Goal: Task Accomplishment & Management: Manage account settings

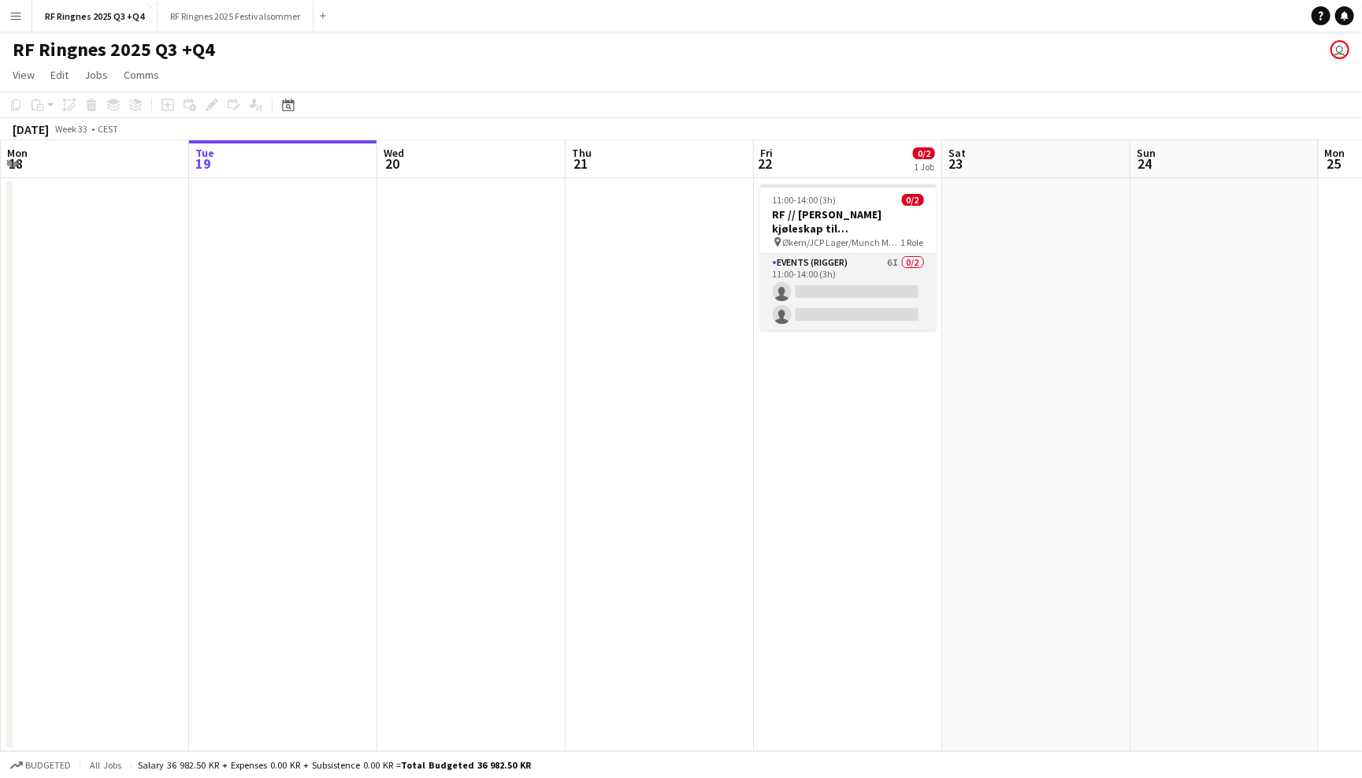
scroll to position [0, 375]
click at [869, 277] on app-card-role "Events (Rigger) 6I 0/2 11:00-14:00 (3h) single-neutral-actions single-neutral-a…" at bounding box center [849, 292] width 176 height 76
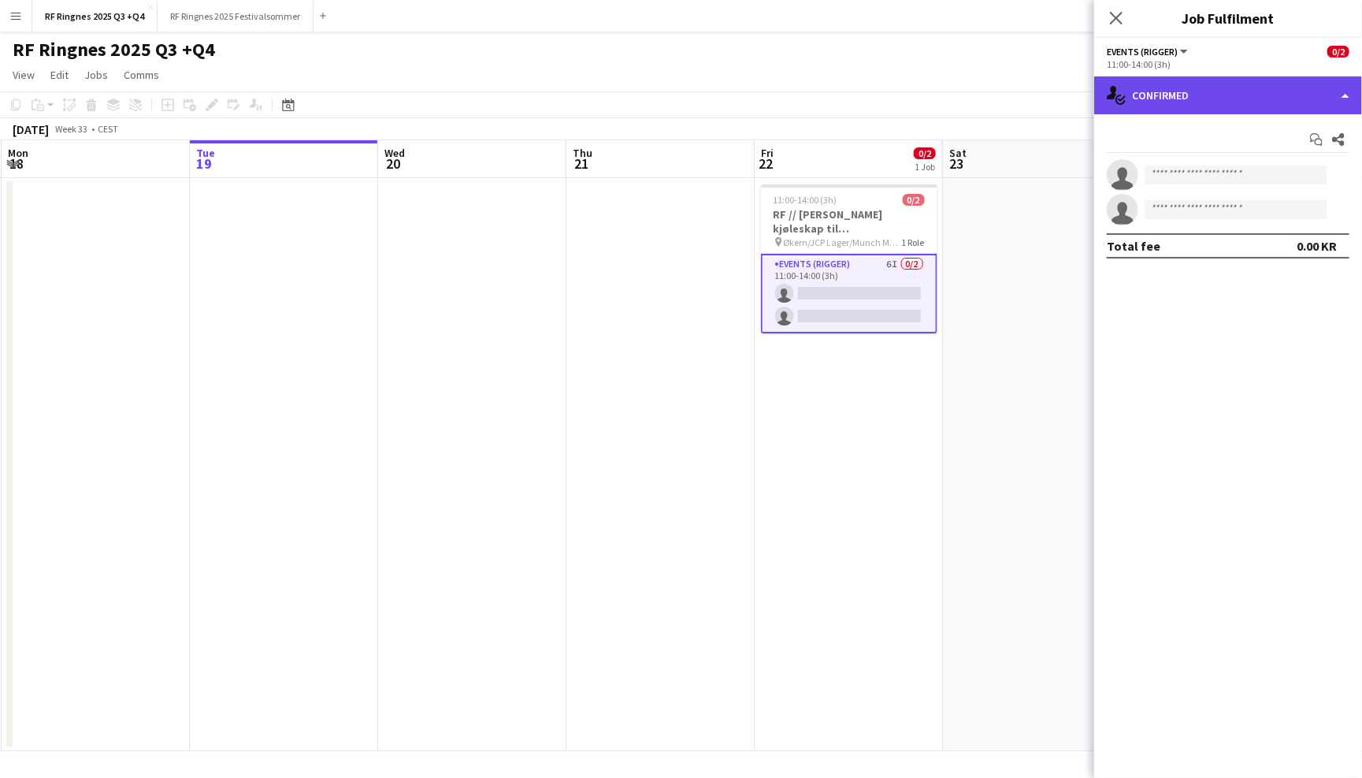
click at [1232, 101] on div "single-neutral-actions-check-2 Confirmed" at bounding box center [1228, 95] width 268 height 38
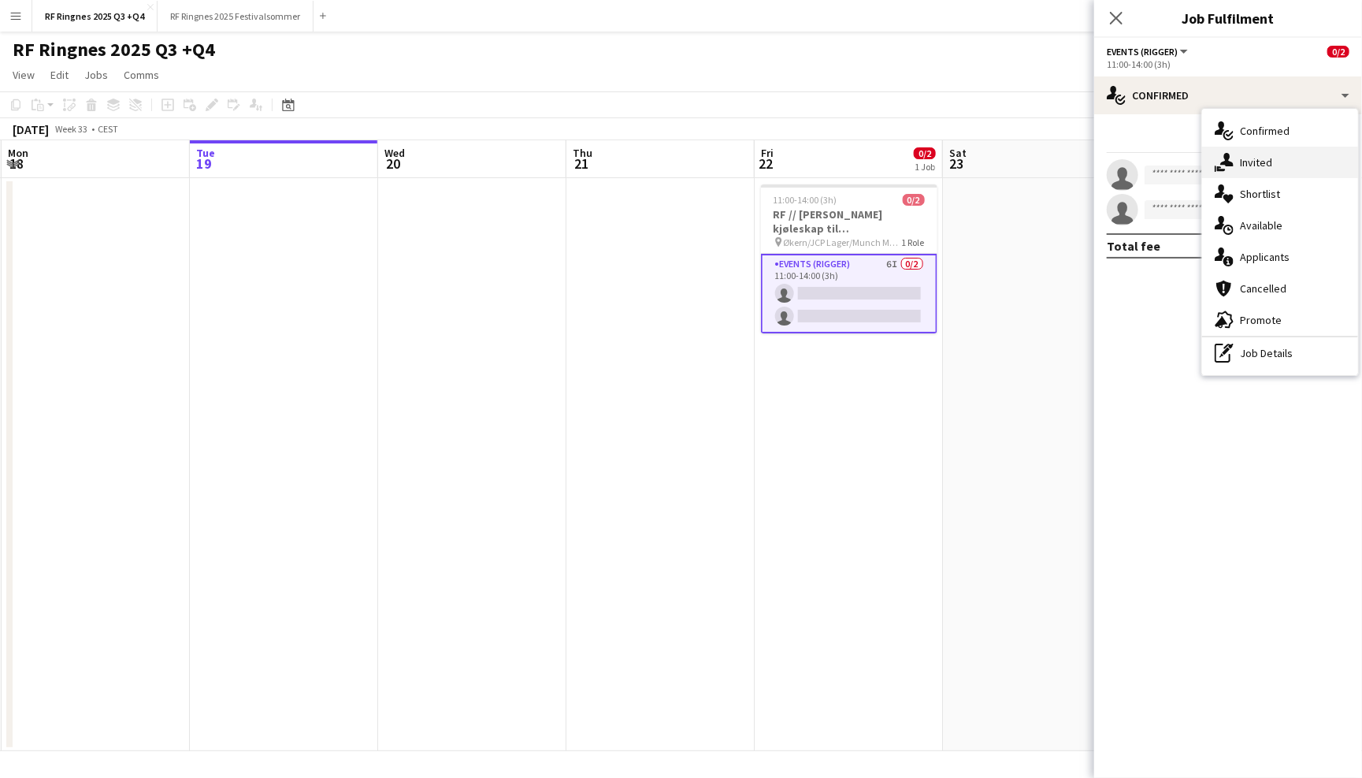
click at [1253, 164] on div "single-neutral-actions-share-1 Invited" at bounding box center [1280, 163] width 156 height 32
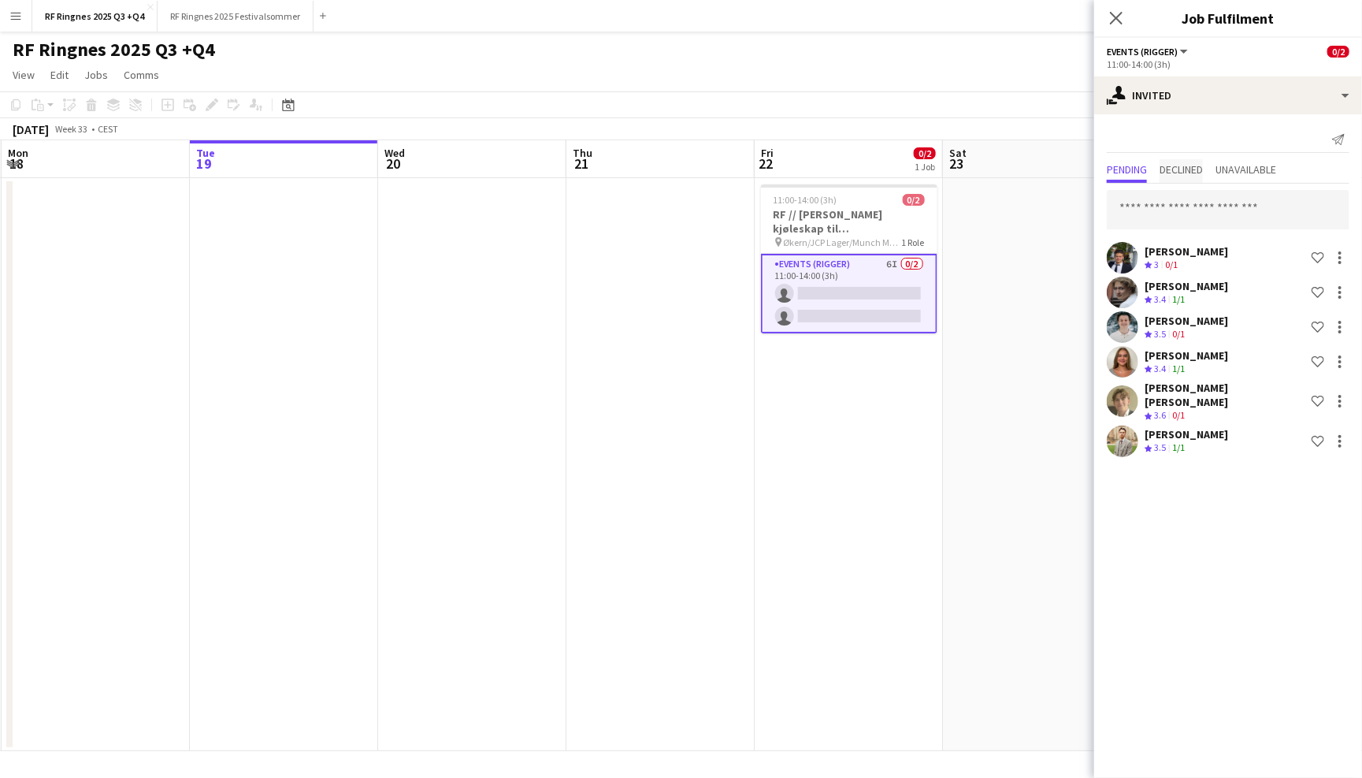
click at [1197, 164] on span "Declined" at bounding box center [1181, 169] width 43 height 11
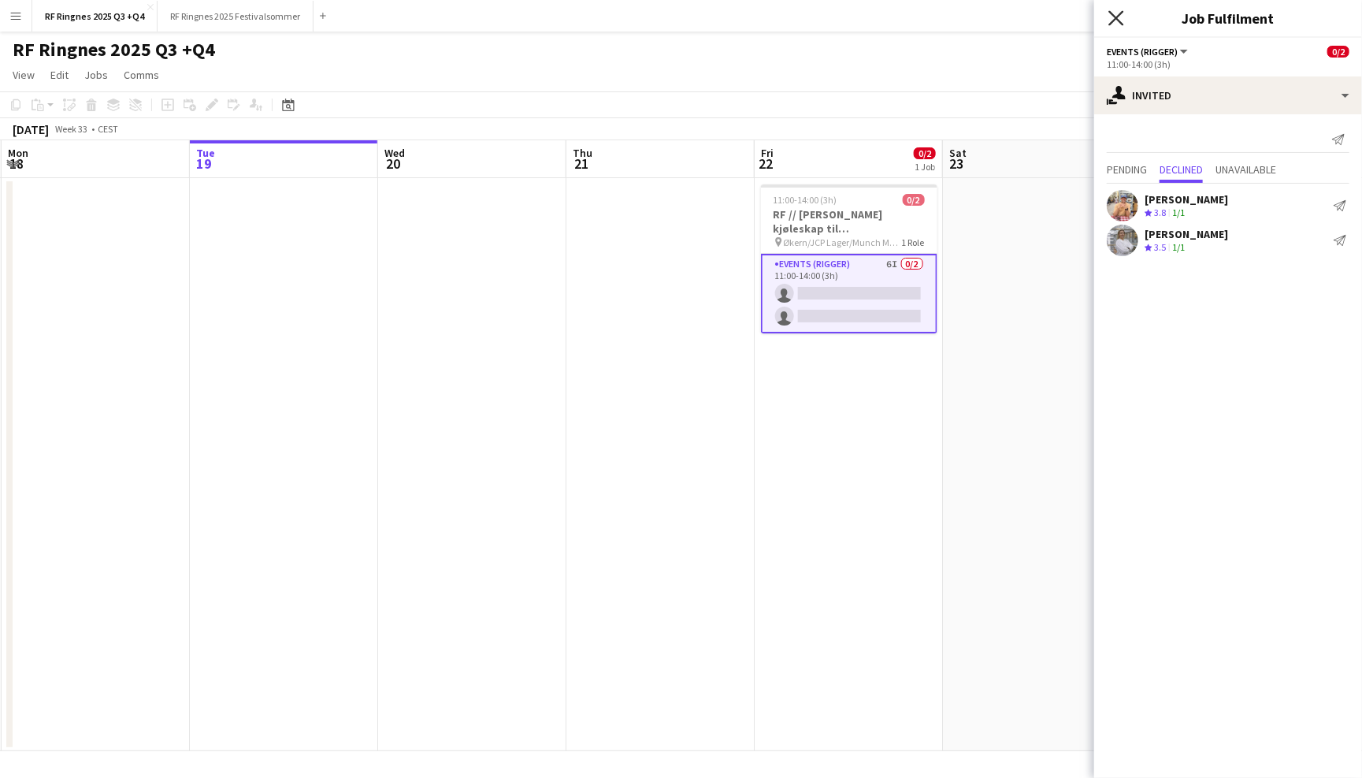
click at [1115, 17] on icon at bounding box center [1116, 17] width 15 height 15
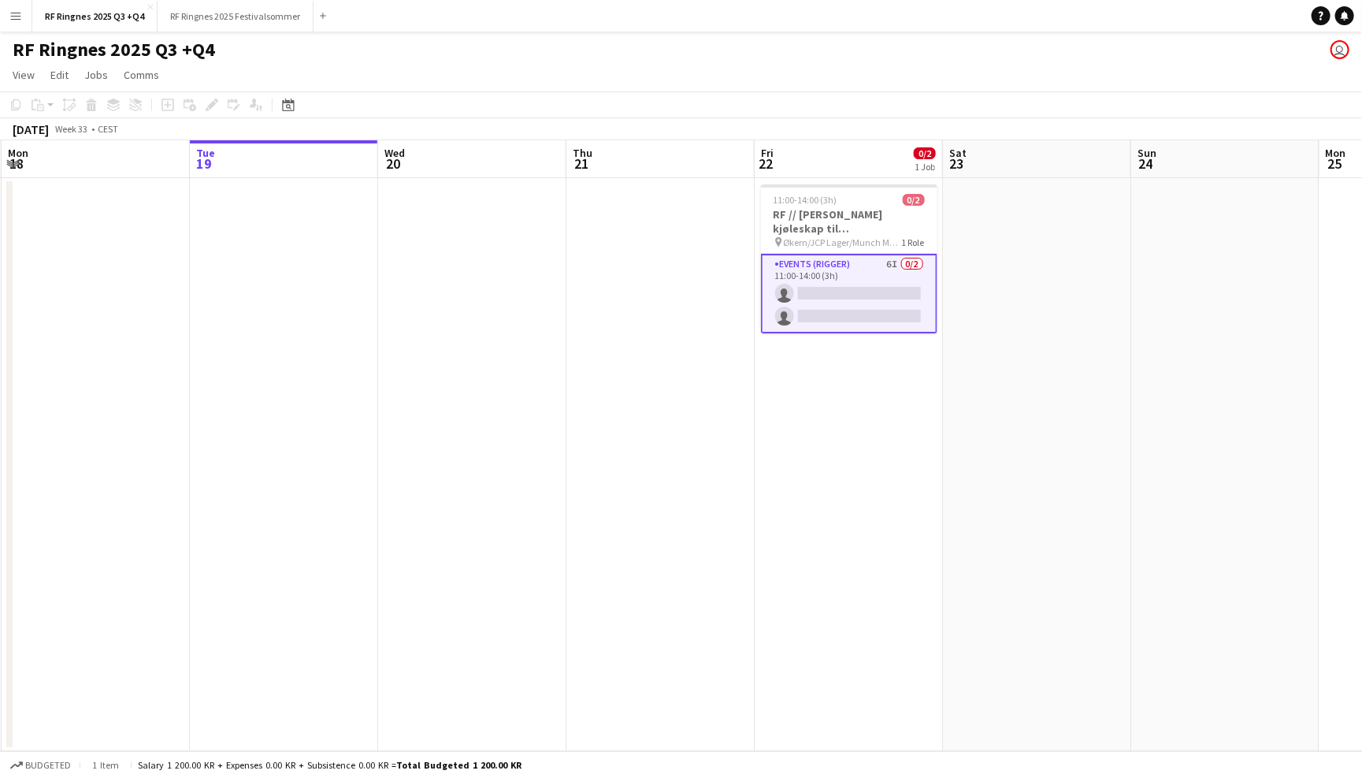
click at [1077, 62] on app-page-menu "View Day view expanded Day view collapsed Month view Date picker Jump to [DATE]…" at bounding box center [681, 76] width 1362 height 30
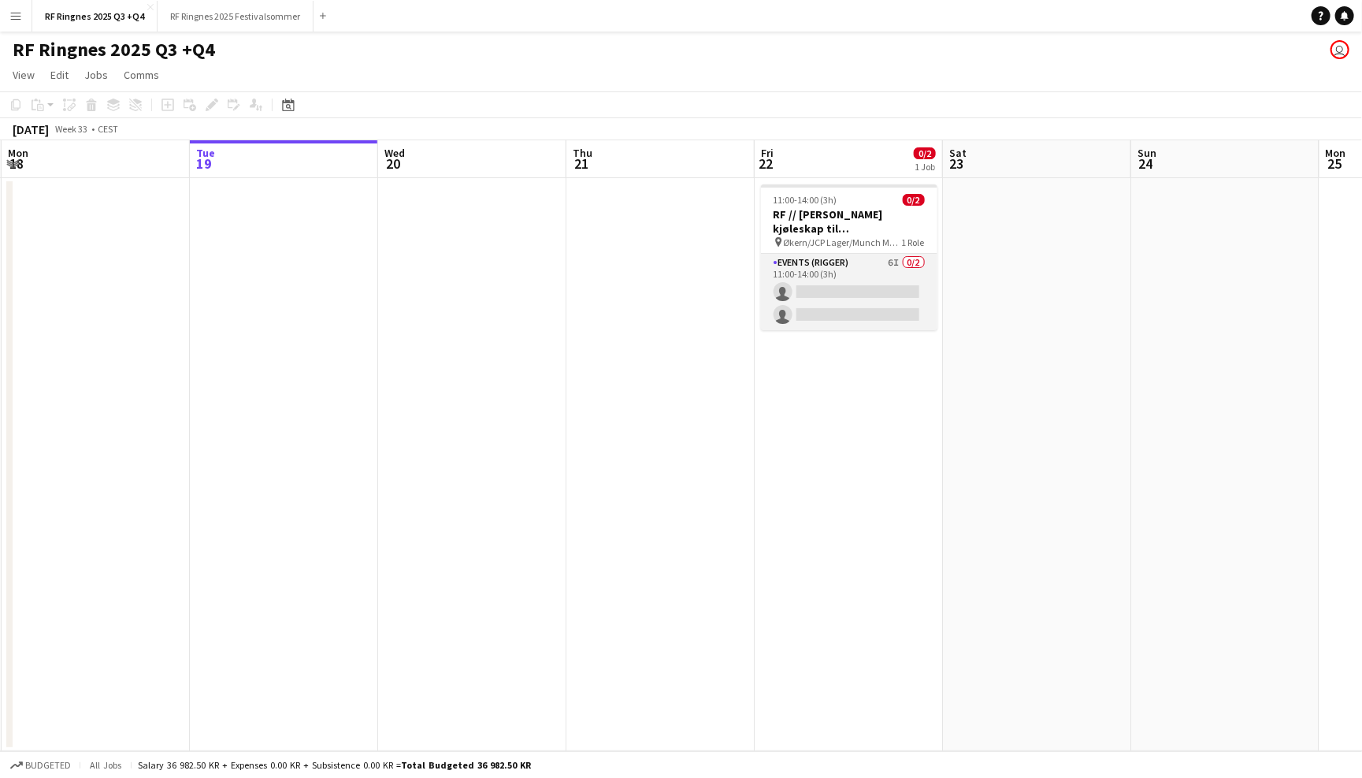
click at [818, 262] on app-card-role "Events (Rigger) 6I 0/2 11:00-14:00 (3h) single-neutral-actions single-neutral-a…" at bounding box center [849, 292] width 176 height 76
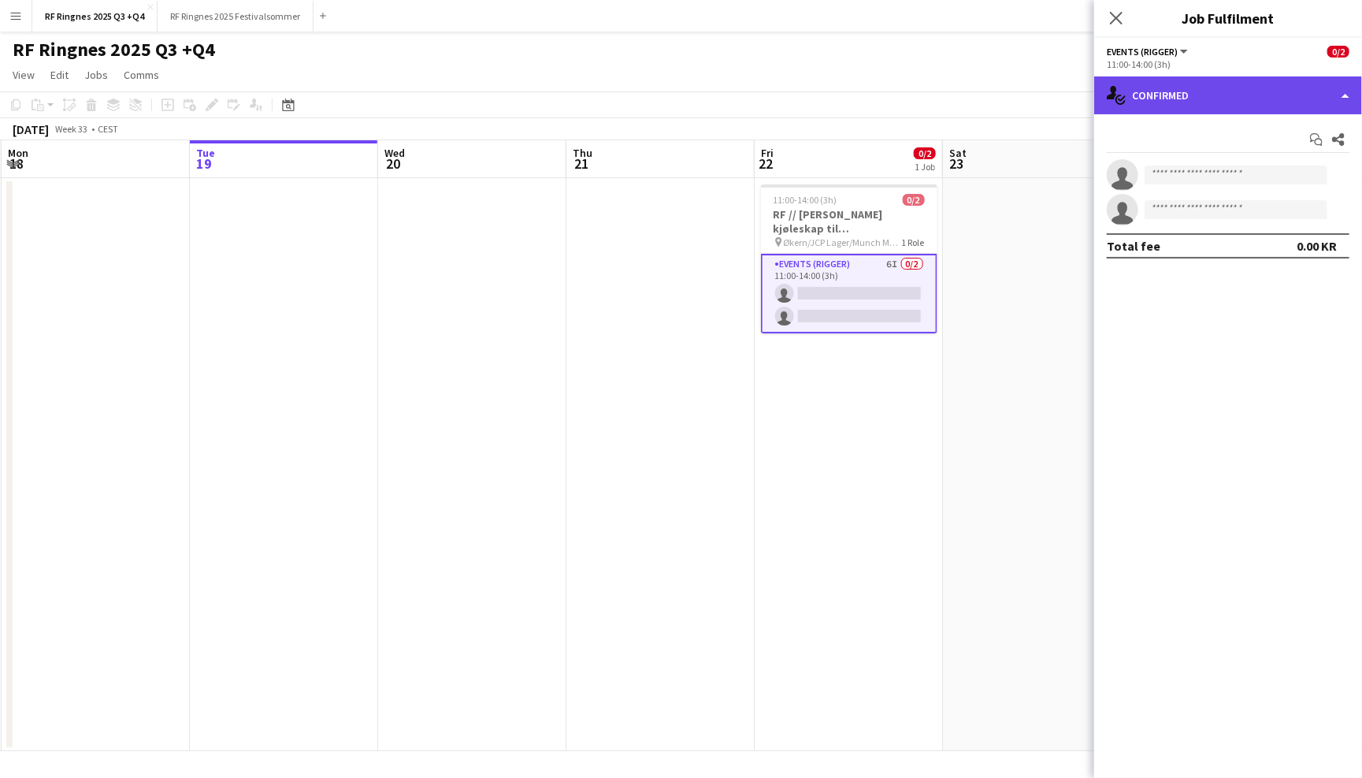
click at [1162, 87] on div "single-neutral-actions-check-2 Confirmed" at bounding box center [1228, 95] width 268 height 38
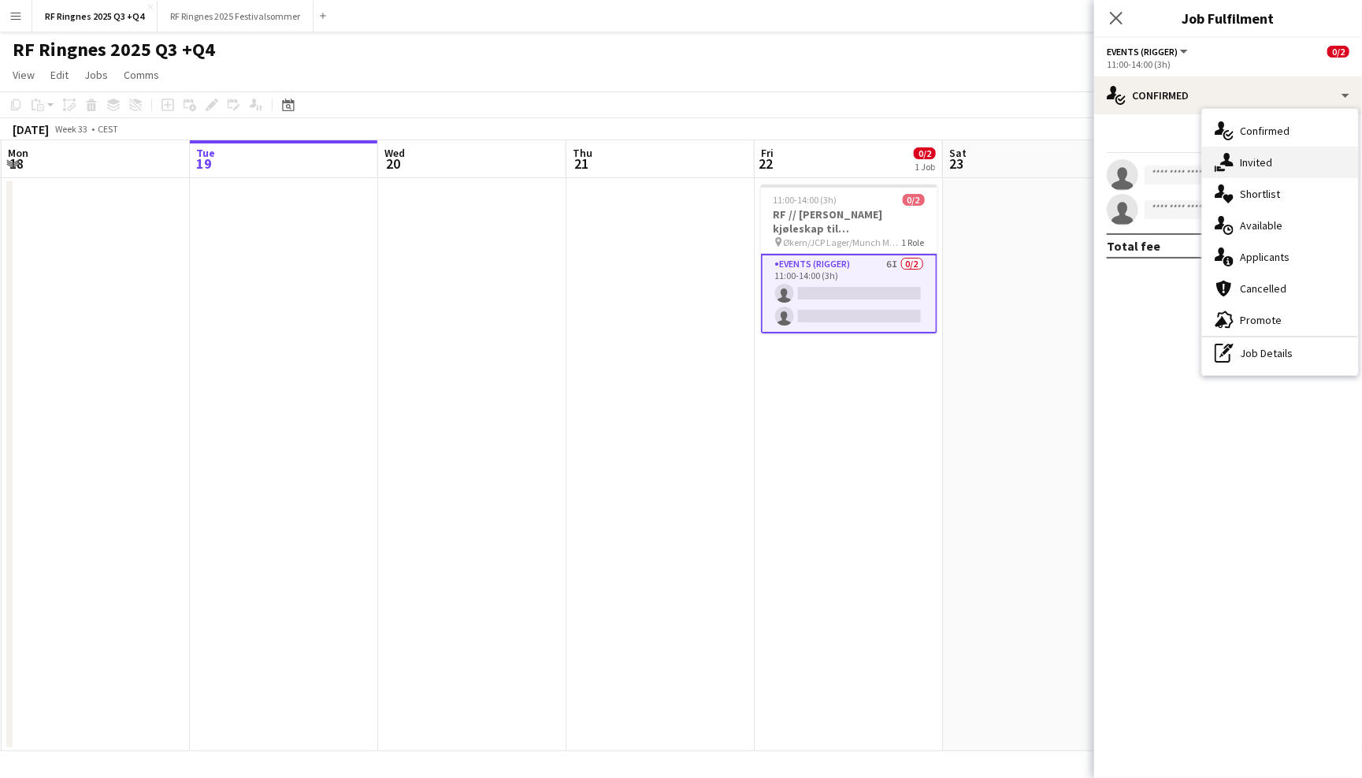
click at [1232, 156] on icon "single-neutral-actions-share-1" at bounding box center [1224, 162] width 19 height 19
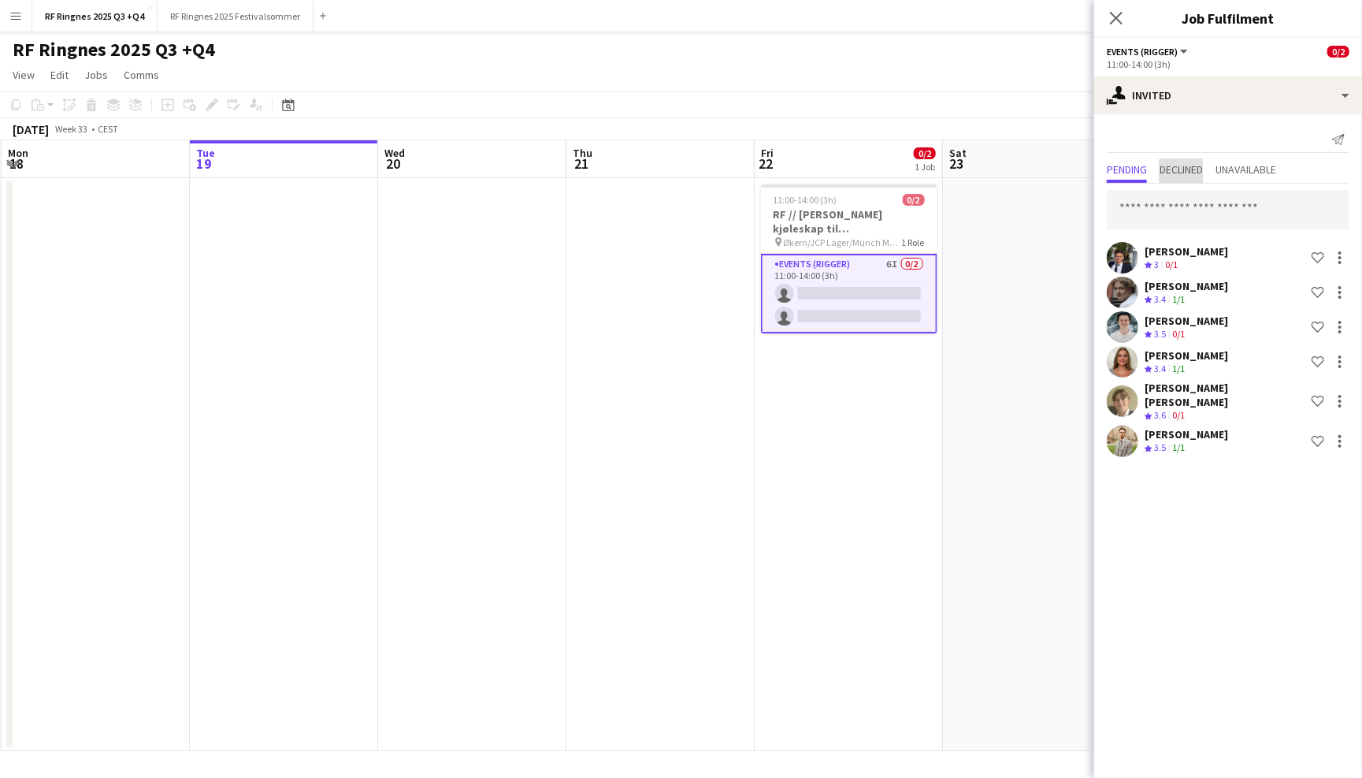
click at [1196, 170] on span "Declined" at bounding box center [1181, 169] width 43 height 11
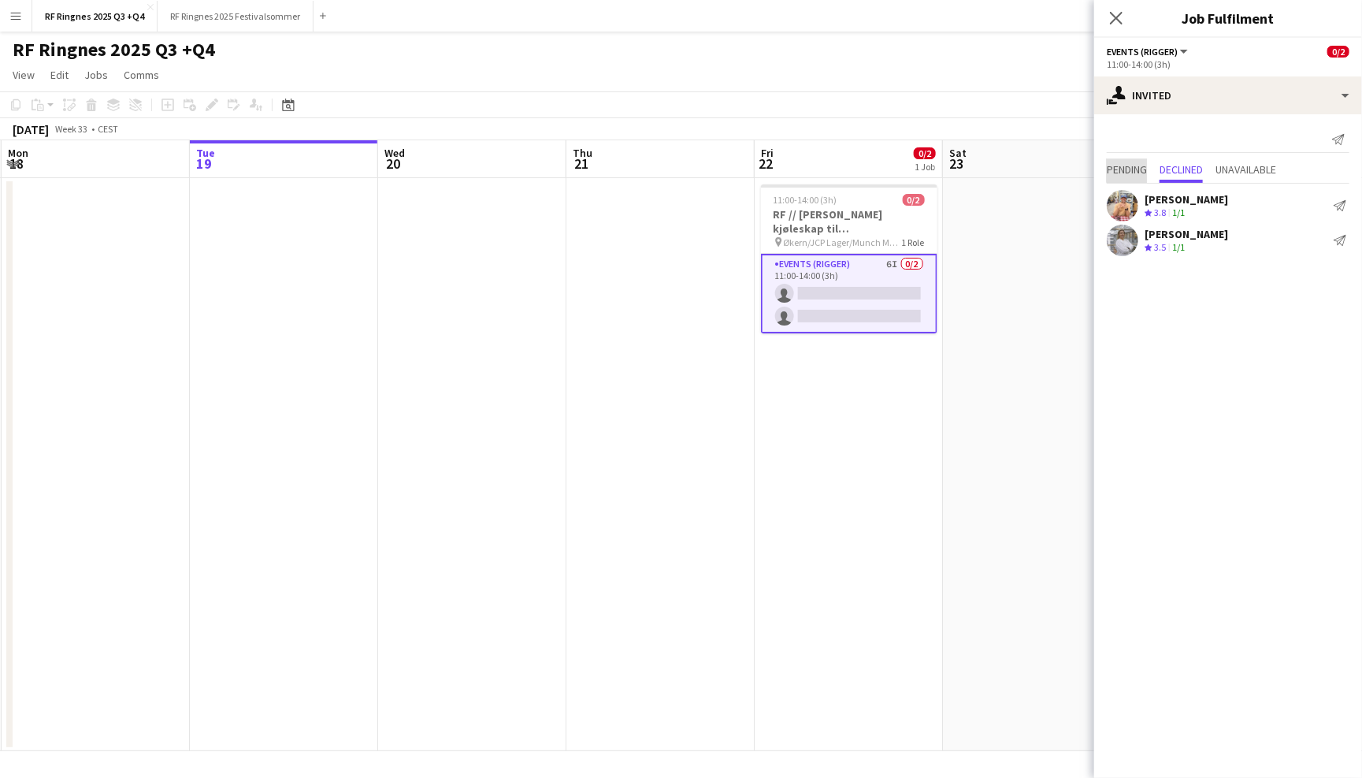
click at [1144, 167] on span "Pending" at bounding box center [1127, 169] width 40 height 11
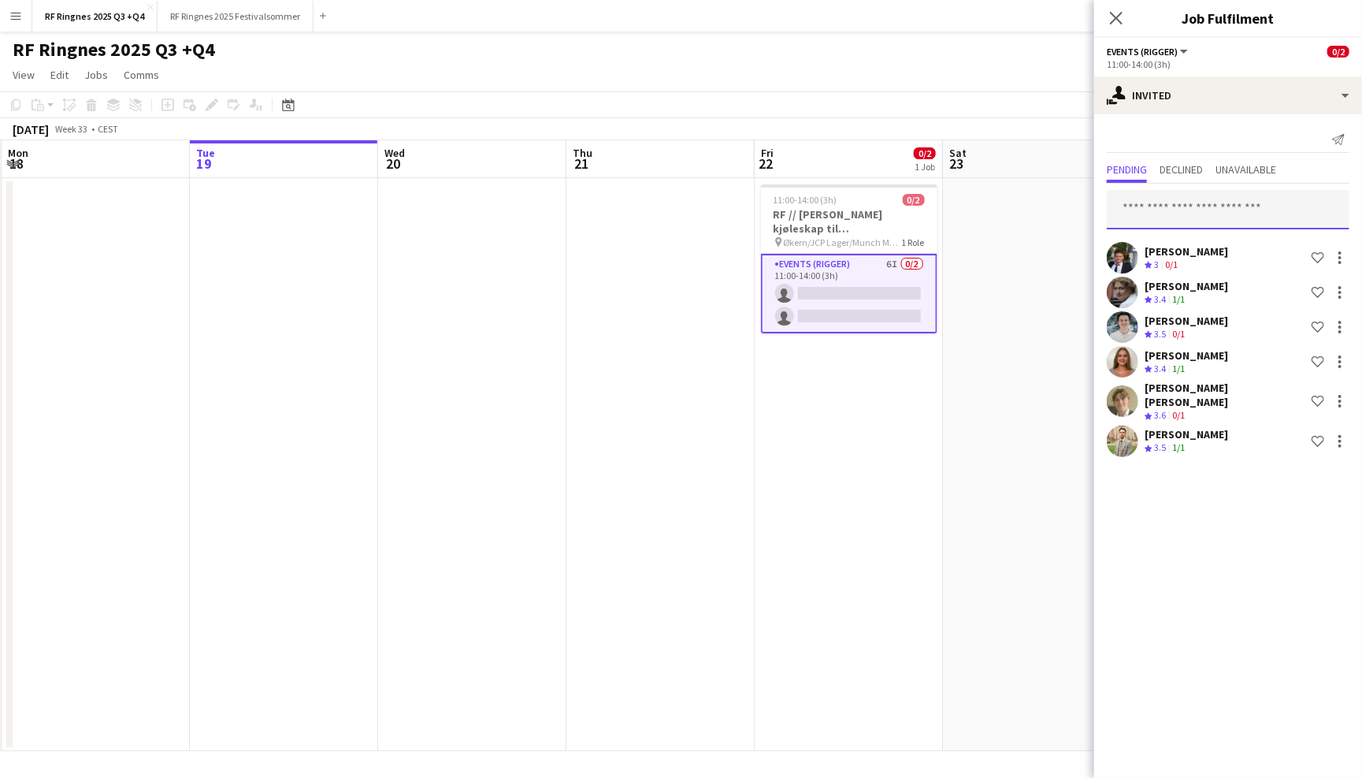
click at [1164, 195] on input "text" at bounding box center [1228, 209] width 243 height 39
click at [1163, 122] on div "Send notification Pending Declined Unavailable [PERSON_NAME] Crew rating 3 0/1 …" at bounding box center [1228, 293] width 268 height 358
click at [1162, 202] on input "text" at bounding box center [1228, 209] width 243 height 39
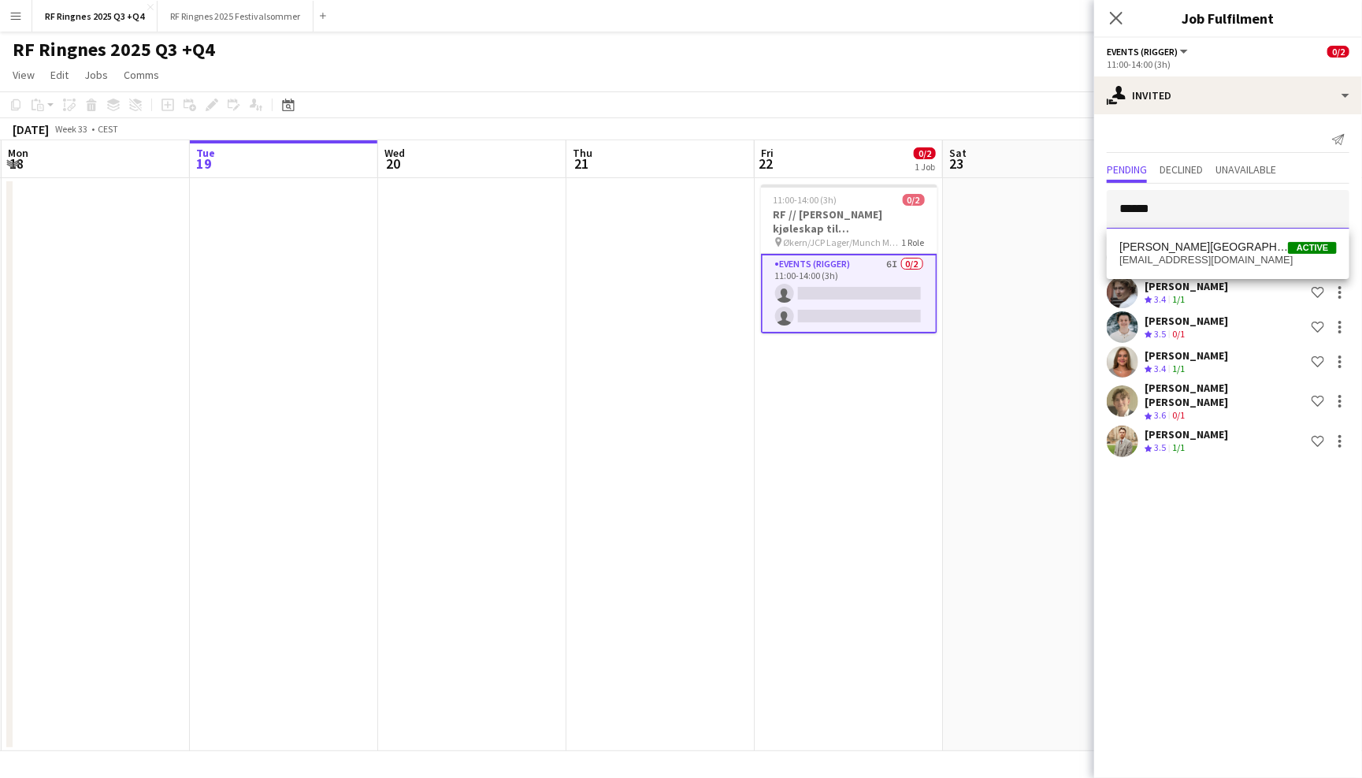
type input "******"
click at [1197, 134] on div "Send notification" at bounding box center [1228, 140] width 243 height 26
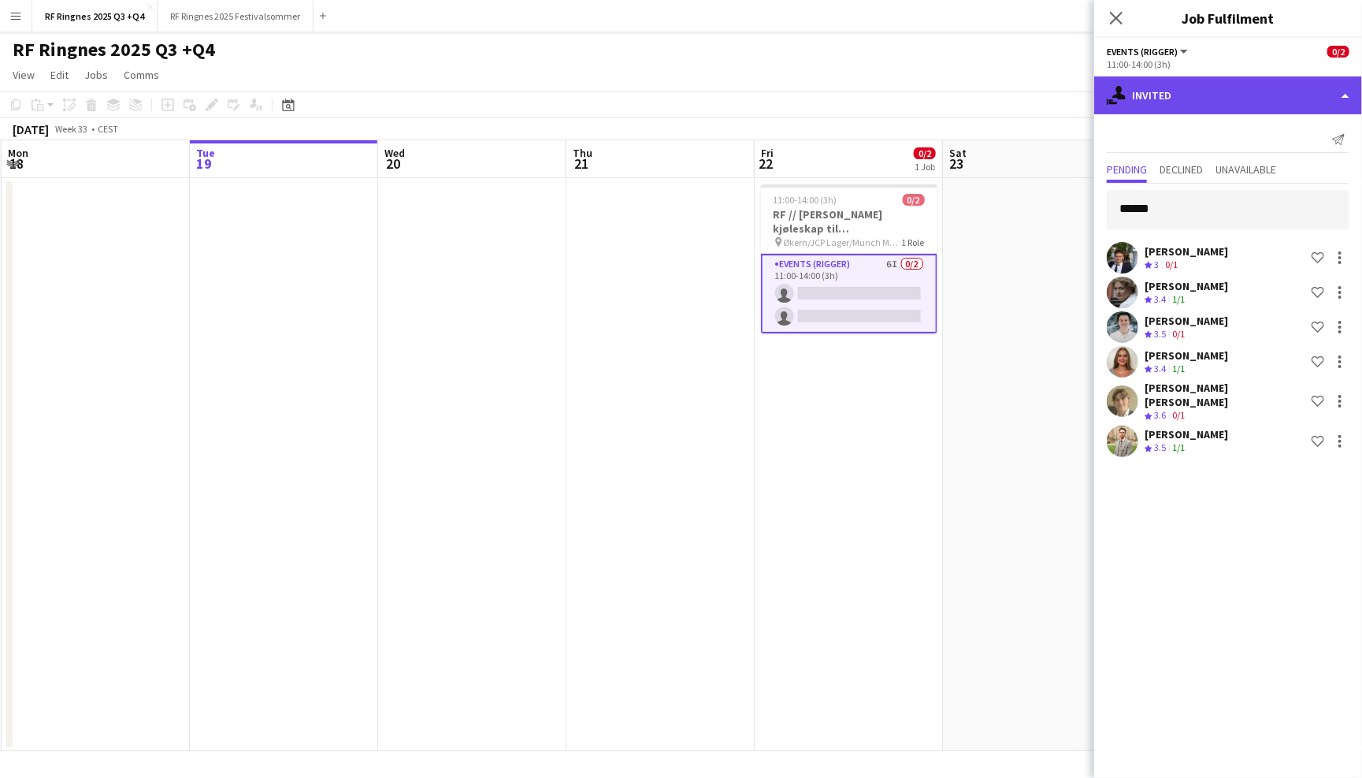
click at [1156, 87] on div "single-neutral-actions-share-1 Invited" at bounding box center [1228, 95] width 268 height 38
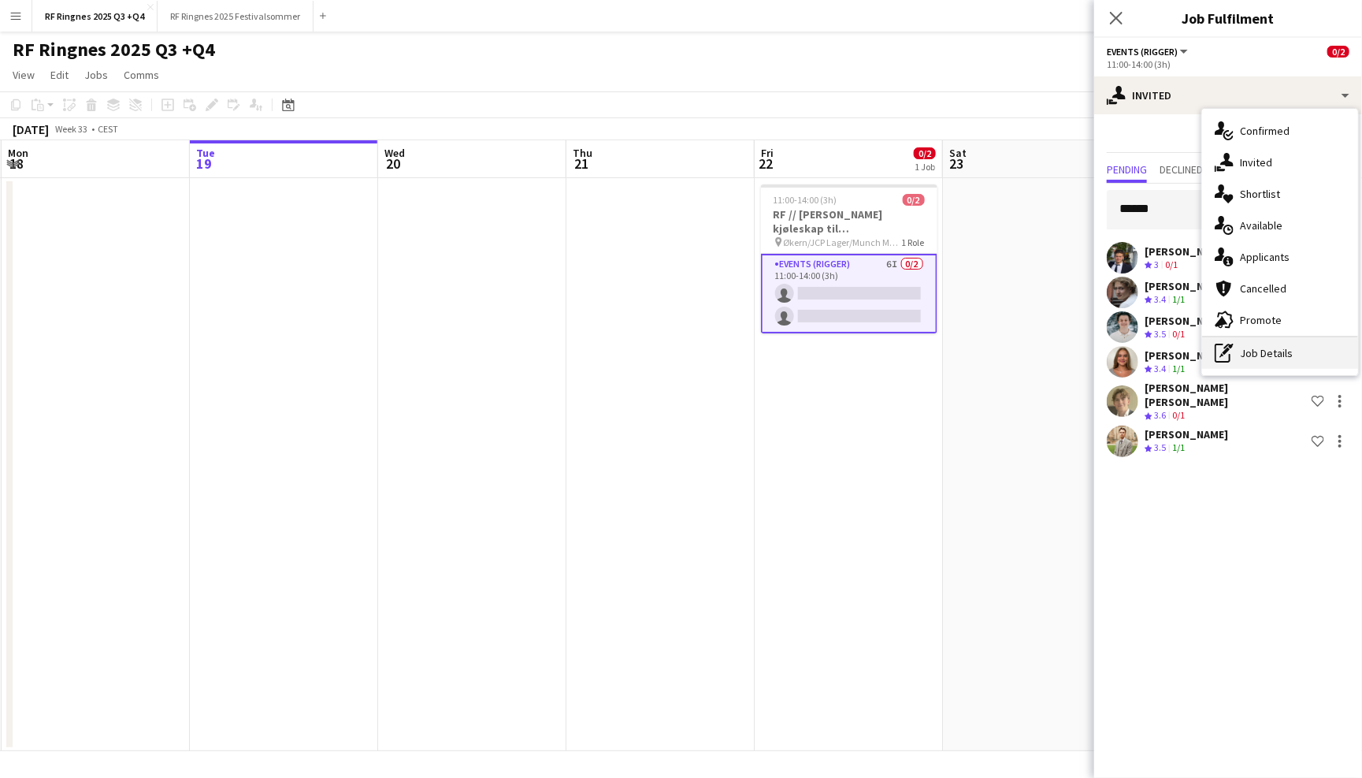
click at [1244, 346] on div "pen-write Job Details" at bounding box center [1280, 353] width 156 height 32
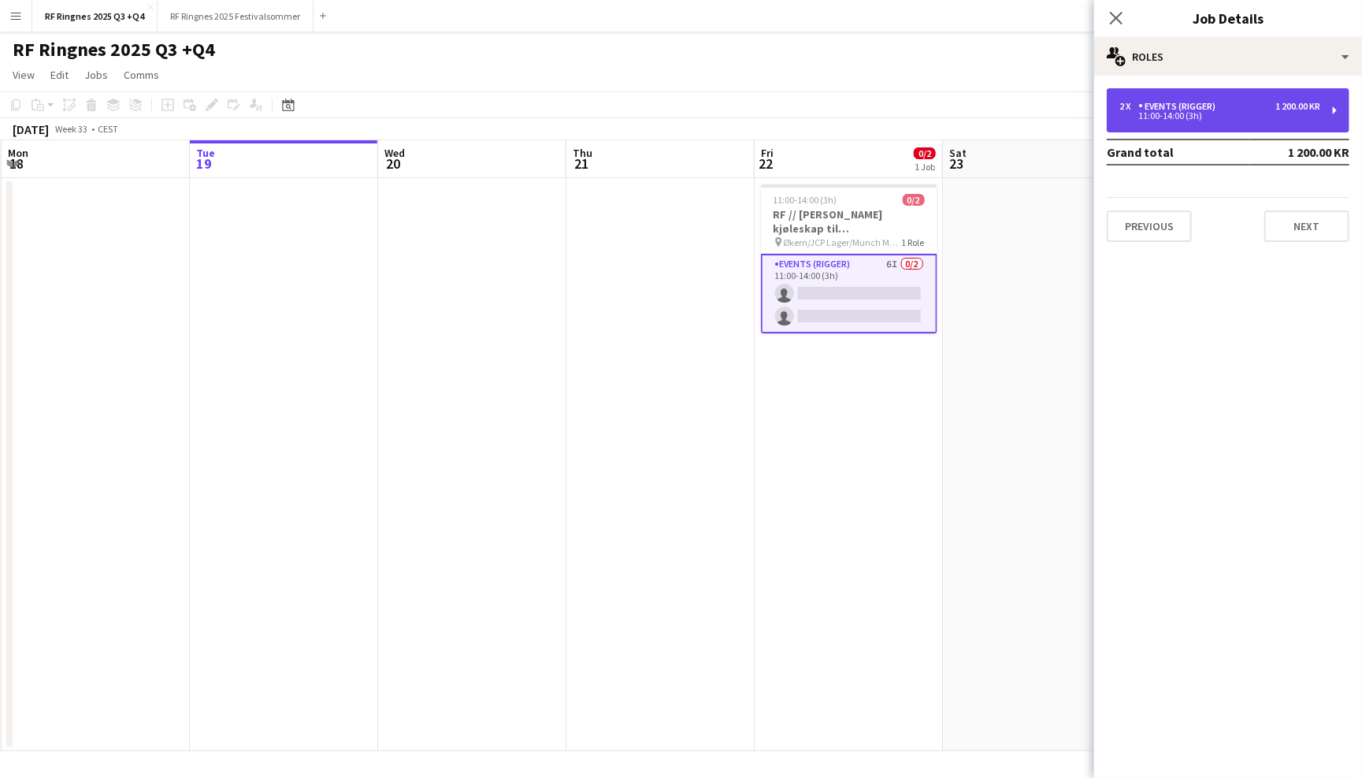
click at [1242, 90] on div "2 x Events (Rigger) 1 200.00 KR 11:00-14:00 (3h)" at bounding box center [1228, 110] width 243 height 44
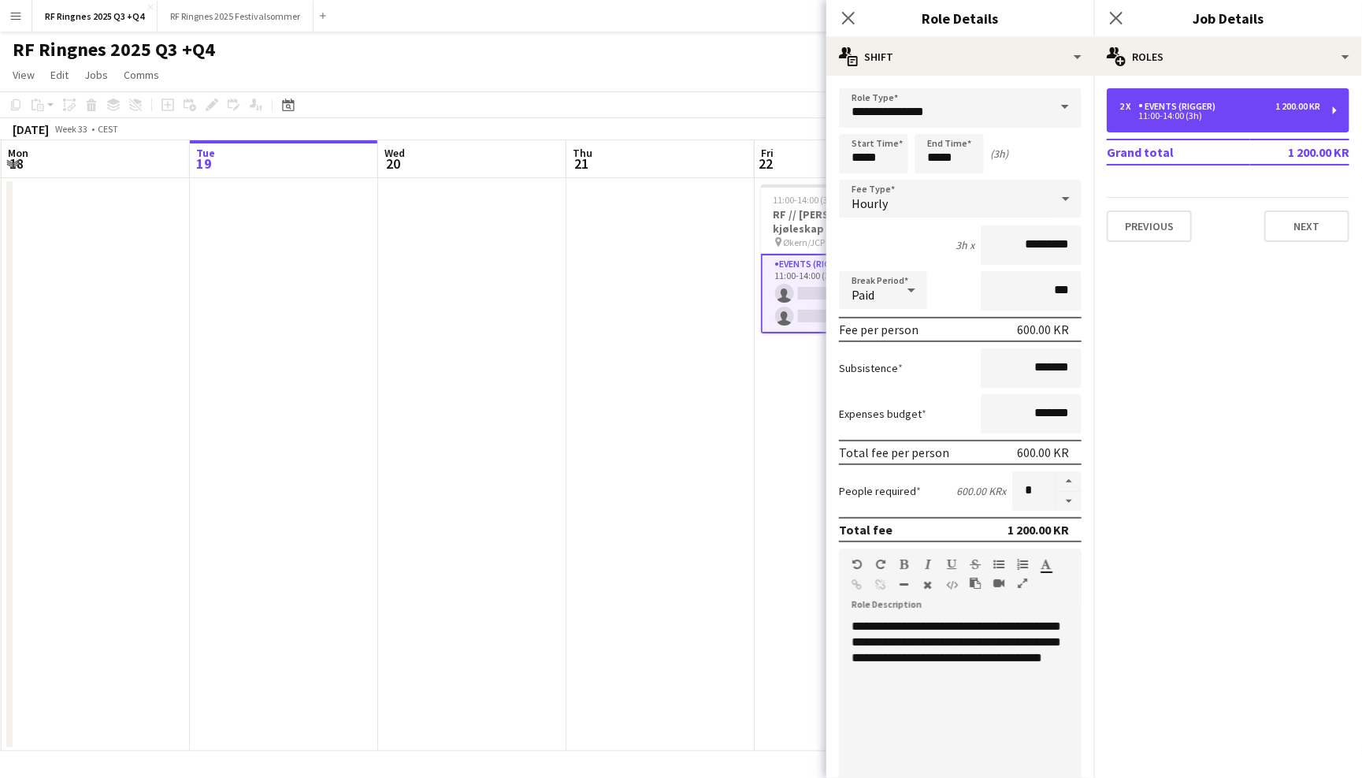
scroll to position [0, 0]
click at [852, 17] on icon "Close pop-in" at bounding box center [848, 17] width 15 height 15
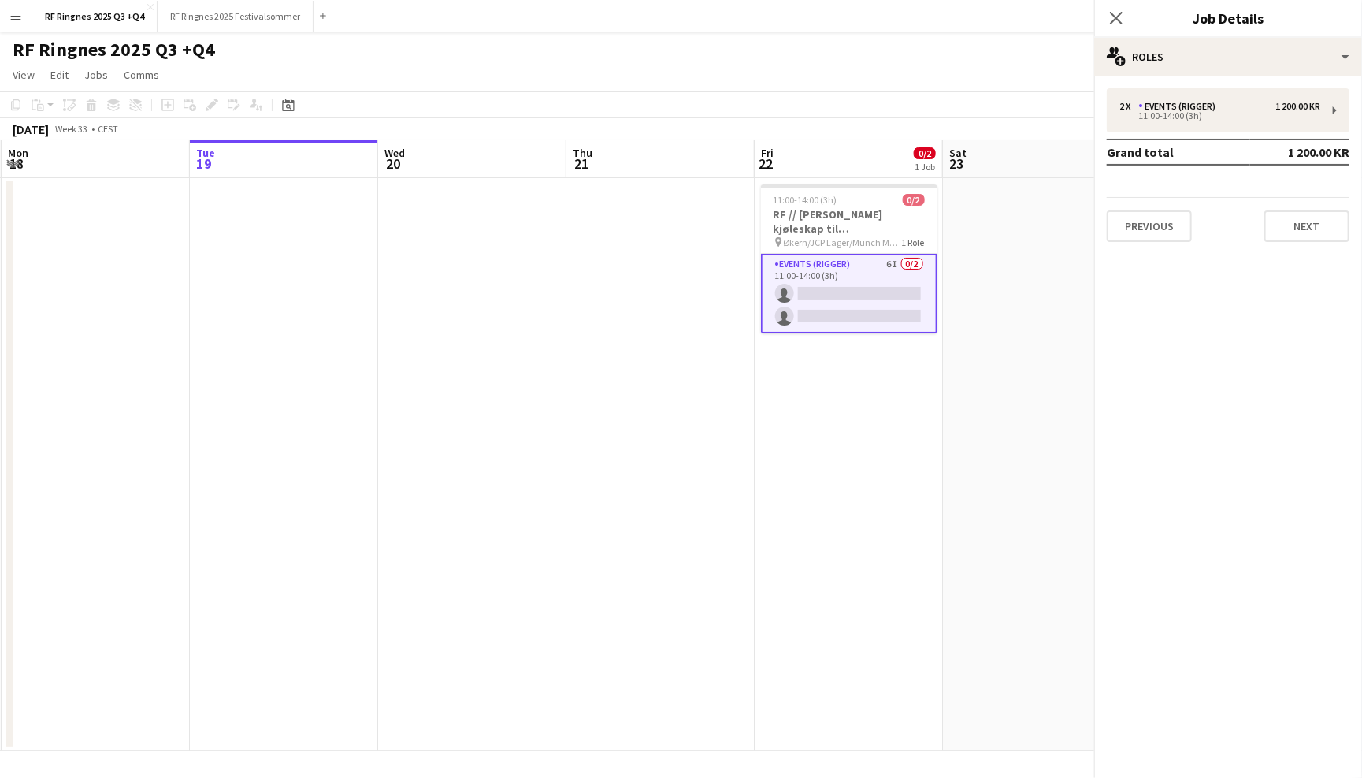
click at [864, 66] on app-page-menu "View Day view expanded Day view collapsed Month view Date picker Jump to [DATE]…" at bounding box center [681, 76] width 1362 height 30
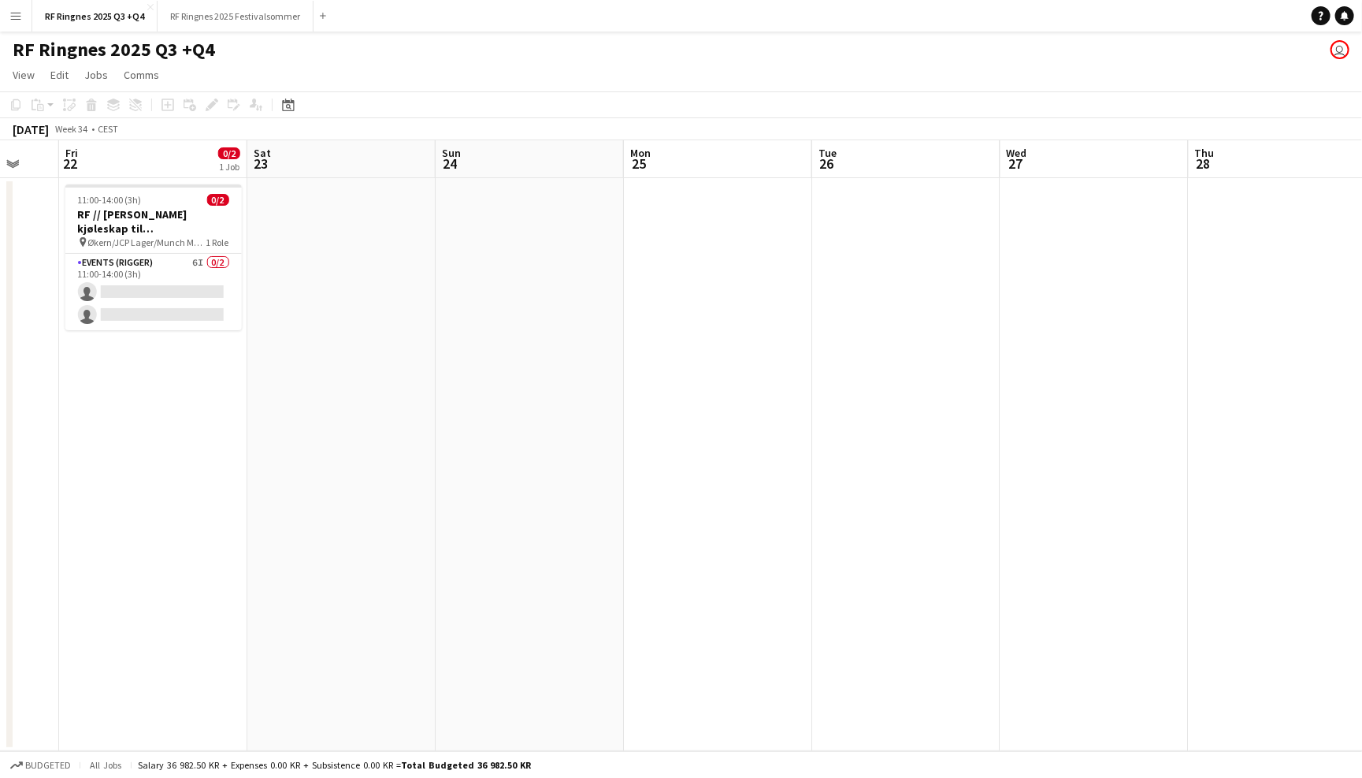
scroll to position [0, 692]
click at [1077, 216] on app-date-cell at bounding box center [1097, 464] width 188 height 573
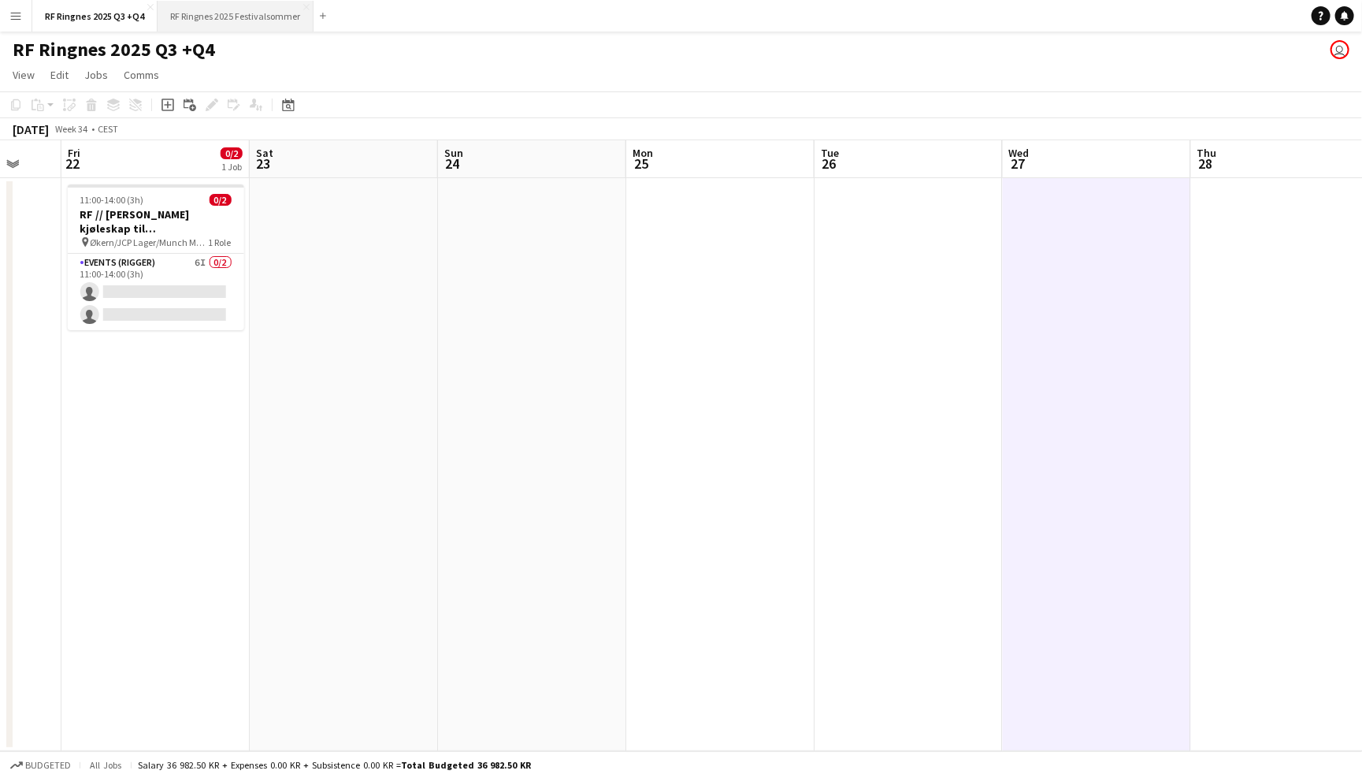
click at [281, 14] on button "RF Ringnes 2025 Festivalsommer Close" at bounding box center [236, 16] width 156 height 31
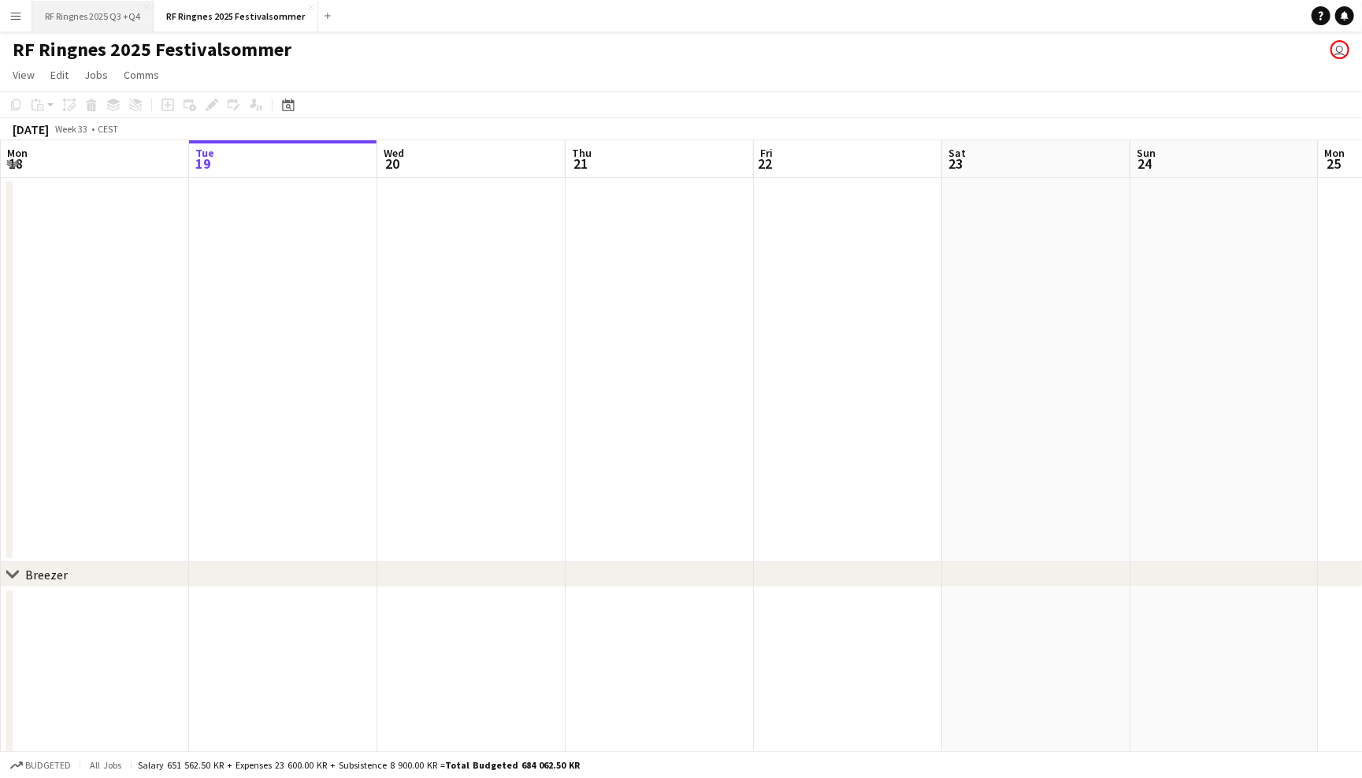
click at [129, 20] on button "RF Ringnes 2025 Q3 +Q4 Close" at bounding box center [92, 16] width 121 height 31
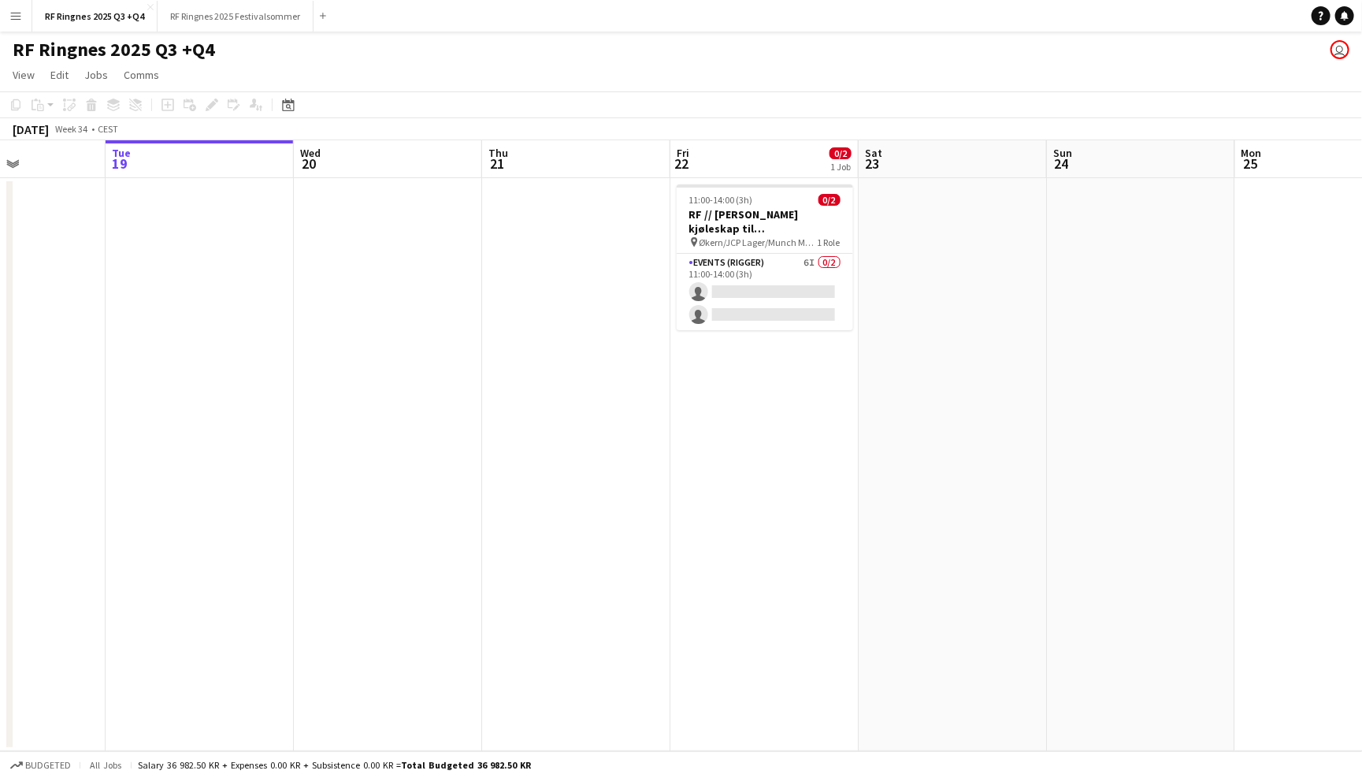
scroll to position [0, 460]
click at [236, 17] on button "RF Ringnes 2025 Festivalsommer Close" at bounding box center [236, 16] width 156 height 31
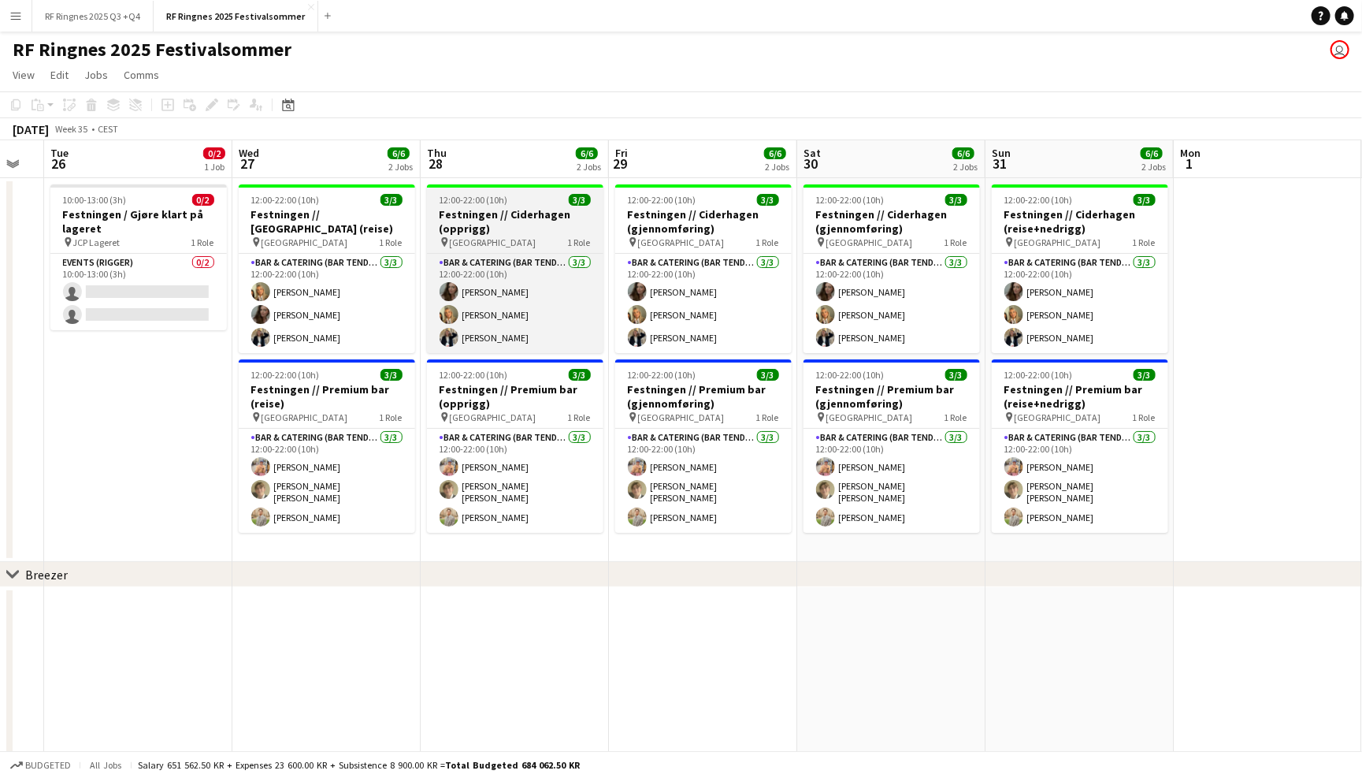
scroll to position [0, 332]
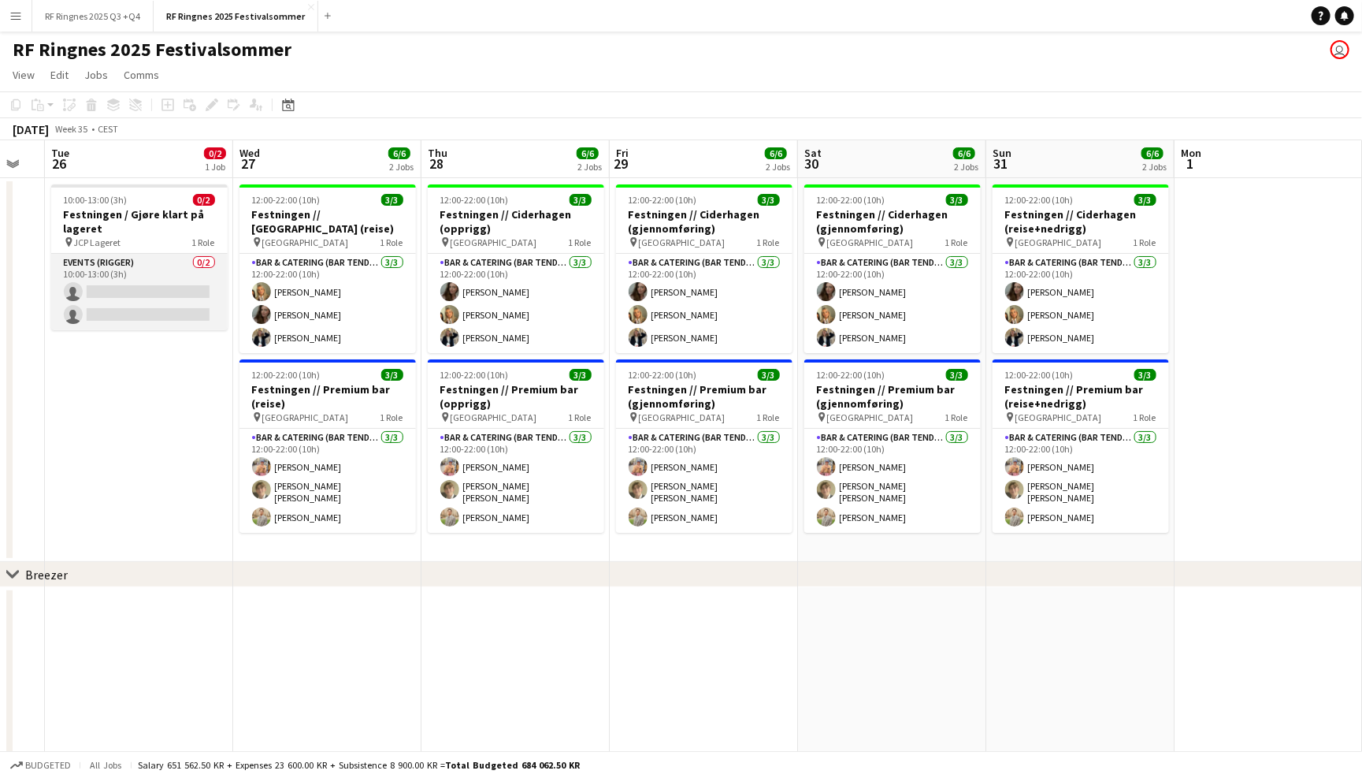
click at [170, 263] on app-card-role "Events (Rigger) 0/2 10:00-13:00 (3h) single-neutral-actions single-neutral-acti…" at bounding box center [139, 292] width 176 height 76
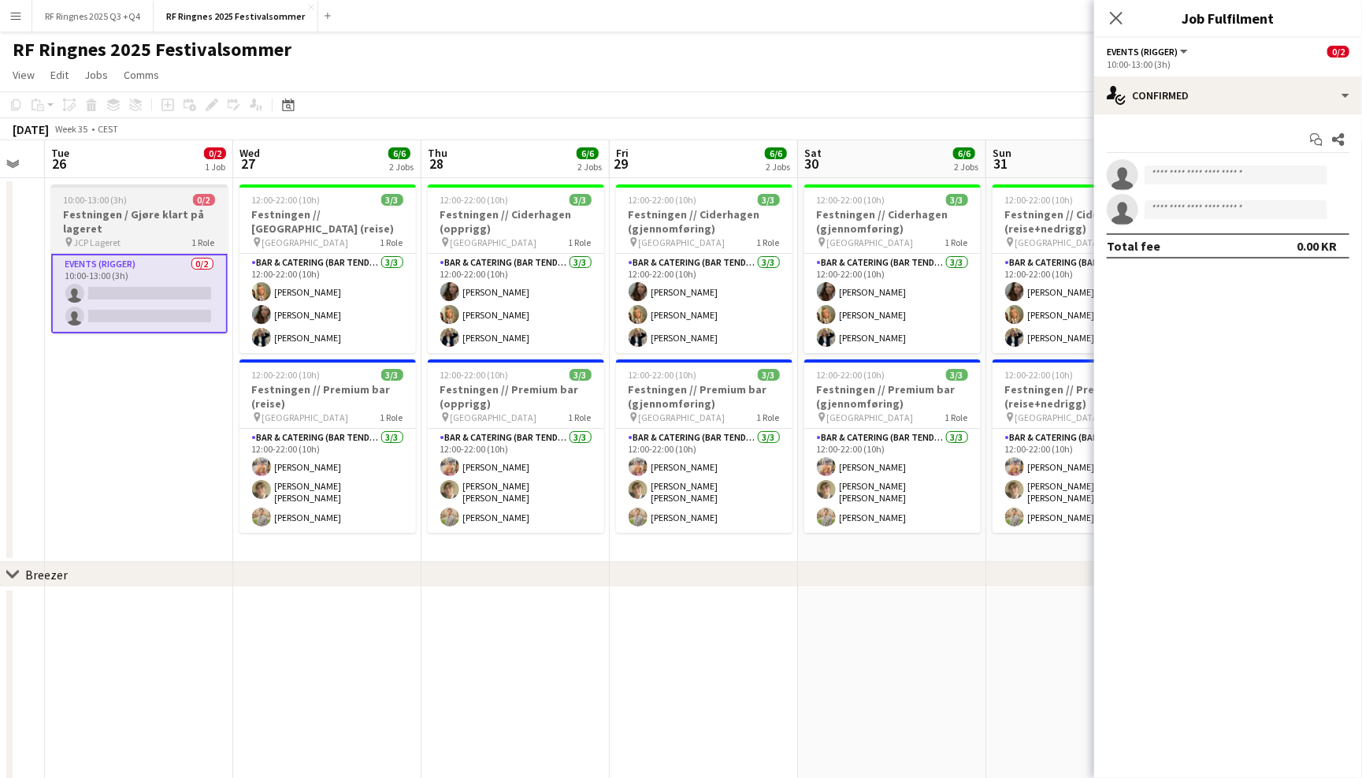
click at [169, 214] on h3 "Festningen / Gjøre klart på lageret" at bounding box center [139, 221] width 176 height 28
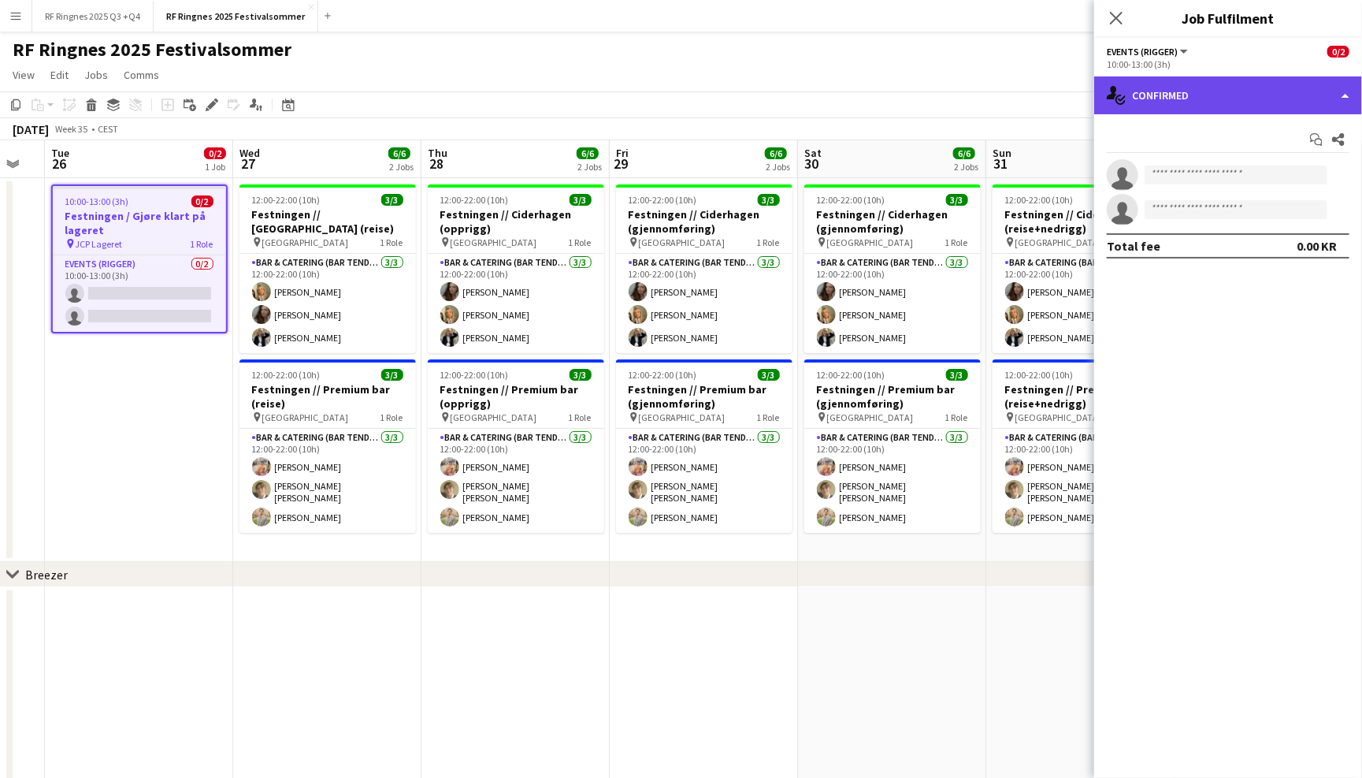
click at [1164, 102] on div "single-neutral-actions-check-2 Confirmed" at bounding box center [1228, 95] width 268 height 38
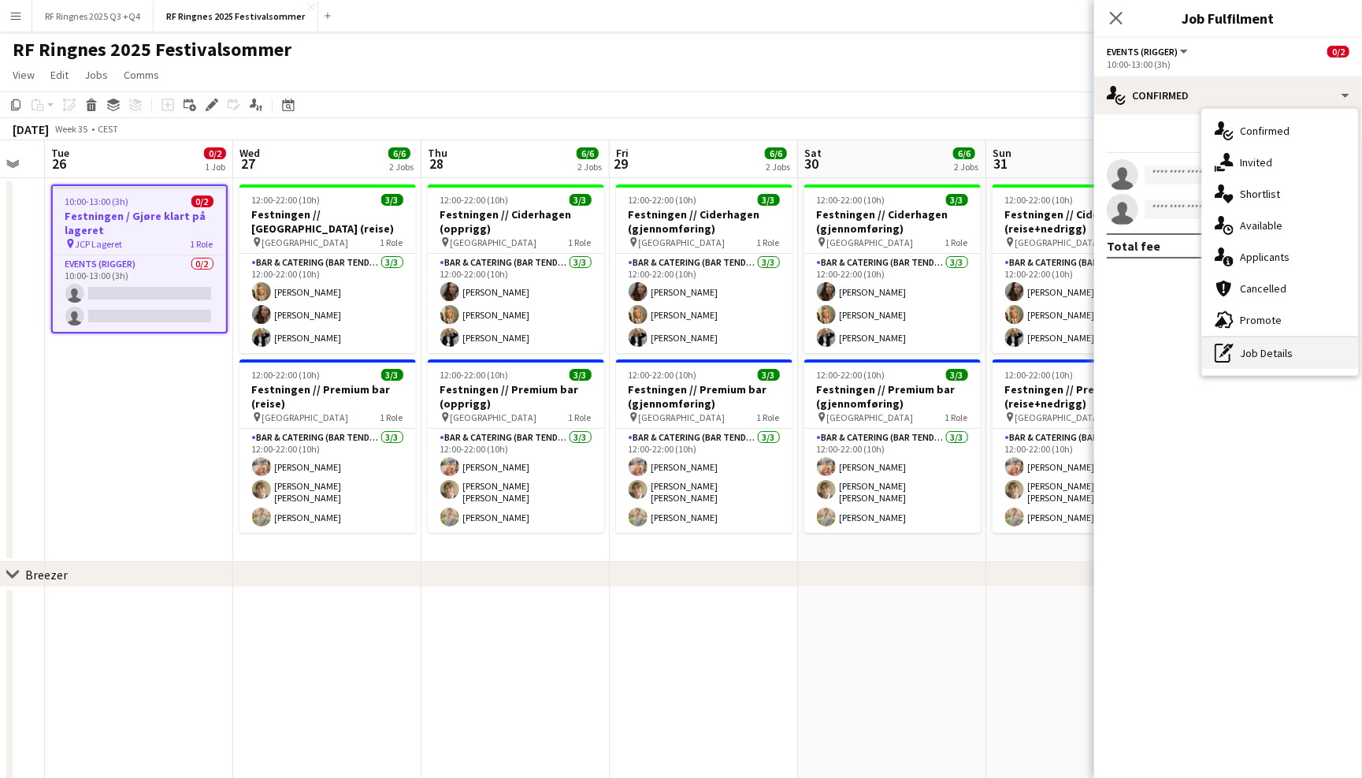
click at [1247, 354] on div "pen-write Job Details" at bounding box center [1280, 353] width 156 height 32
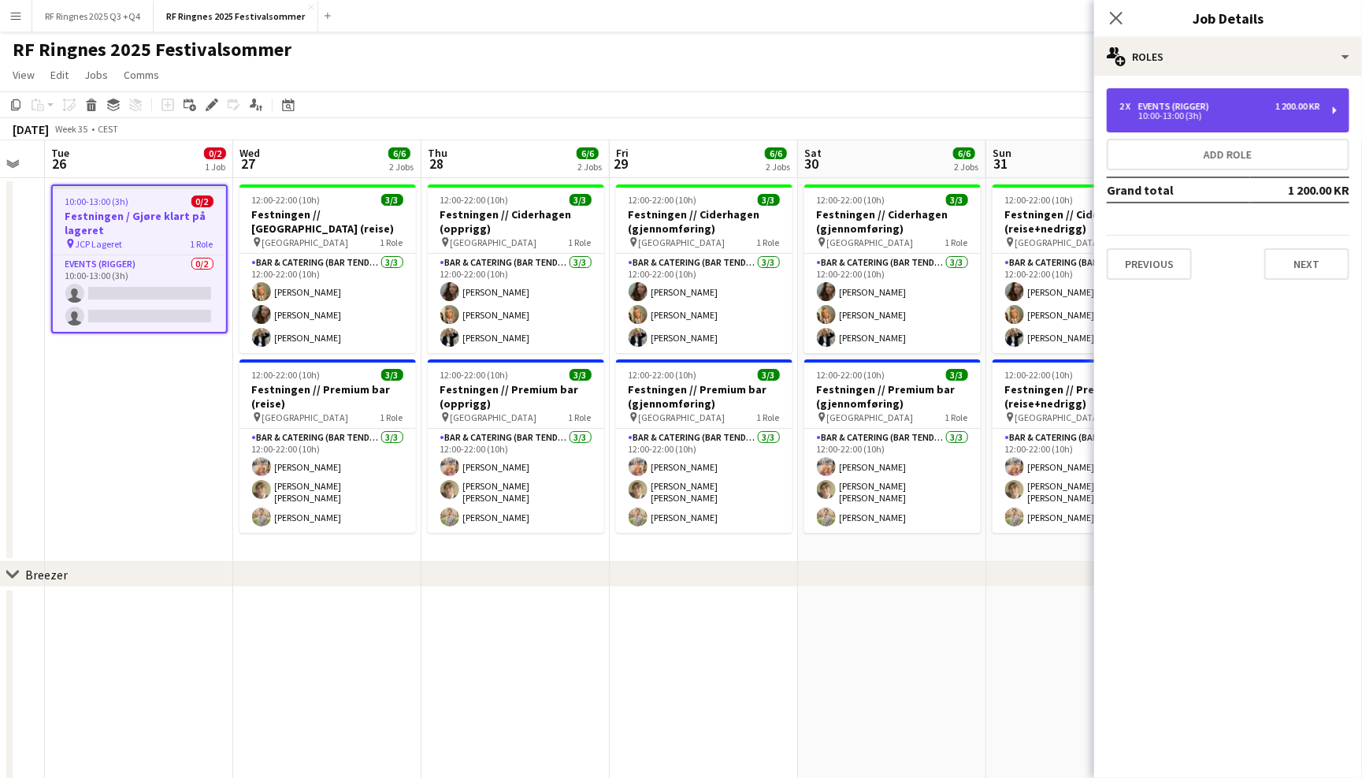
click at [1224, 107] on div "2 x Events (Rigger) 1 200.00 KR" at bounding box center [1220, 106] width 201 height 11
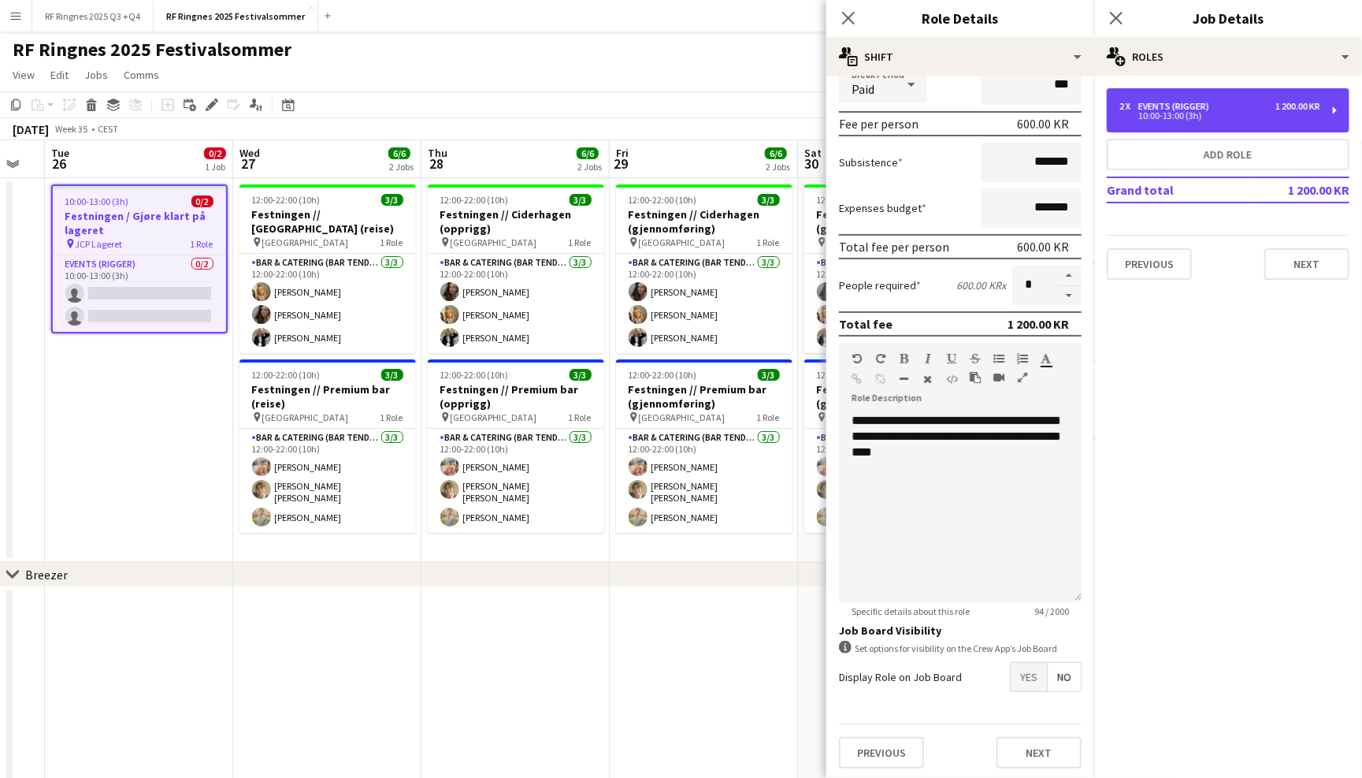
scroll to position [205, 0]
click at [1038, 670] on span "Yes" at bounding box center [1029, 677] width 36 height 28
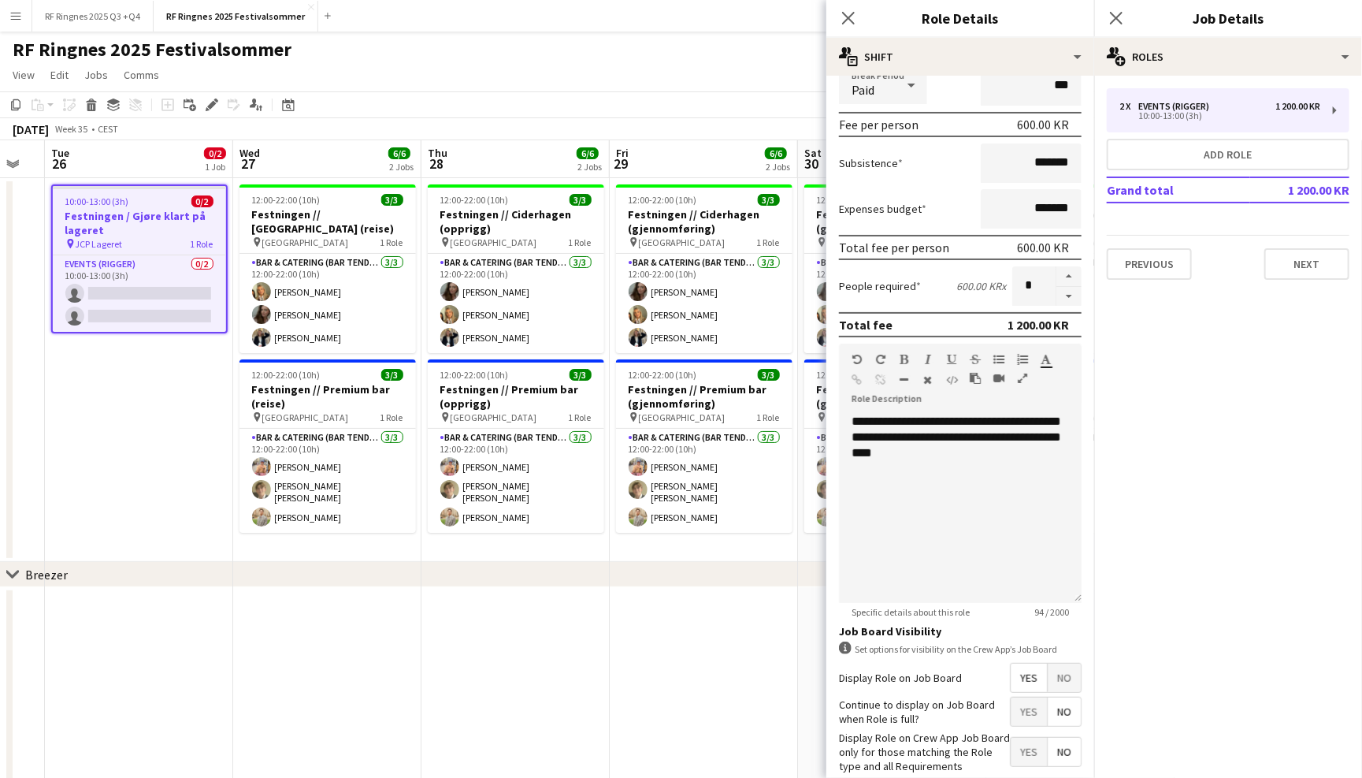
click at [1031, 708] on span "Yes" at bounding box center [1029, 711] width 36 height 28
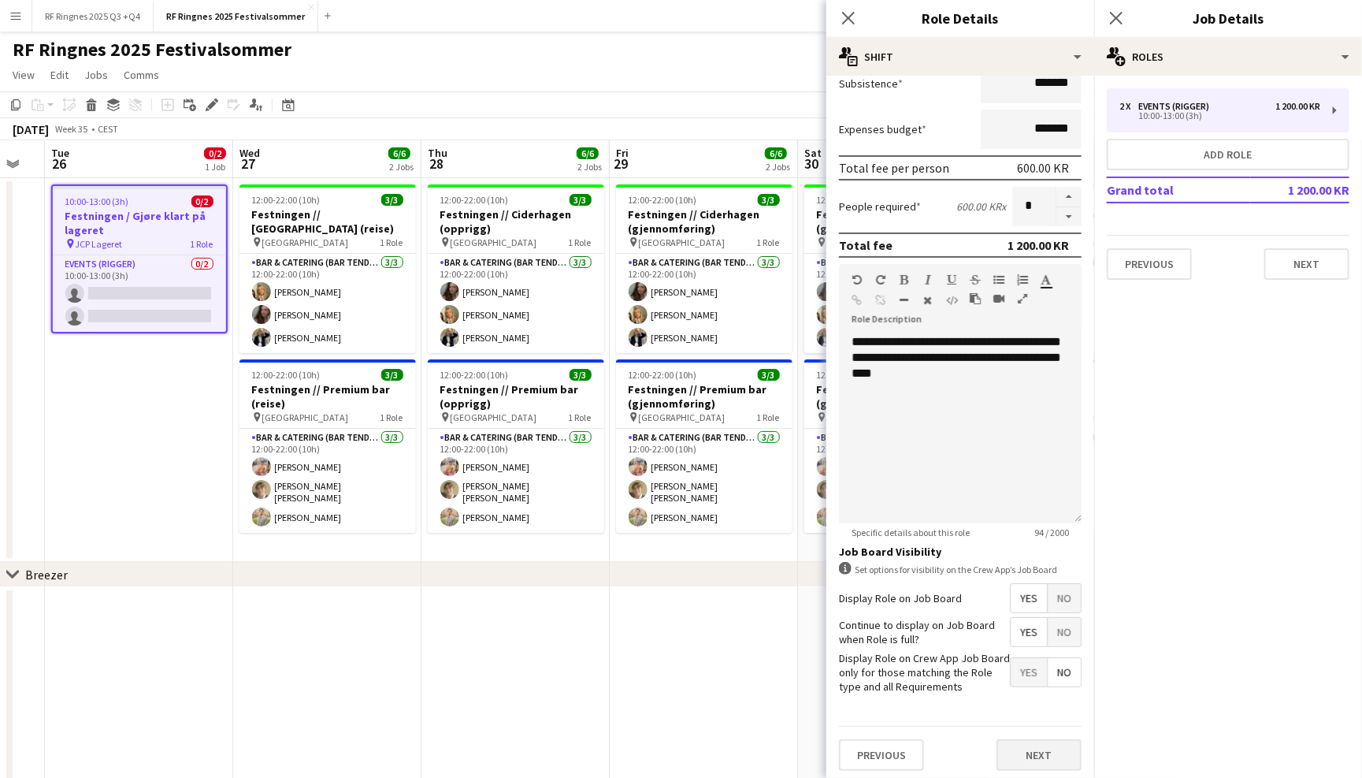
scroll to position [284, 0]
click at [1042, 760] on button "Next" at bounding box center [1039, 756] width 85 height 32
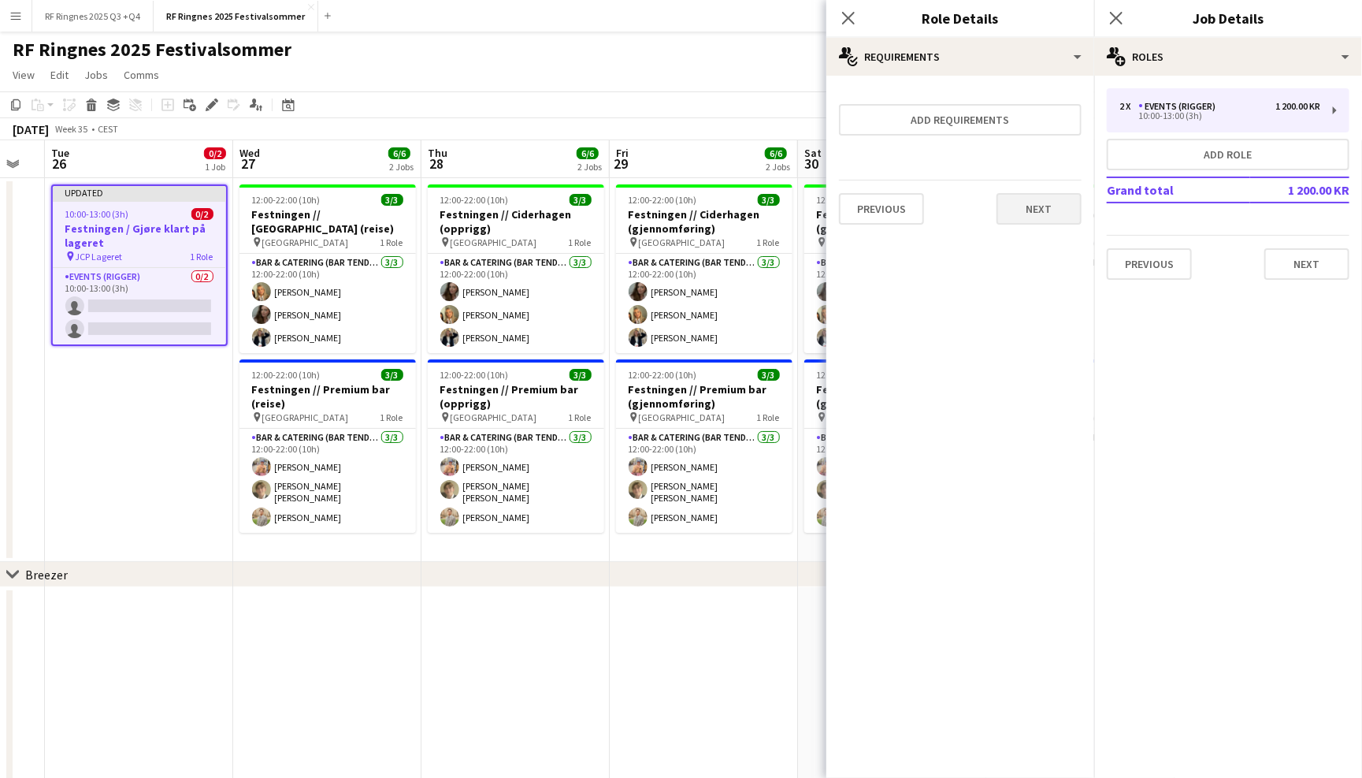
click at [1048, 203] on button "Next" at bounding box center [1039, 209] width 85 height 32
click at [1051, 207] on button "Finish" at bounding box center [1052, 211] width 59 height 32
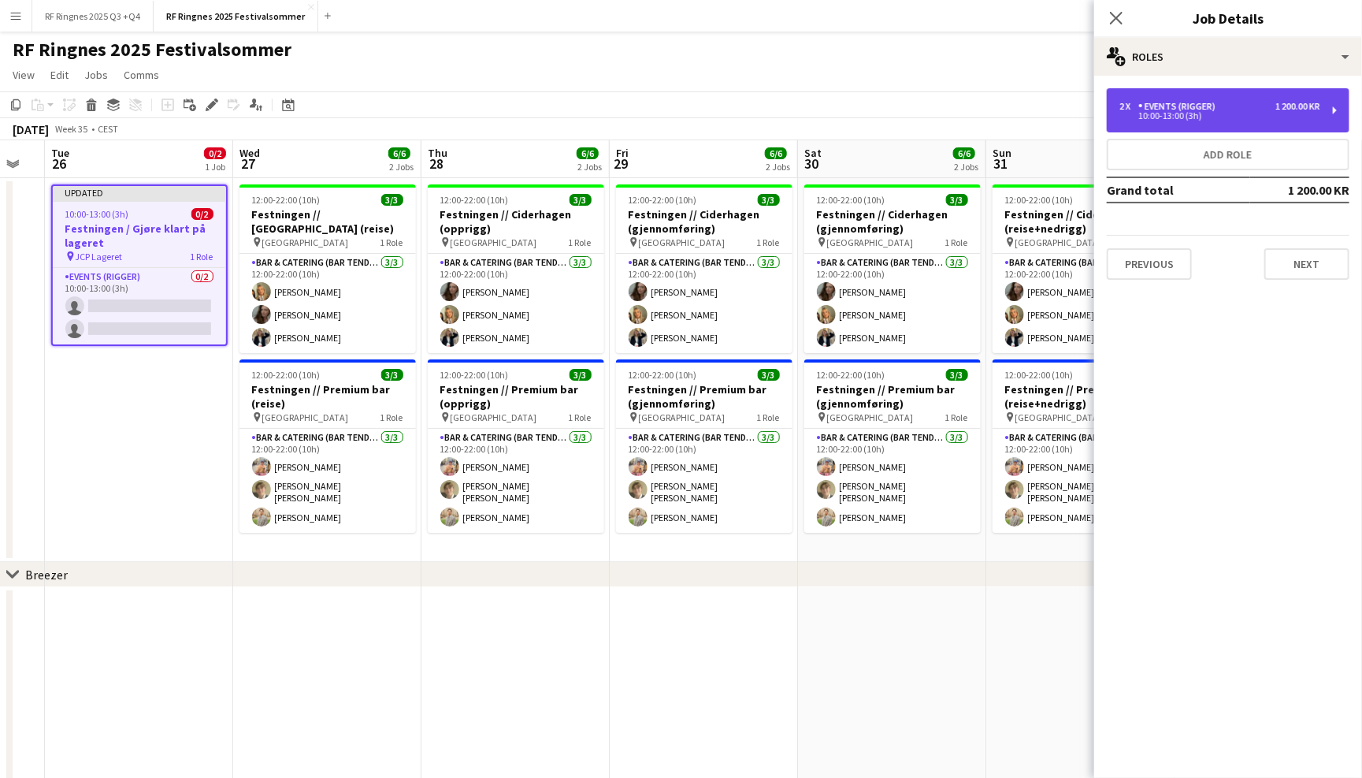
click at [1163, 121] on div "2 x Events (Rigger) 1 200.00 KR 10:00-13:00 (3h)" at bounding box center [1228, 110] width 243 height 44
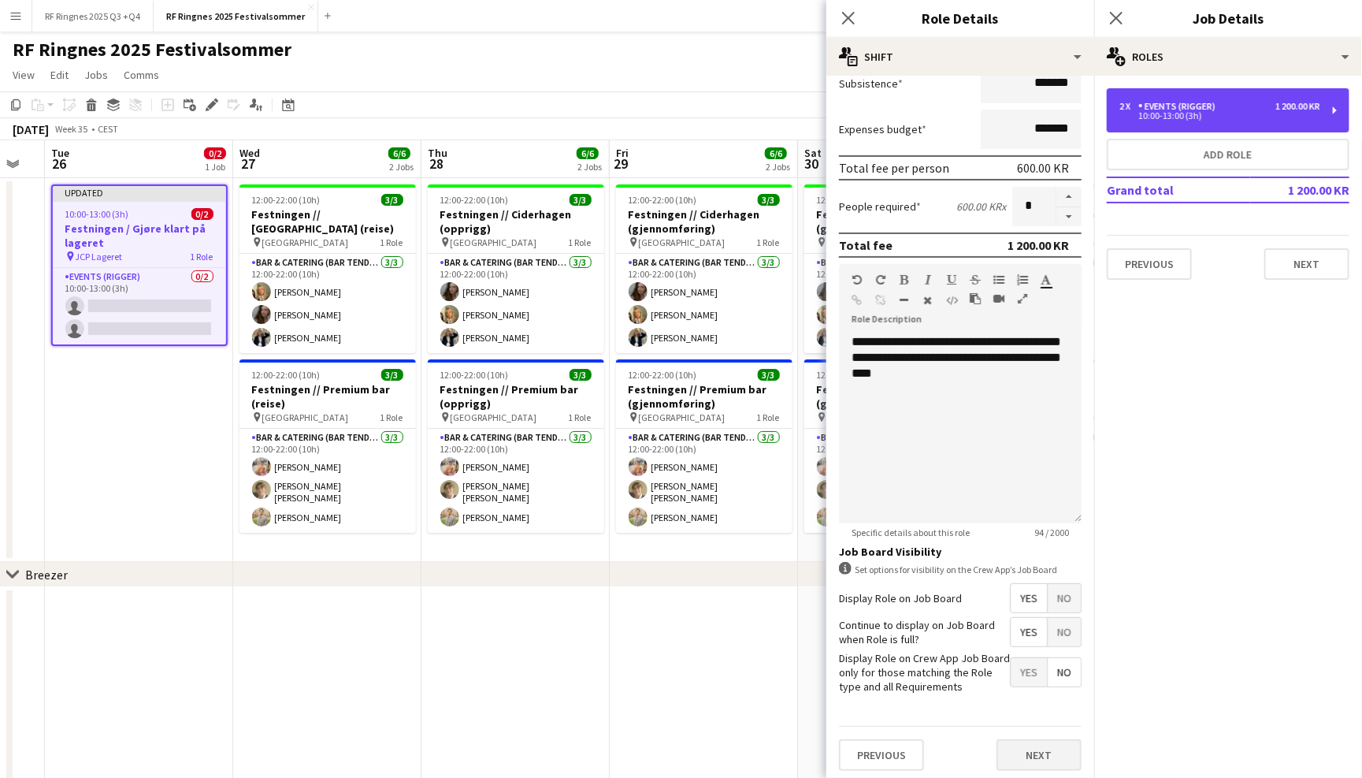
scroll to position [284, 0]
click at [1031, 740] on button "Next" at bounding box center [1039, 756] width 85 height 32
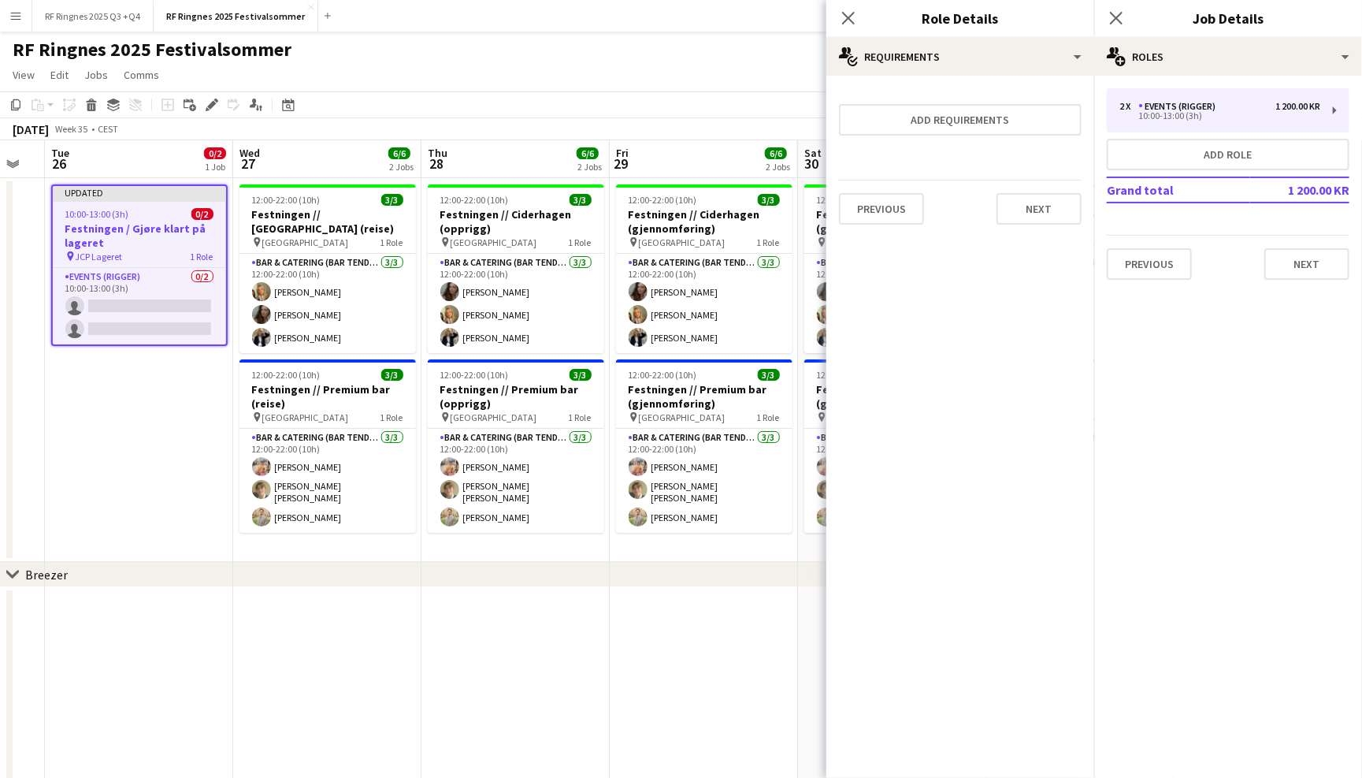
scroll to position [0, 0]
click at [1038, 217] on button "Next" at bounding box center [1039, 209] width 85 height 32
click at [1049, 217] on button "Finish" at bounding box center [1052, 211] width 59 height 32
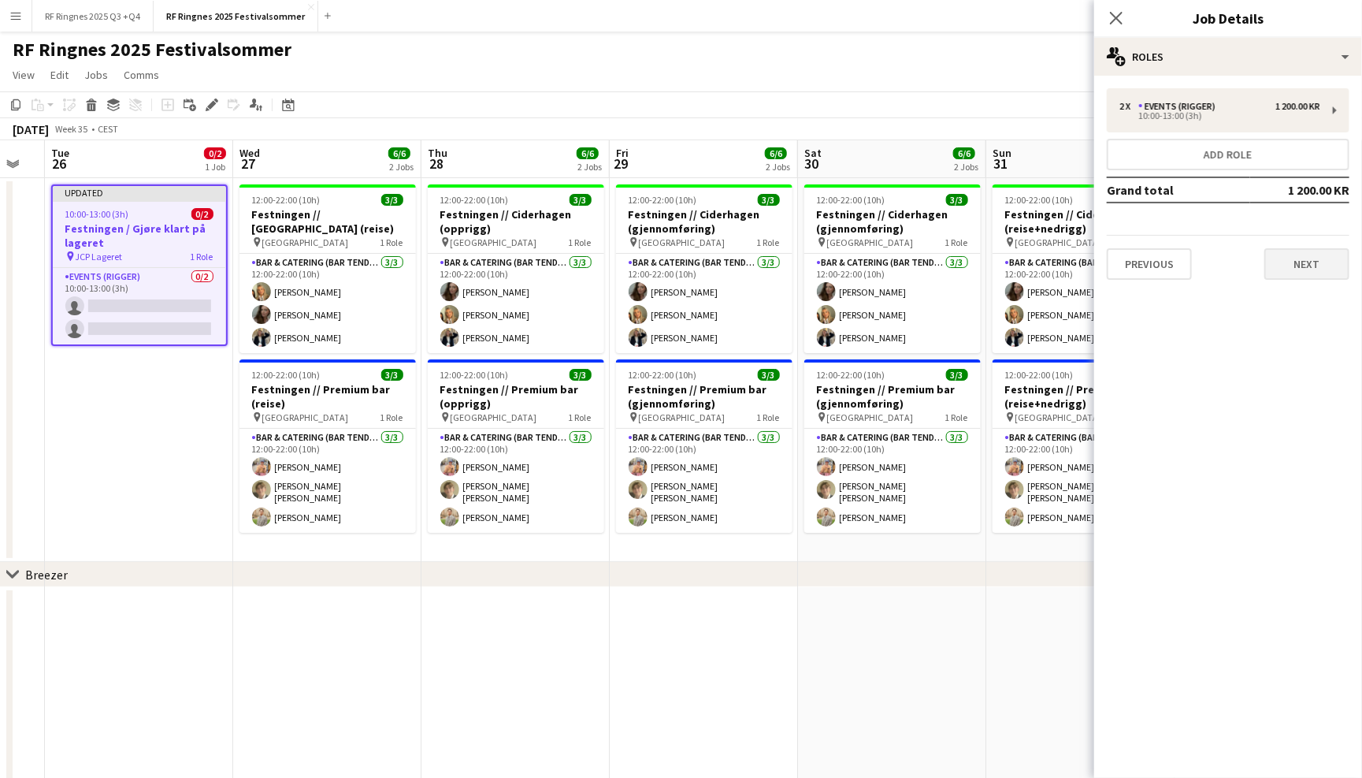
click at [1303, 272] on button "Next" at bounding box center [1307, 264] width 85 height 32
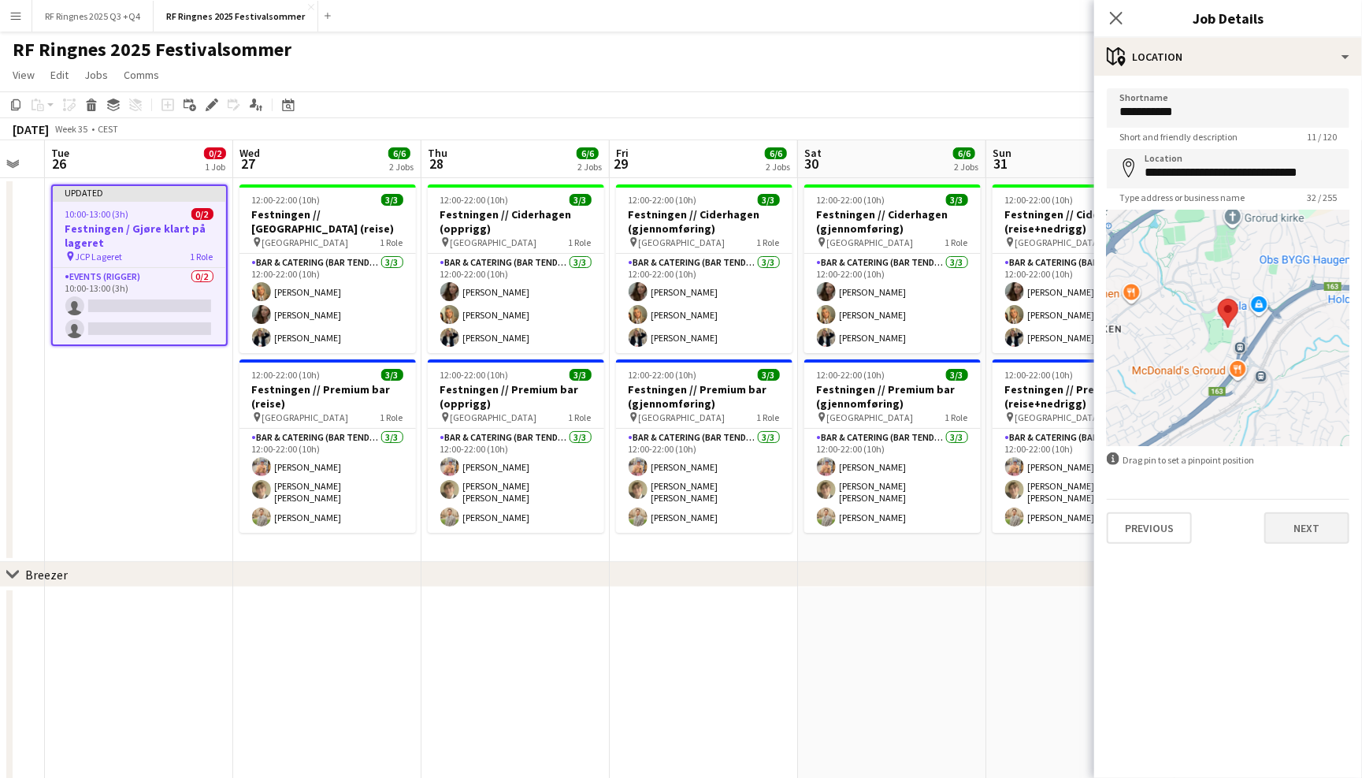
click at [1311, 526] on button "Next" at bounding box center [1307, 528] width 85 height 32
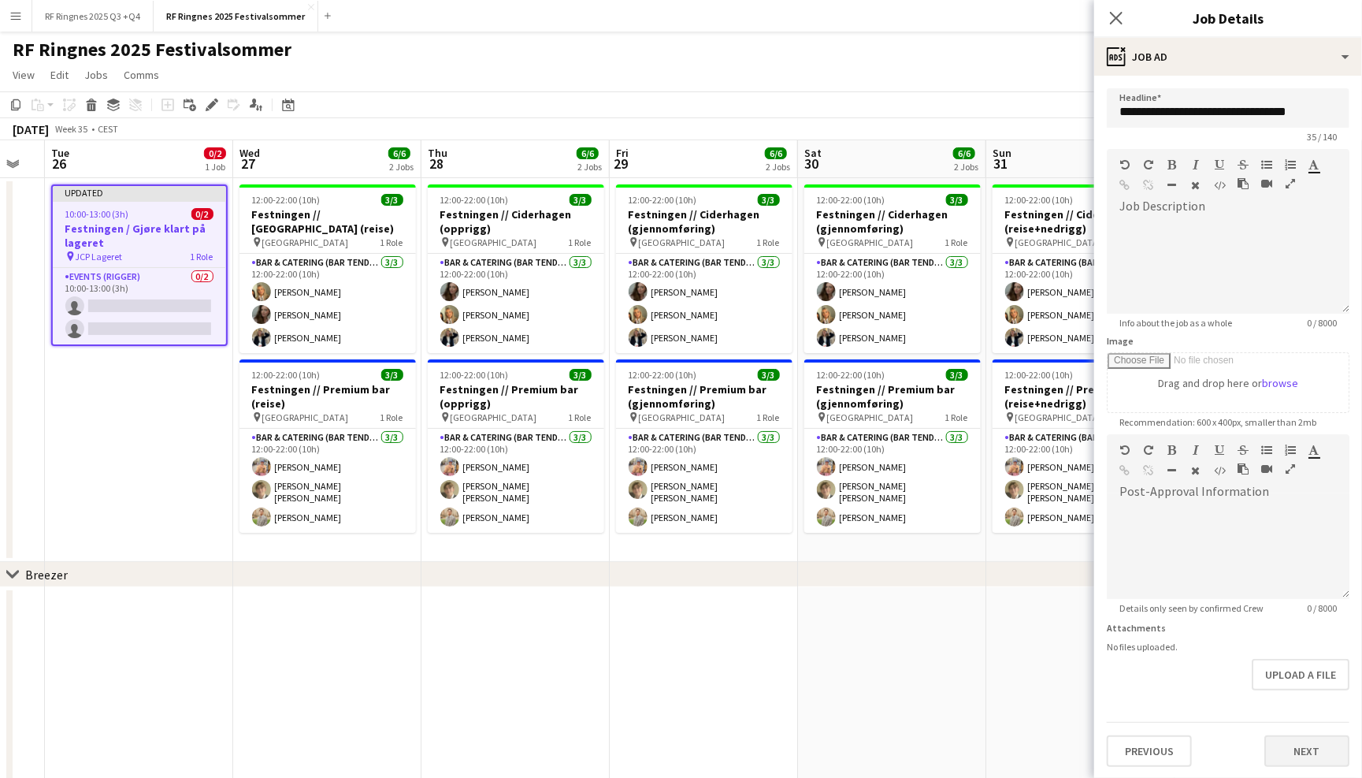
click at [1306, 747] on button "Next" at bounding box center [1307, 751] width 85 height 32
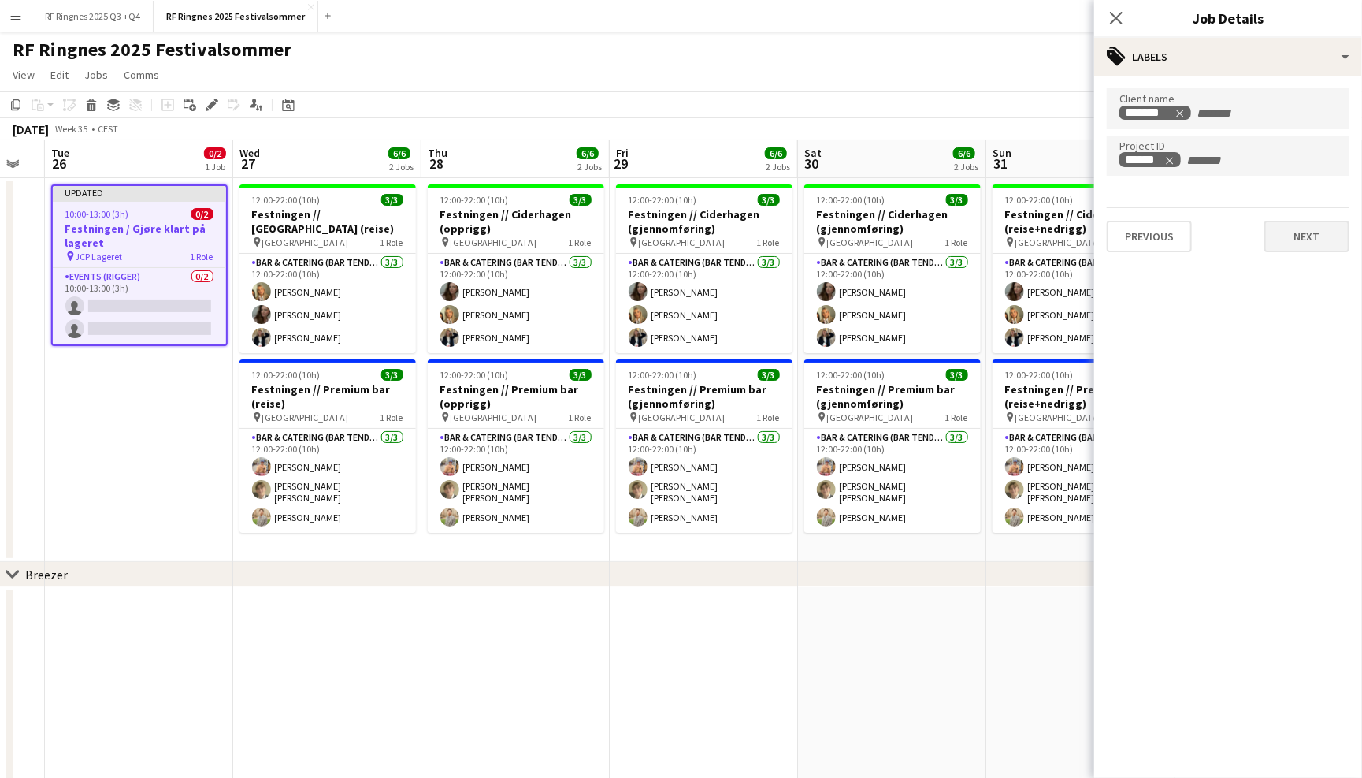
click at [1305, 236] on button "Next" at bounding box center [1307, 237] width 85 height 32
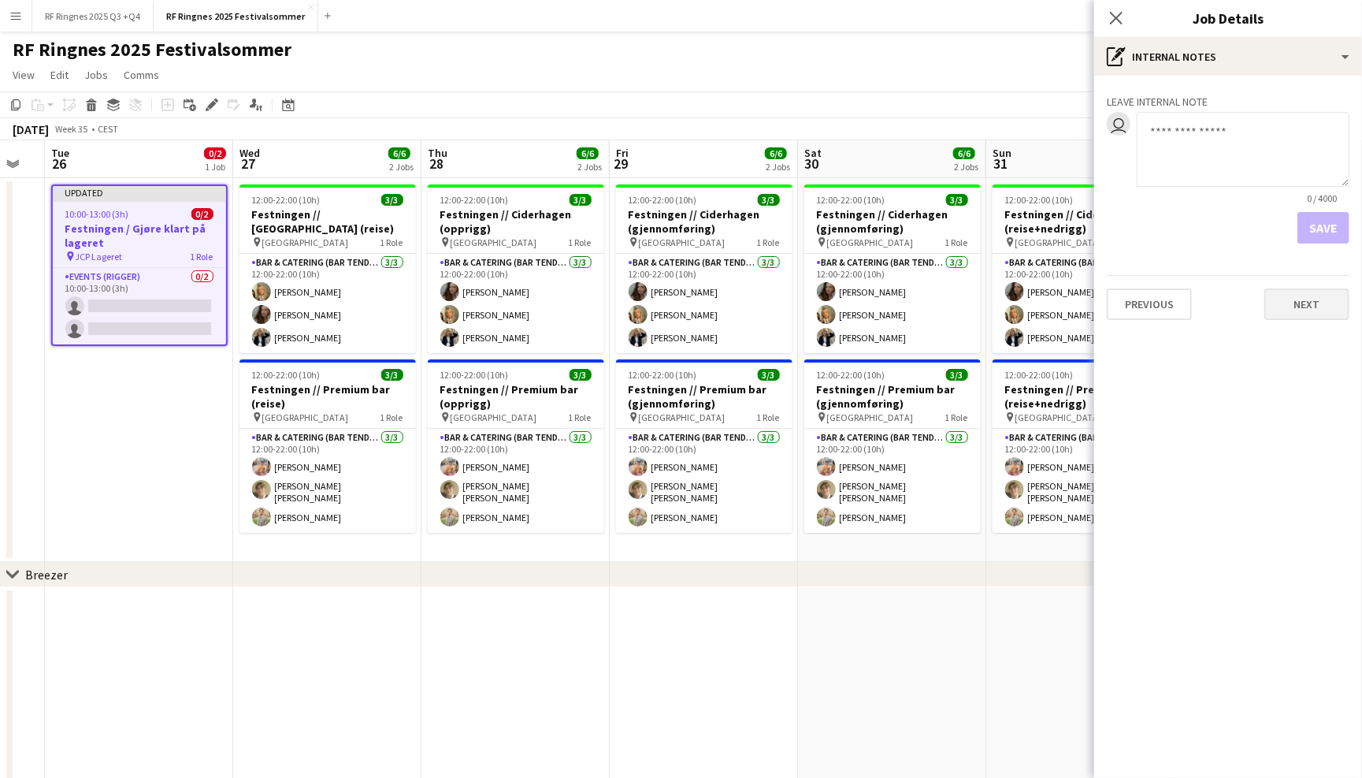
click at [1322, 310] on button "Next" at bounding box center [1307, 304] width 85 height 32
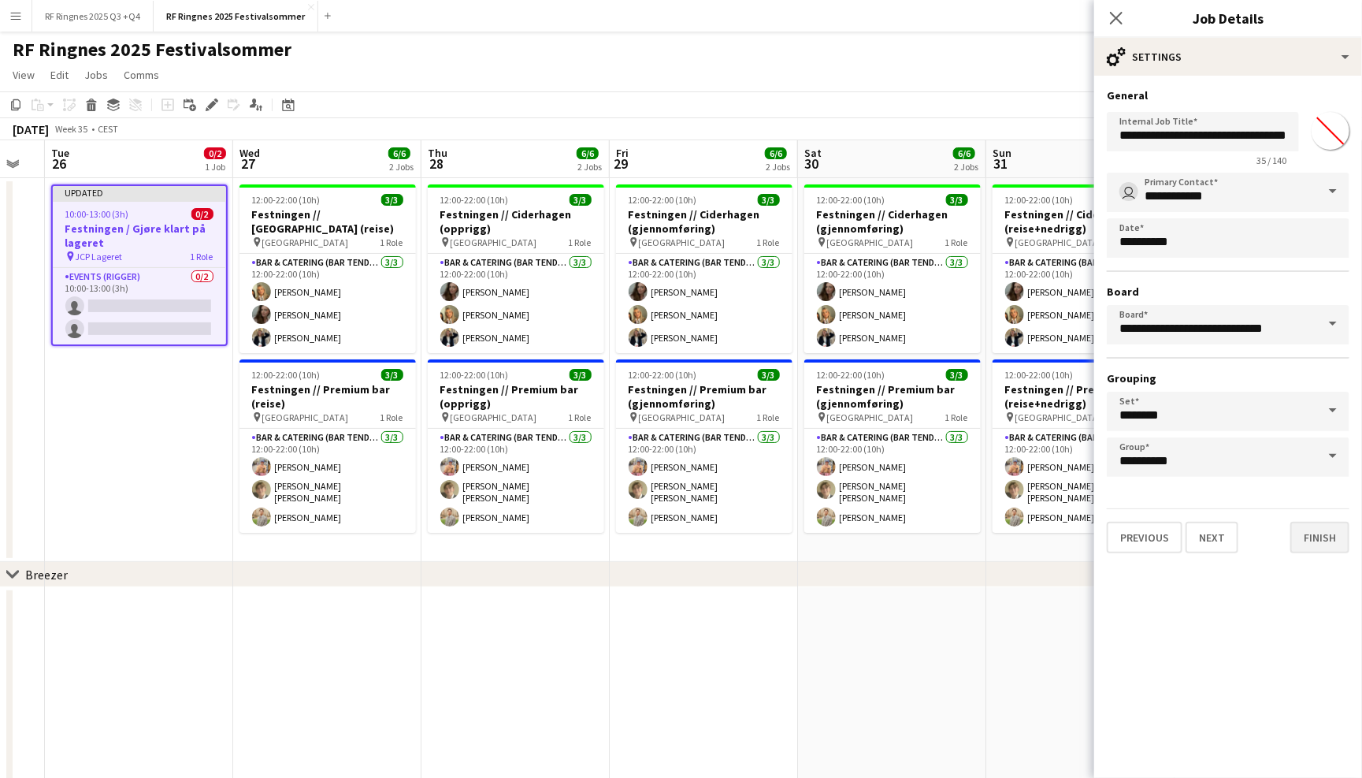
click at [1311, 524] on button "Finish" at bounding box center [1320, 538] width 59 height 32
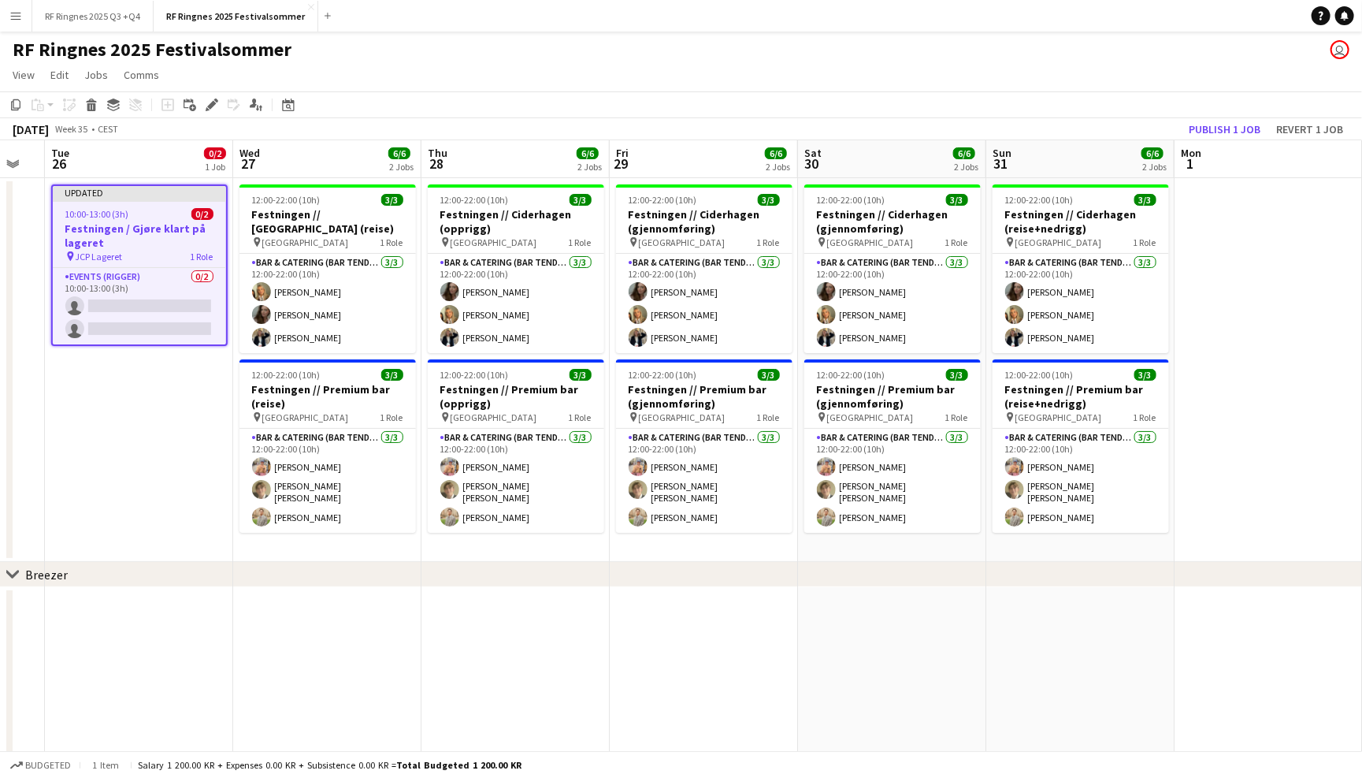
click at [1173, 84] on app-page-menu "View Day view expanded Day view collapsed Month view Date picker Jump to [DATE]…" at bounding box center [681, 76] width 1362 height 30
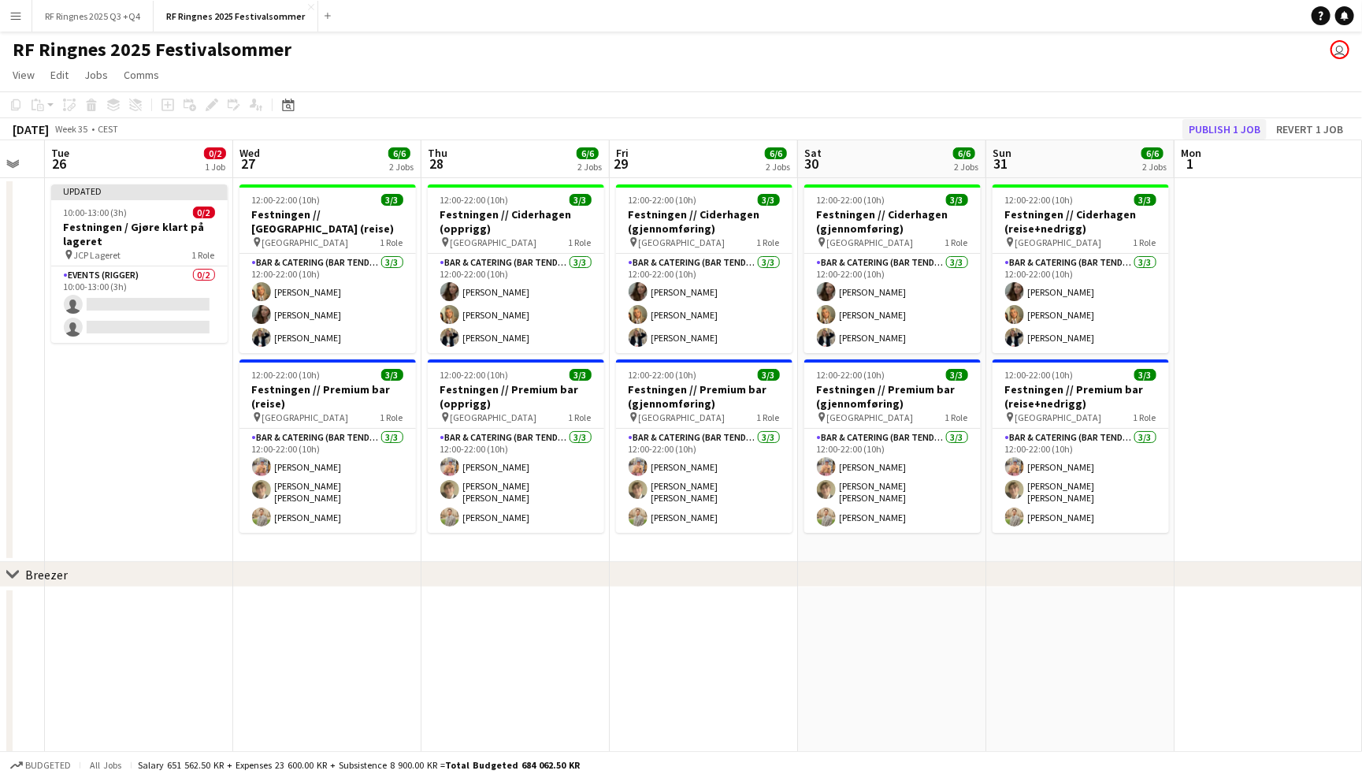
click at [1228, 128] on button "Publish 1 job" at bounding box center [1225, 129] width 84 height 20
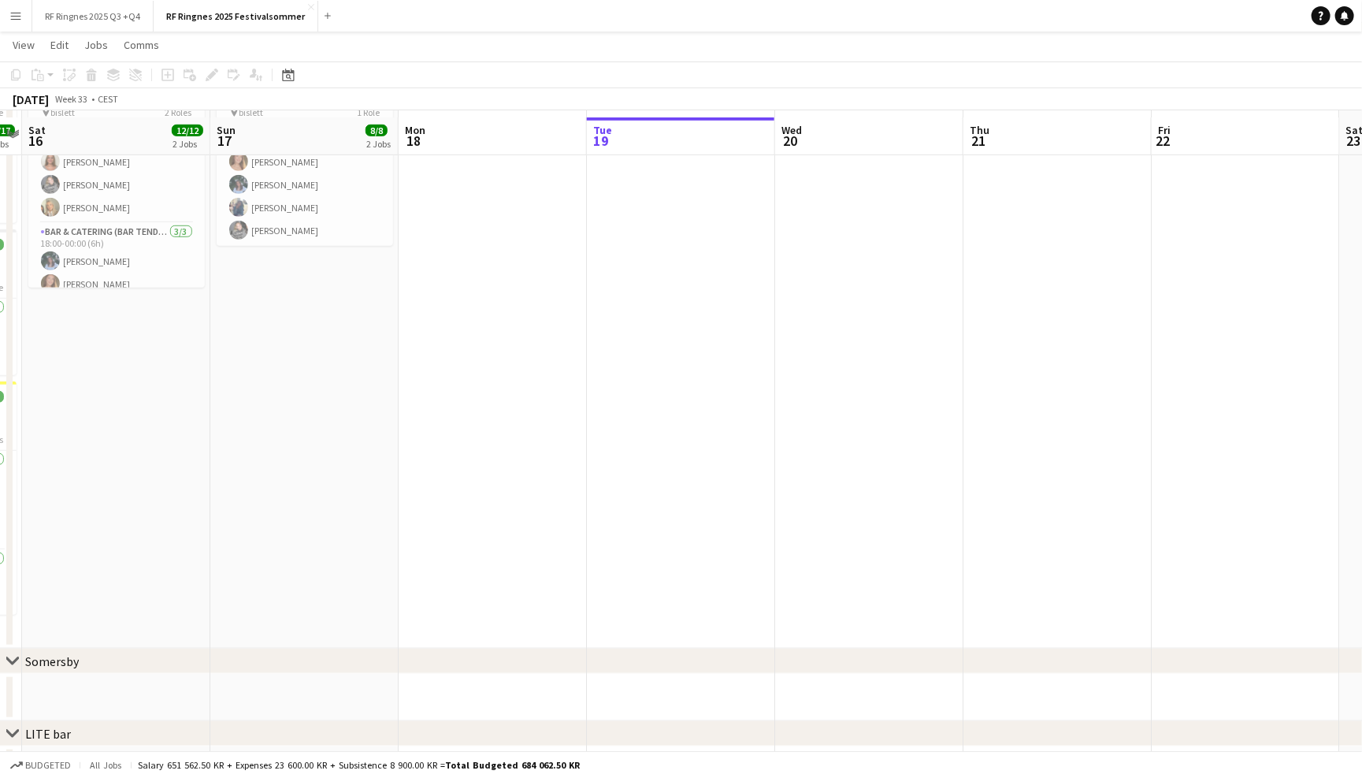
scroll to position [544, 0]
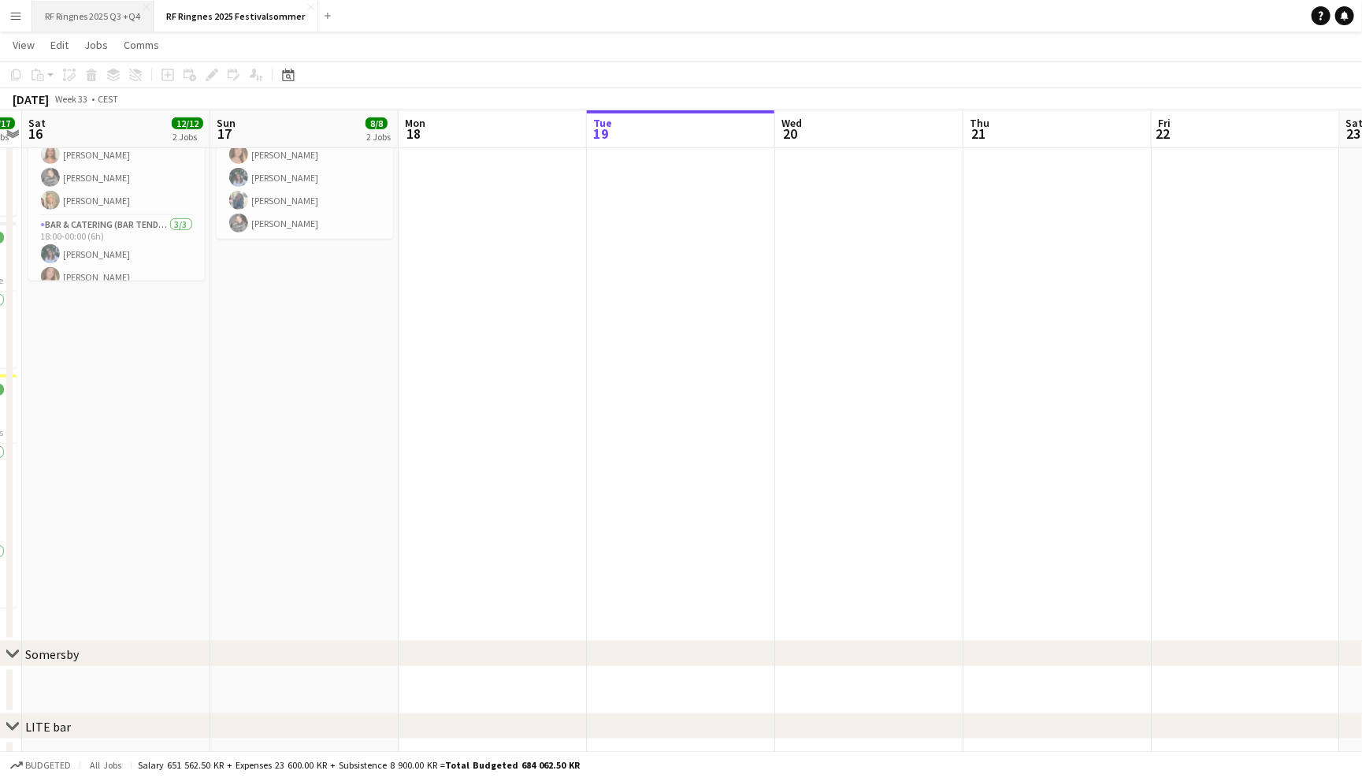
click at [107, 8] on button "RF Ringnes 2025 Q3 +Q4 Close" at bounding box center [92, 16] width 121 height 31
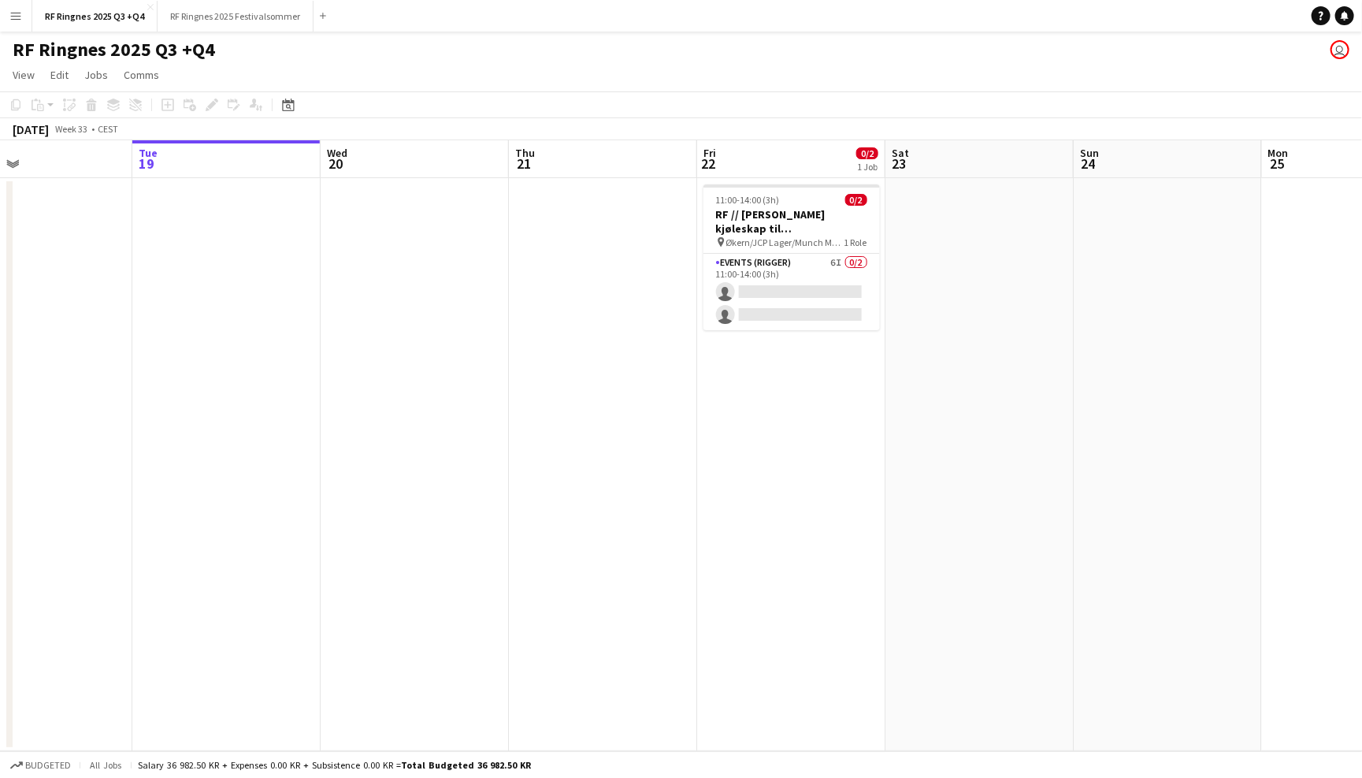
scroll to position [0, 444]
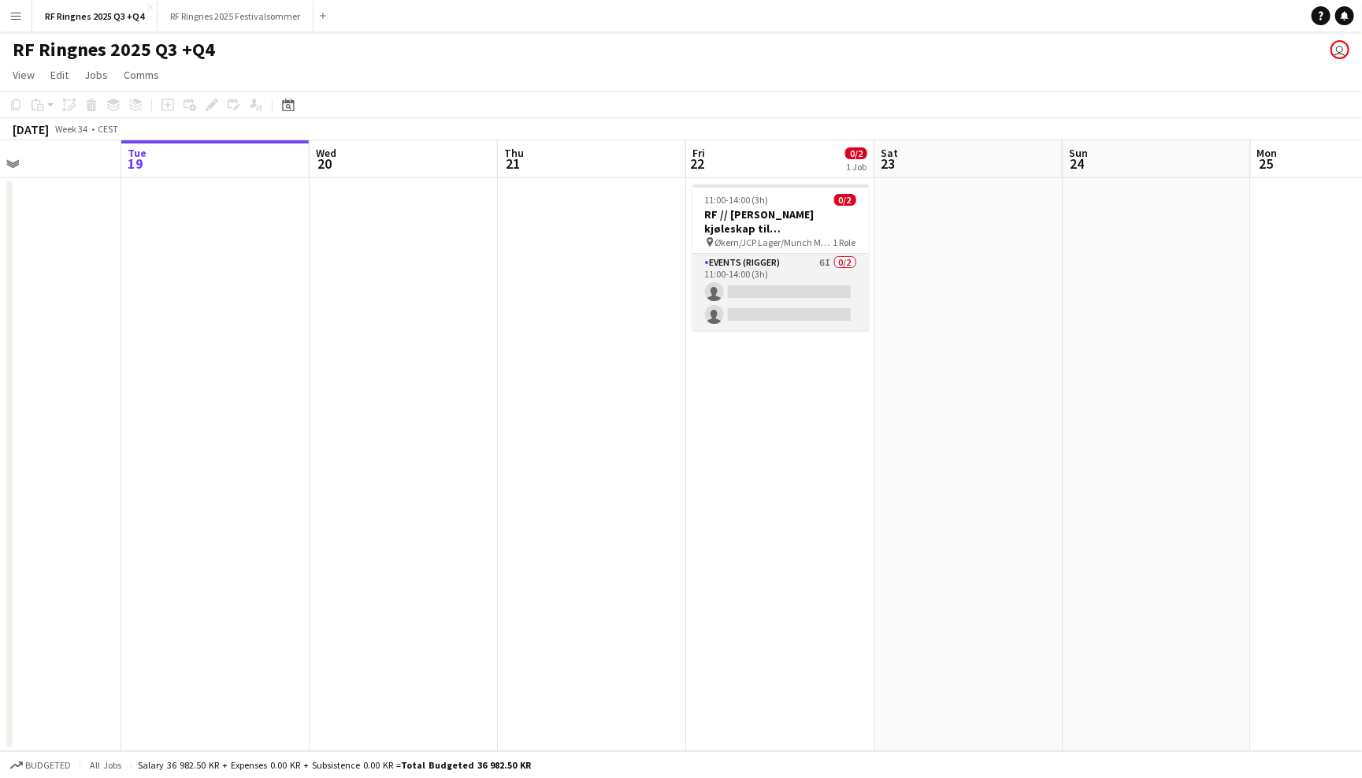
click at [759, 277] on app-card-role "Events (Rigger) 6I 0/2 11:00-14:00 (3h) single-neutral-actions single-neutral-a…" at bounding box center [781, 292] width 176 height 76
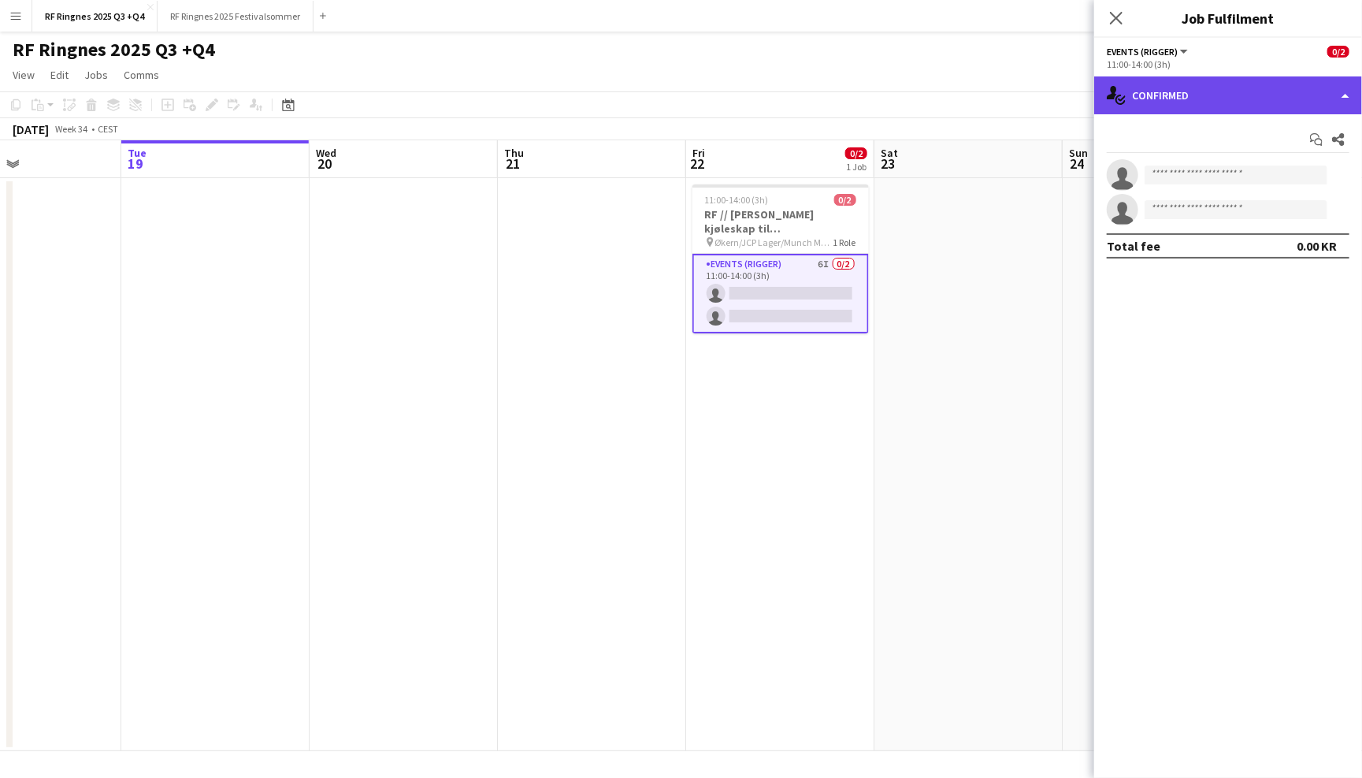
click at [1158, 101] on div "single-neutral-actions-check-2 Confirmed" at bounding box center [1228, 95] width 268 height 38
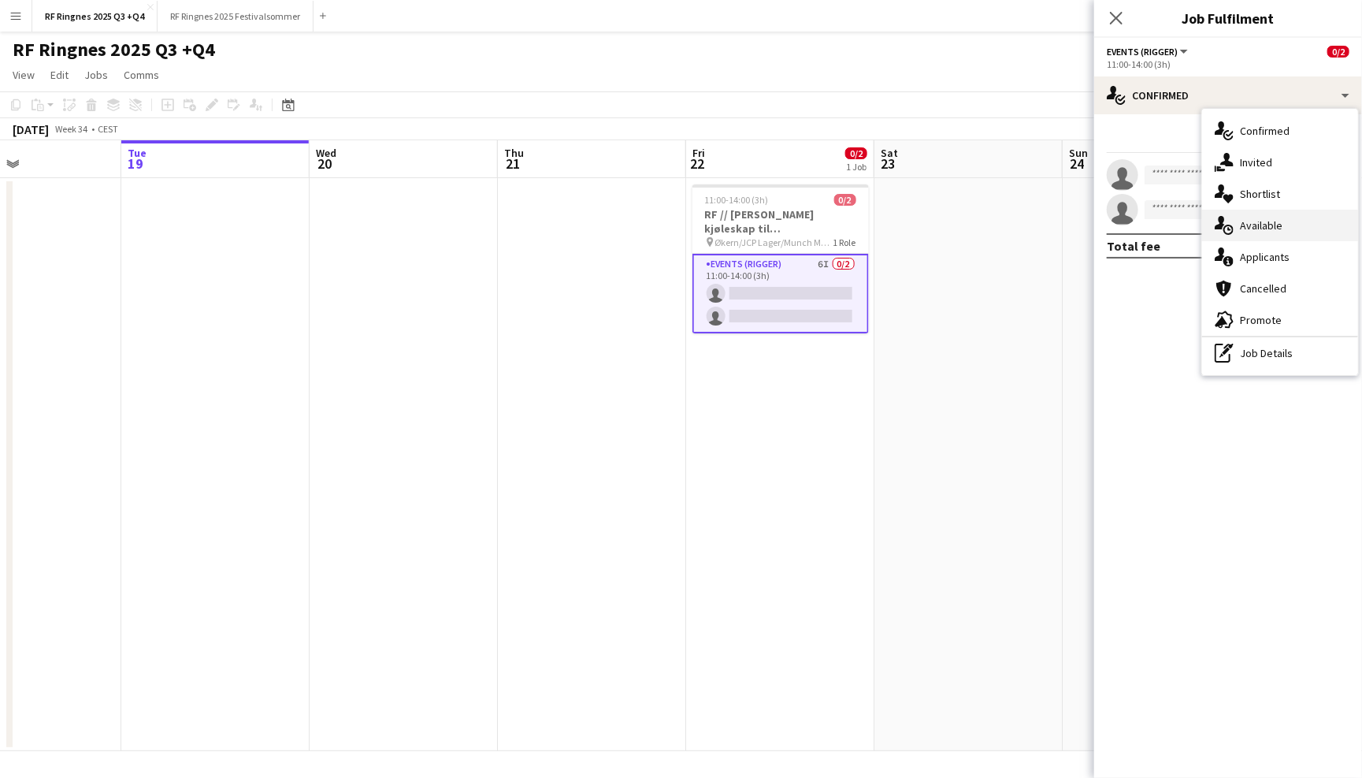
click at [1268, 228] on div "single-neutral-actions-upload Available" at bounding box center [1280, 226] width 156 height 32
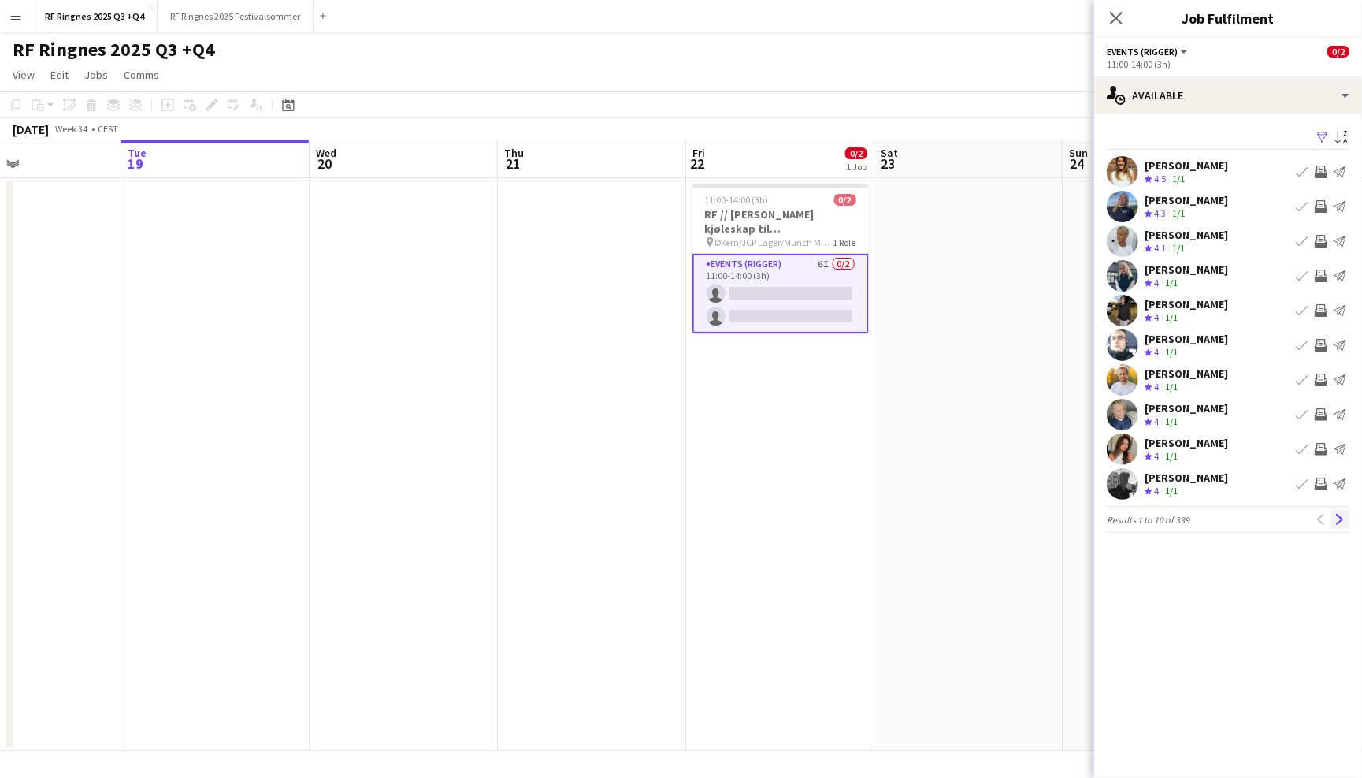
click at [1339, 522] on app-icon "Next" at bounding box center [1340, 519] width 11 height 11
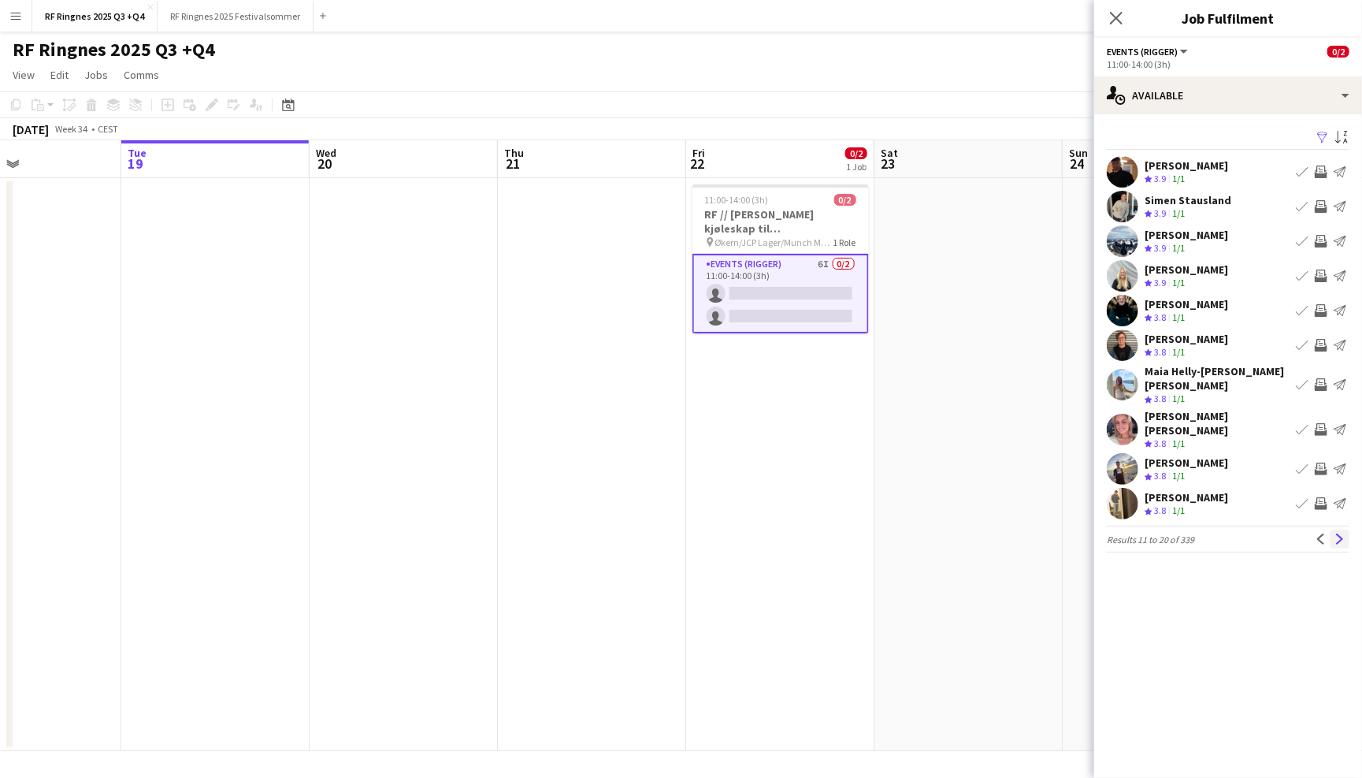
click at [1348, 529] on button "Next" at bounding box center [1340, 538] width 19 height 19
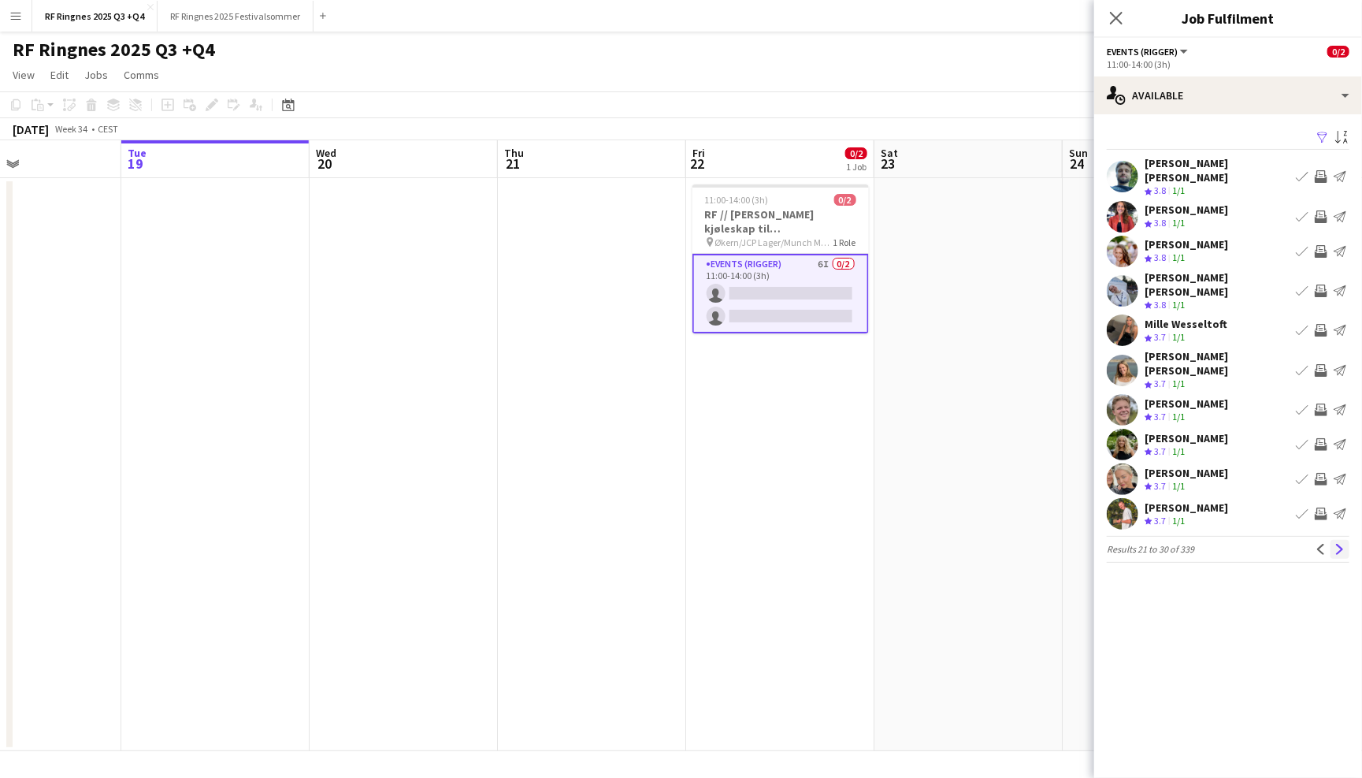
click at [1348, 540] on button "Next" at bounding box center [1340, 549] width 19 height 19
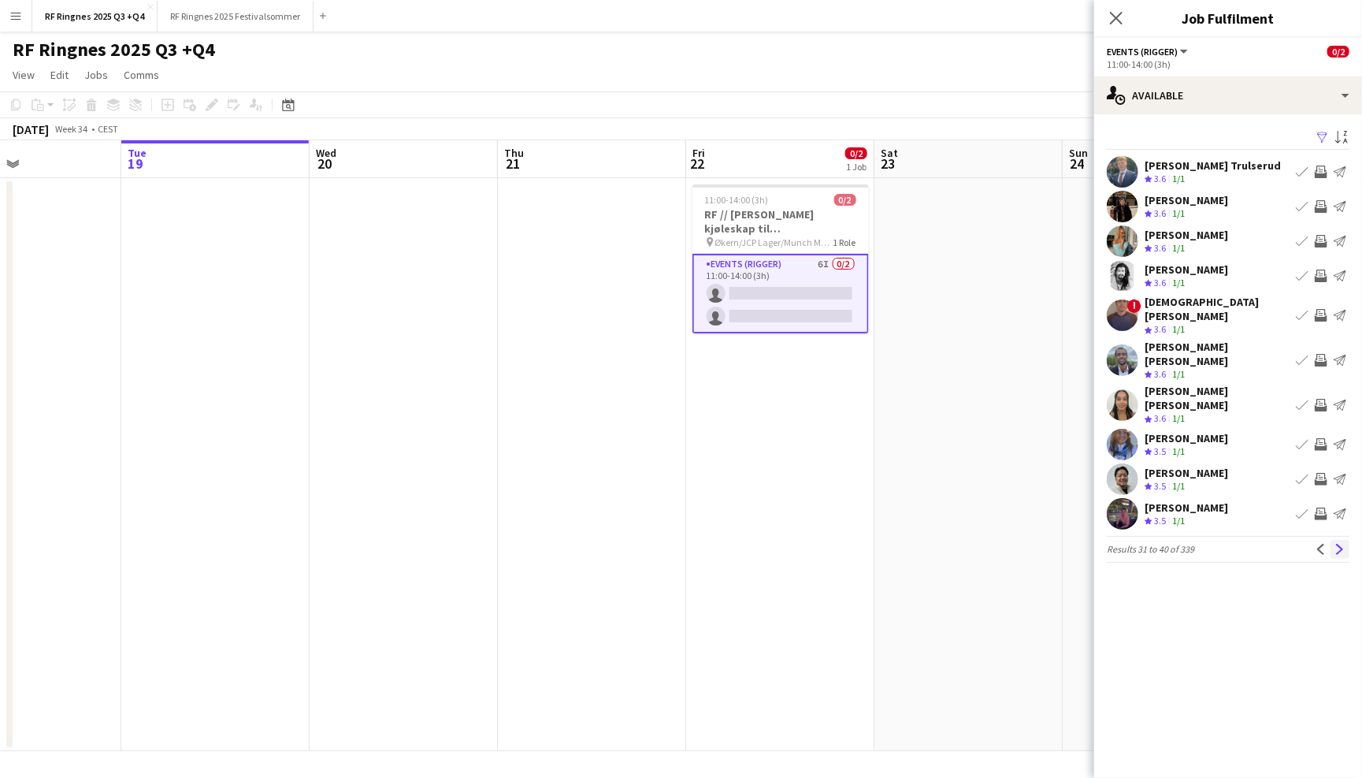
click at [1348, 540] on button "Next" at bounding box center [1340, 549] width 19 height 19
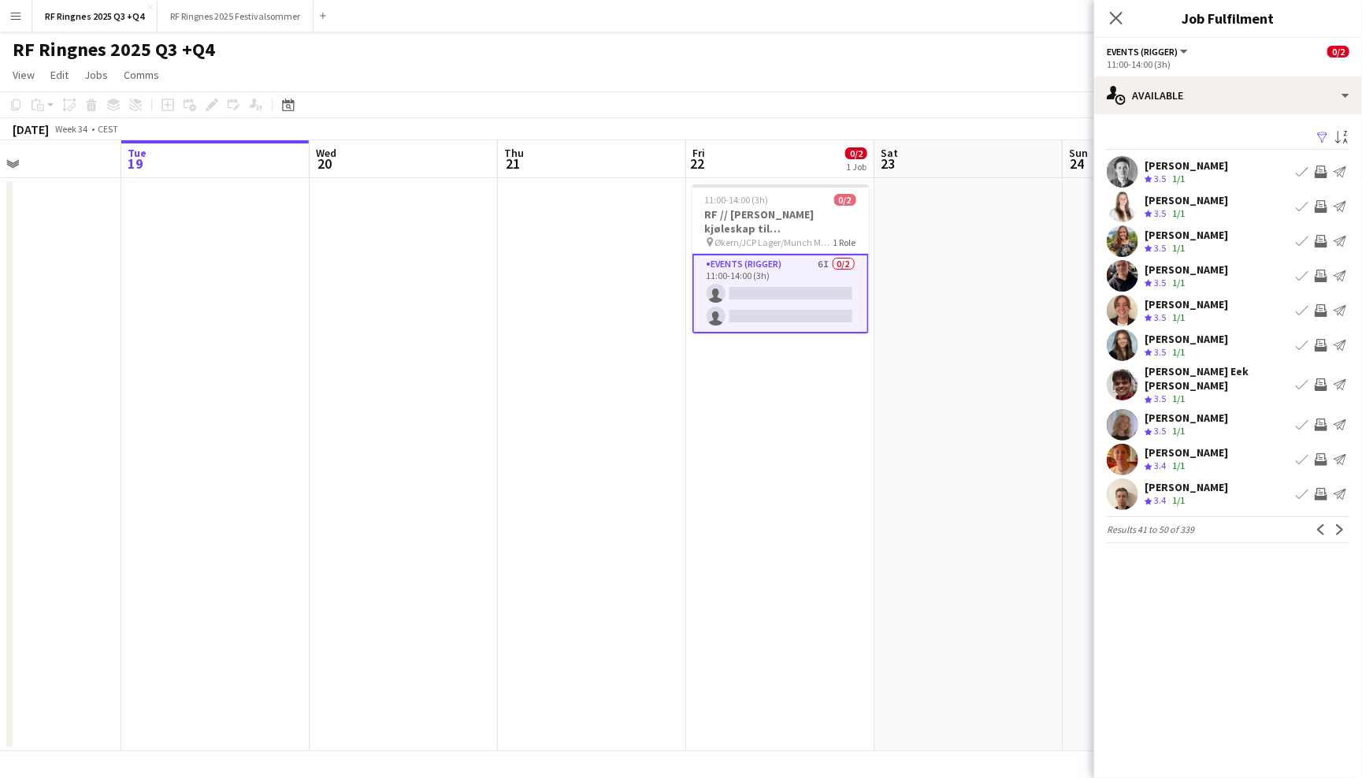
click at [1128, 373] on app-user-avatar at bounding box center [1123, 385] width 32 height 32
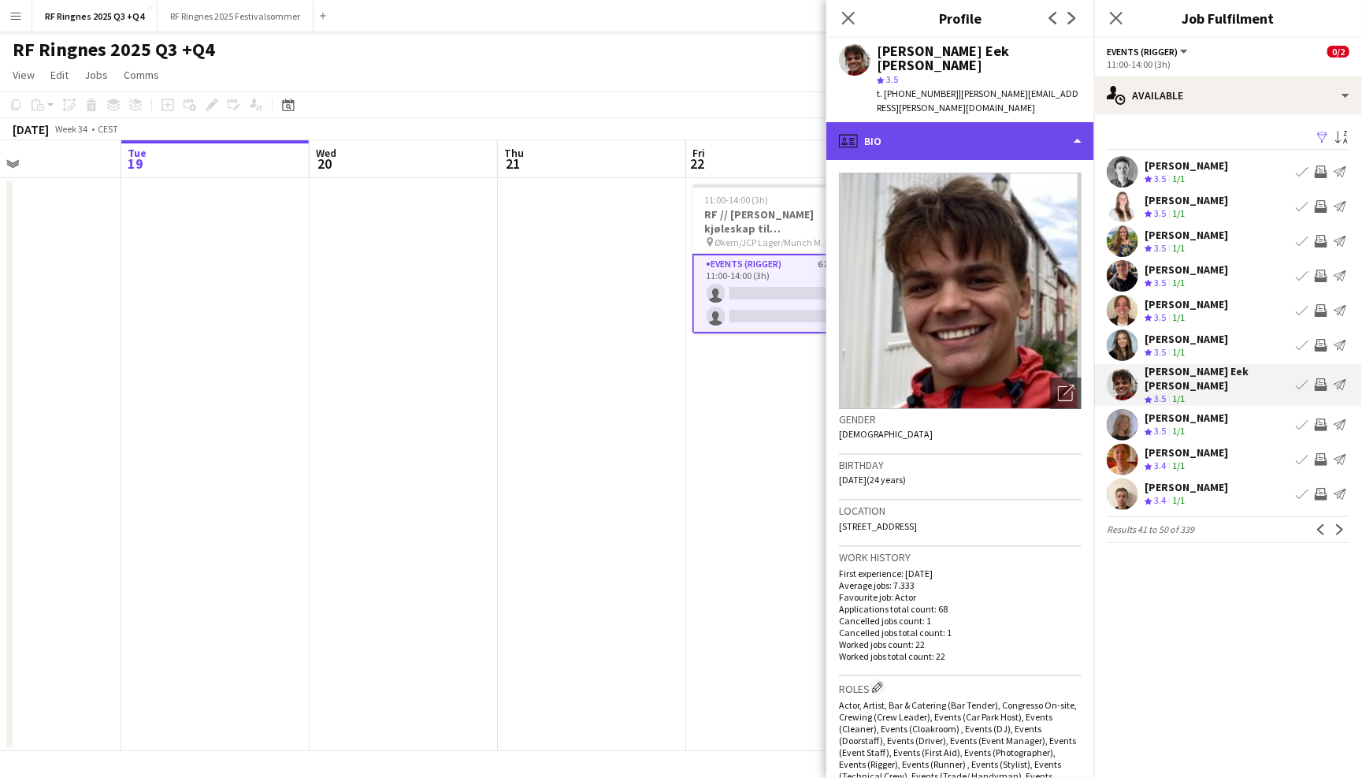
click at [1051, 122] on div "profile Bio" at bounding box center [960, 141] width 268 height 38
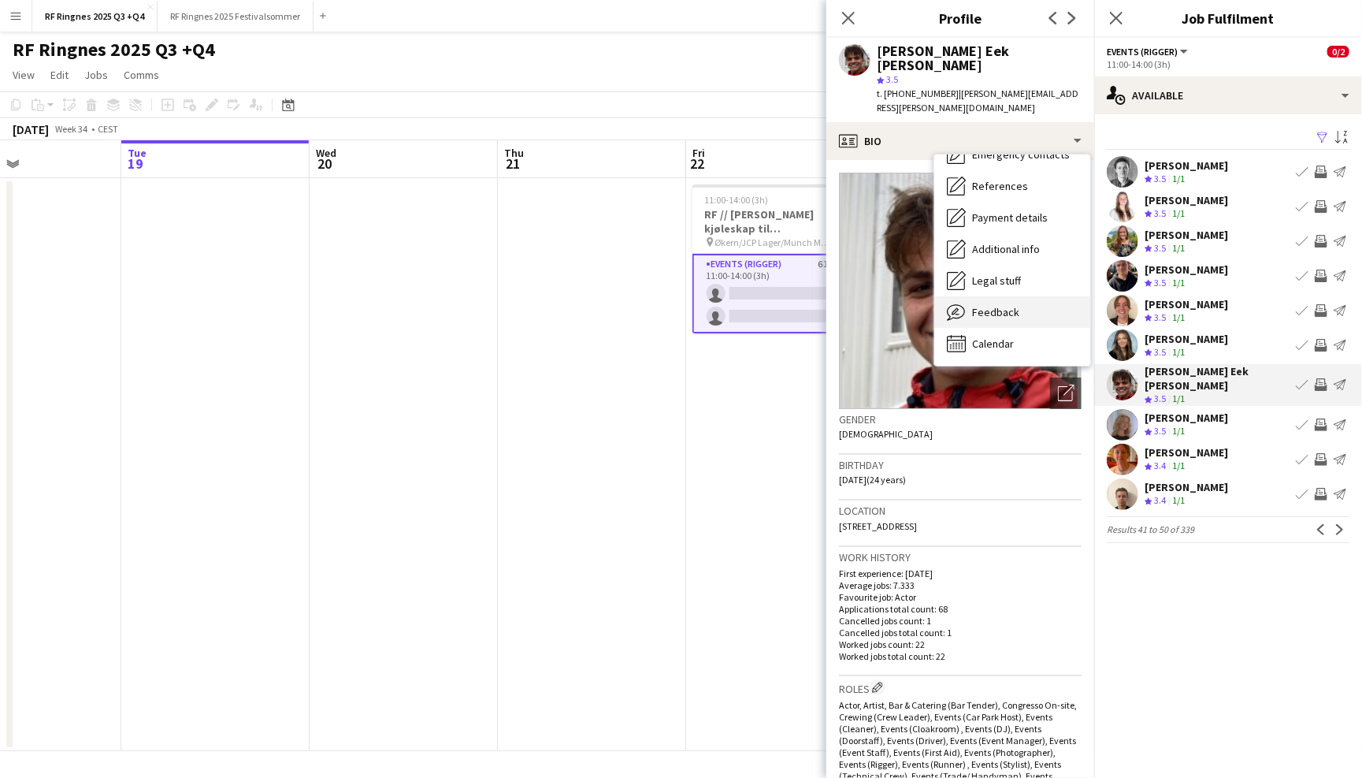
scroll to position [148, 0]
click at [1044, 296] on div "Feedback Feedback" at bounding box center [1012, 312] width 156 height 32
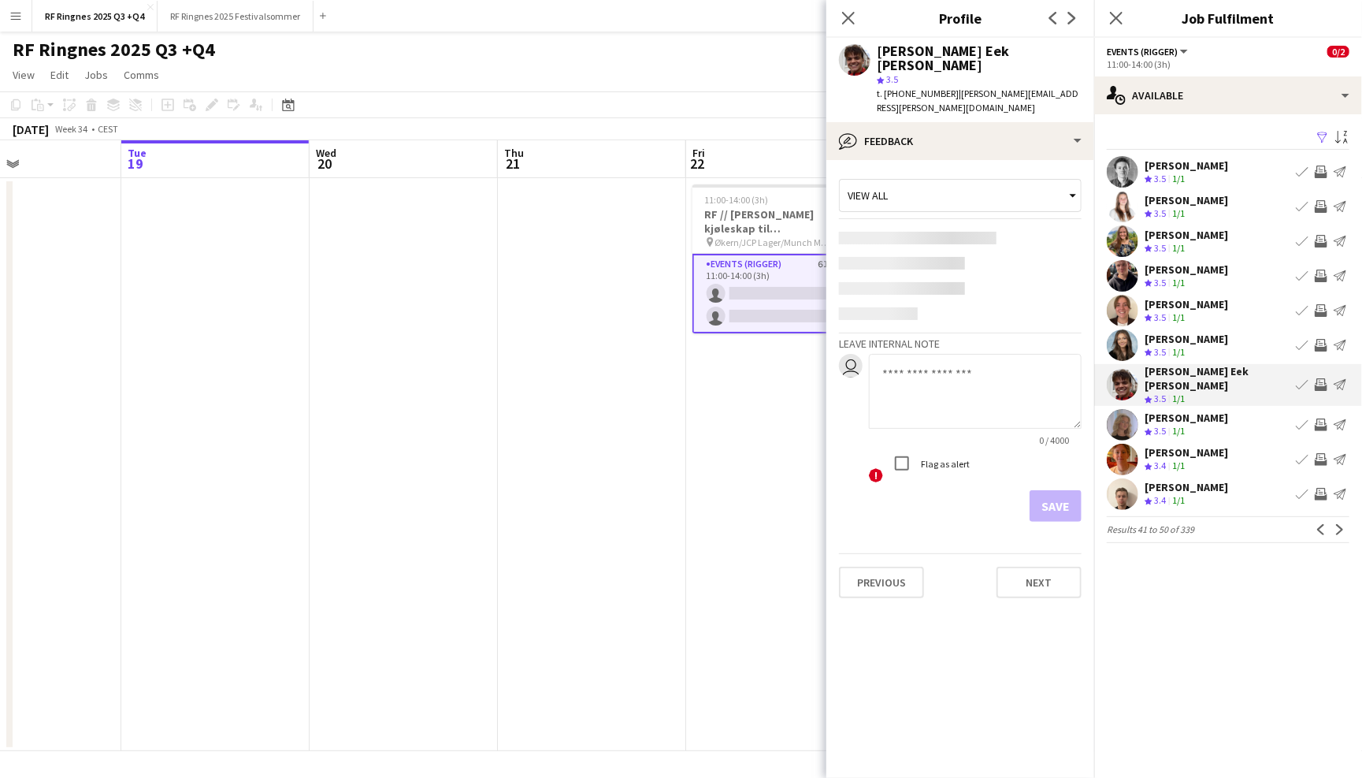
scroll to position [0, 0]
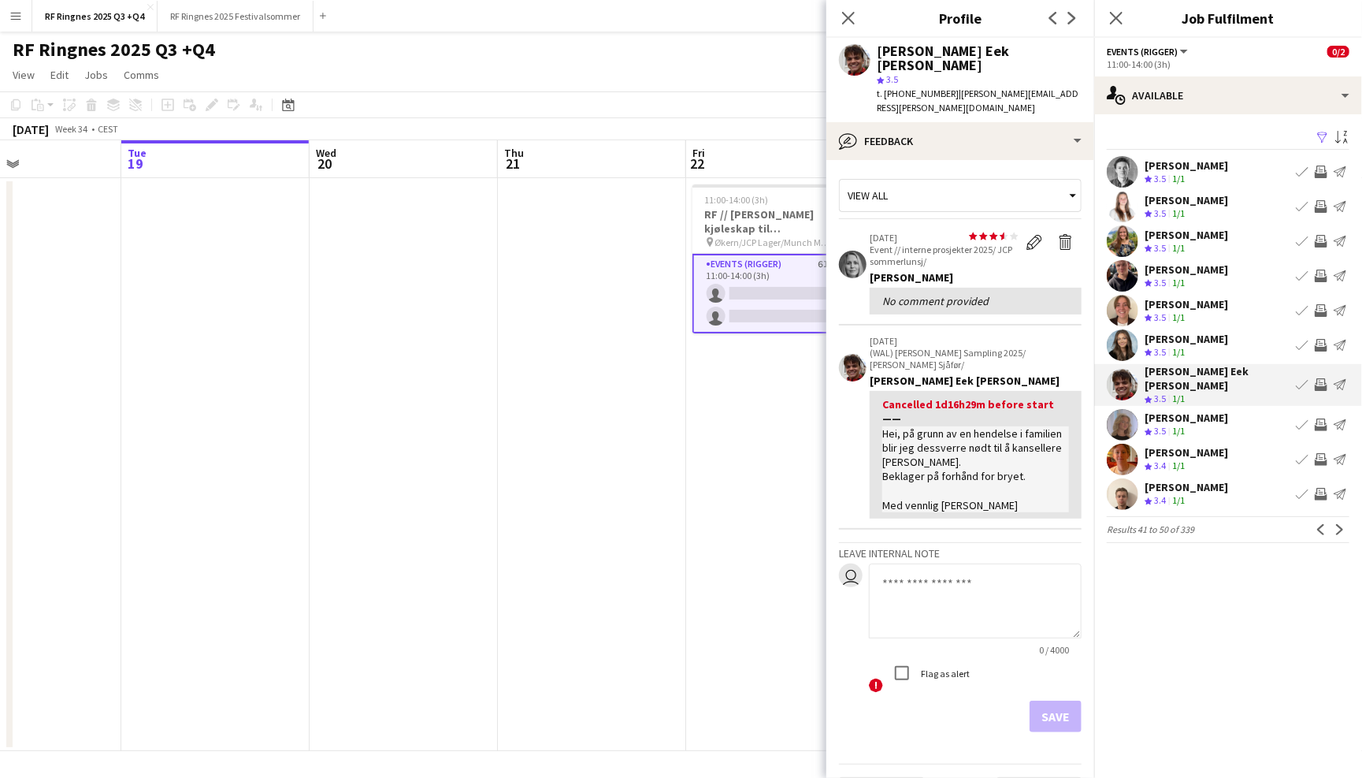
click at [1127, 421] on app-user-avatar at bounding box center [1123, 425] width 32 height 32
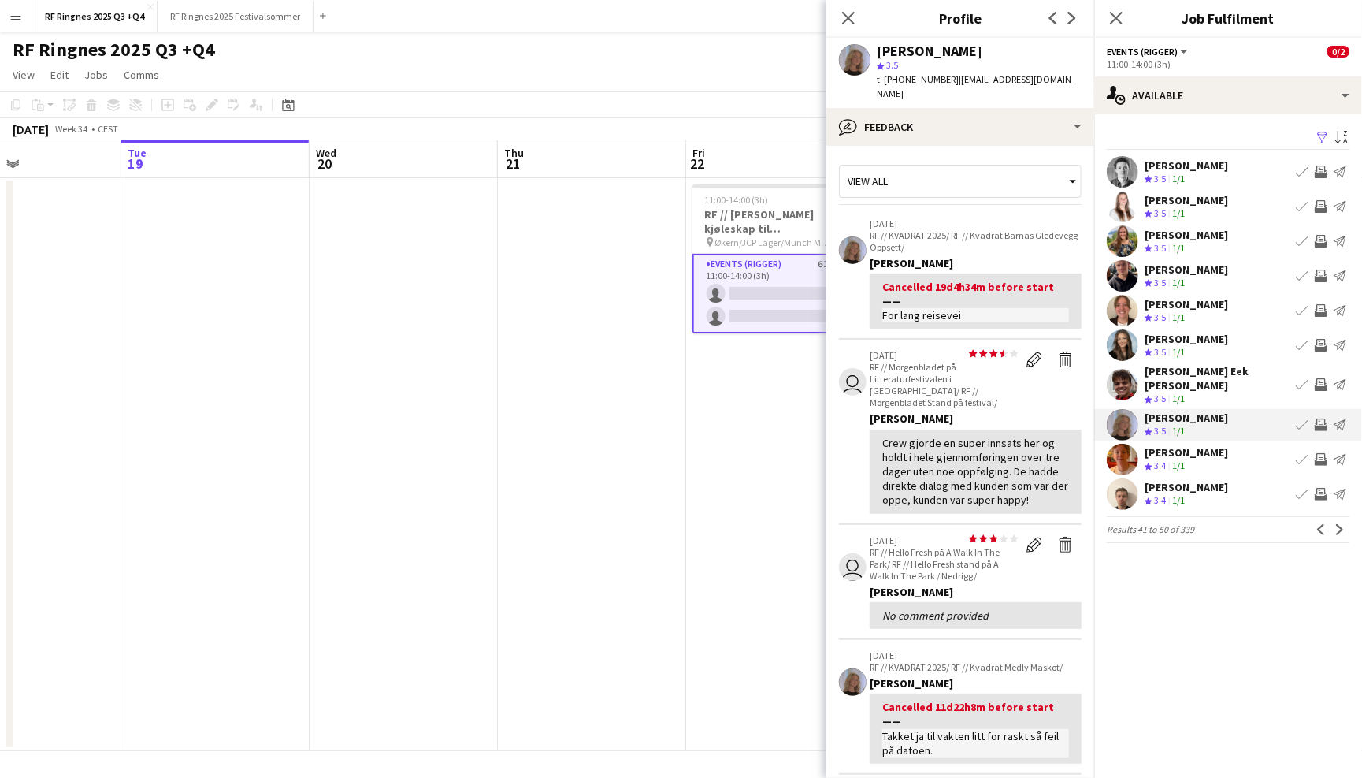
click at [1132, 455] on app-user-avatar at bounding box center [1123, 460] width 32 height 32
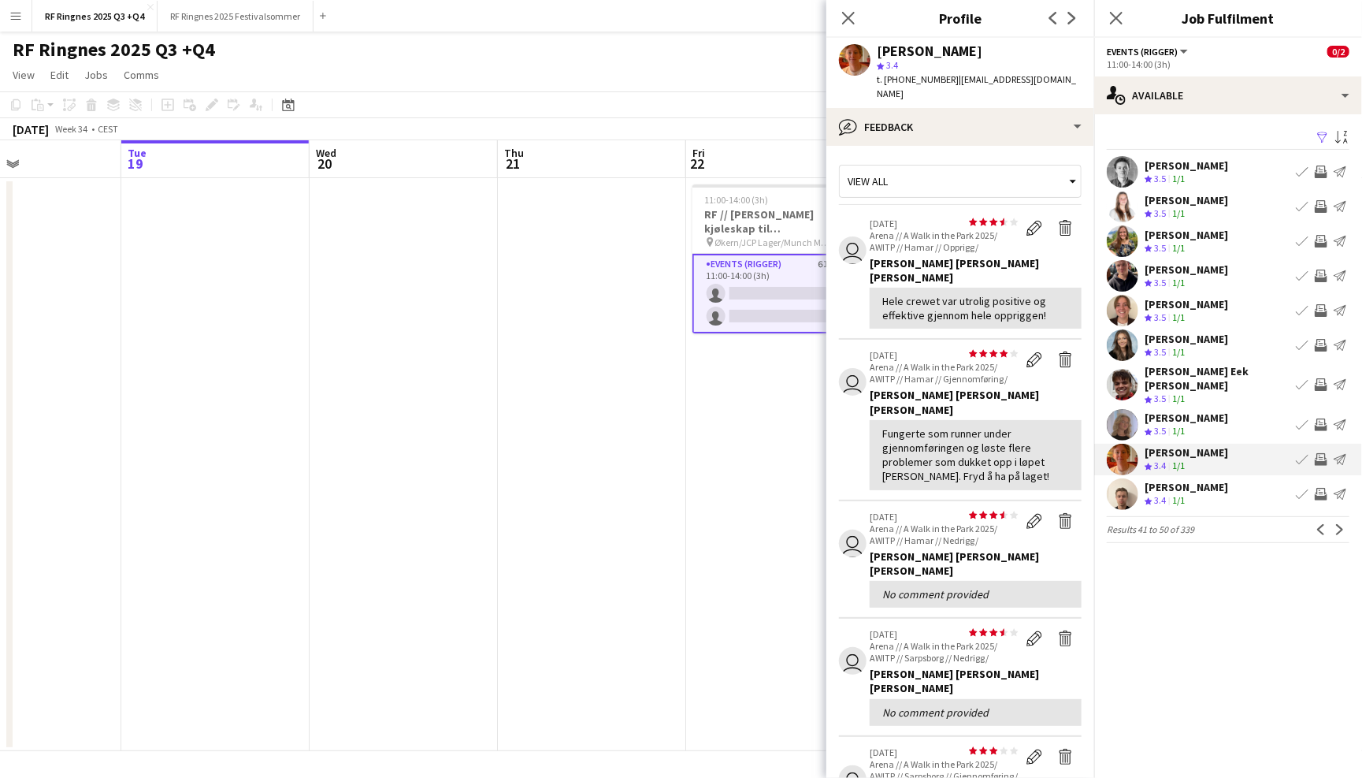
click at [1130, 478] on app-user-avatar at bounding box center [1123, 494] width 32 height 32
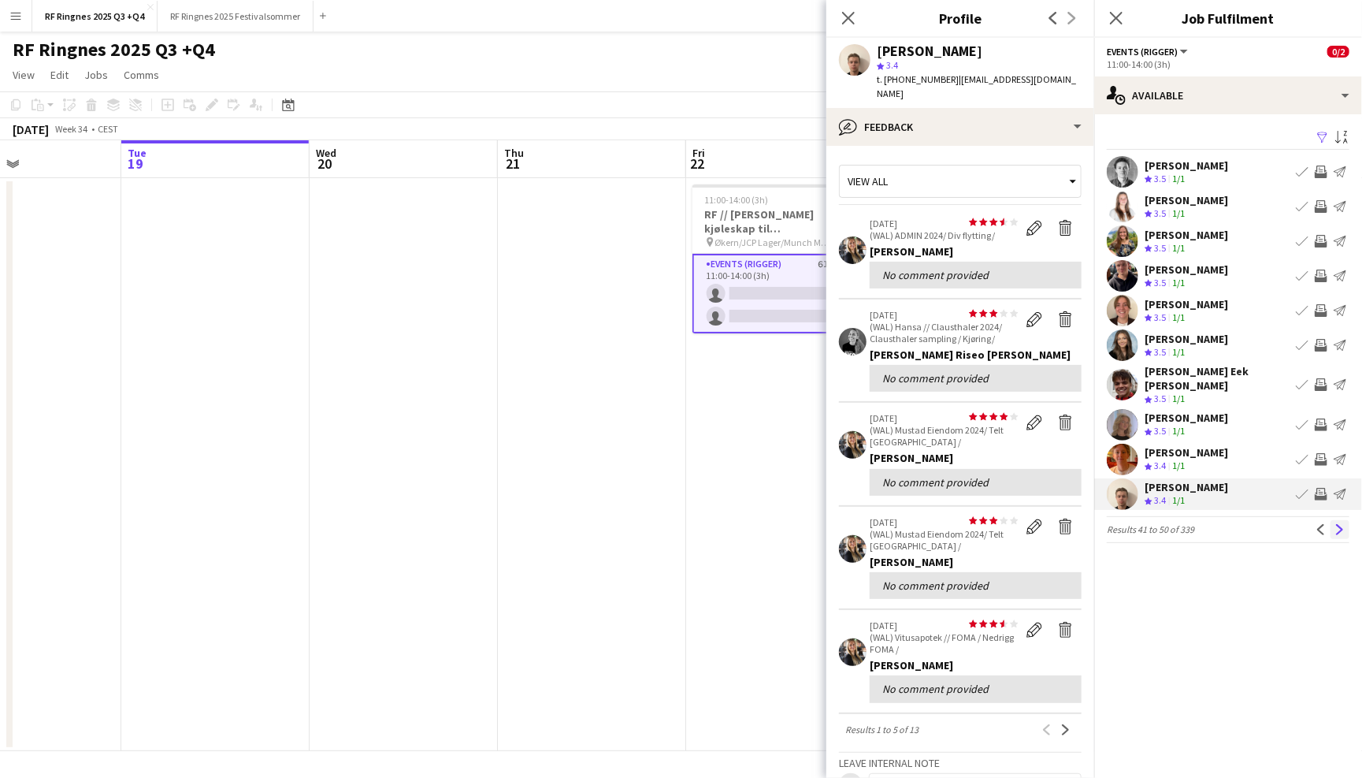
click at [1346, 520] on button "Next" at bounding box center [1340, 529] width 19 height 19
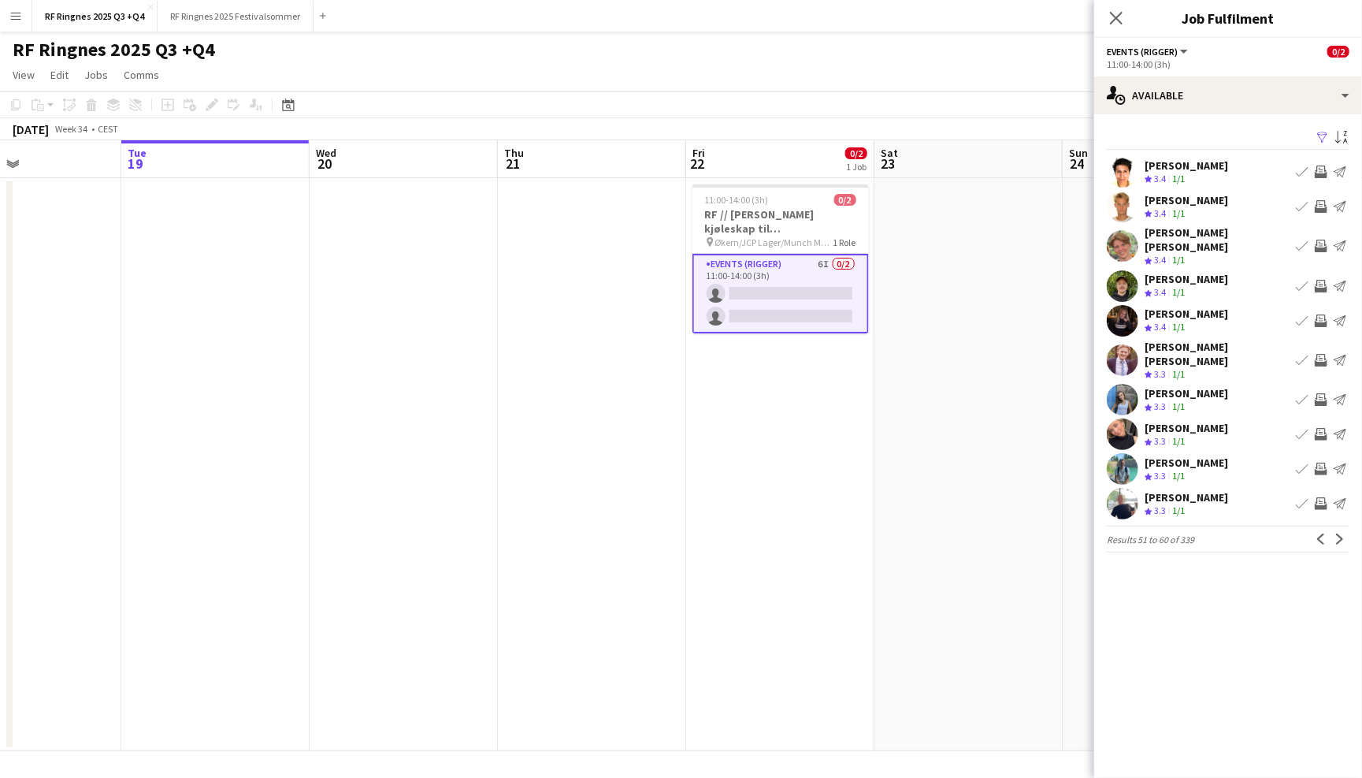
click at [1067, 76] on app-page-menu "View Day view expanded Day view collapsed Month view Date picker Jump to [DATE]…" at bounding box center [681, 76] width 1362 height 30
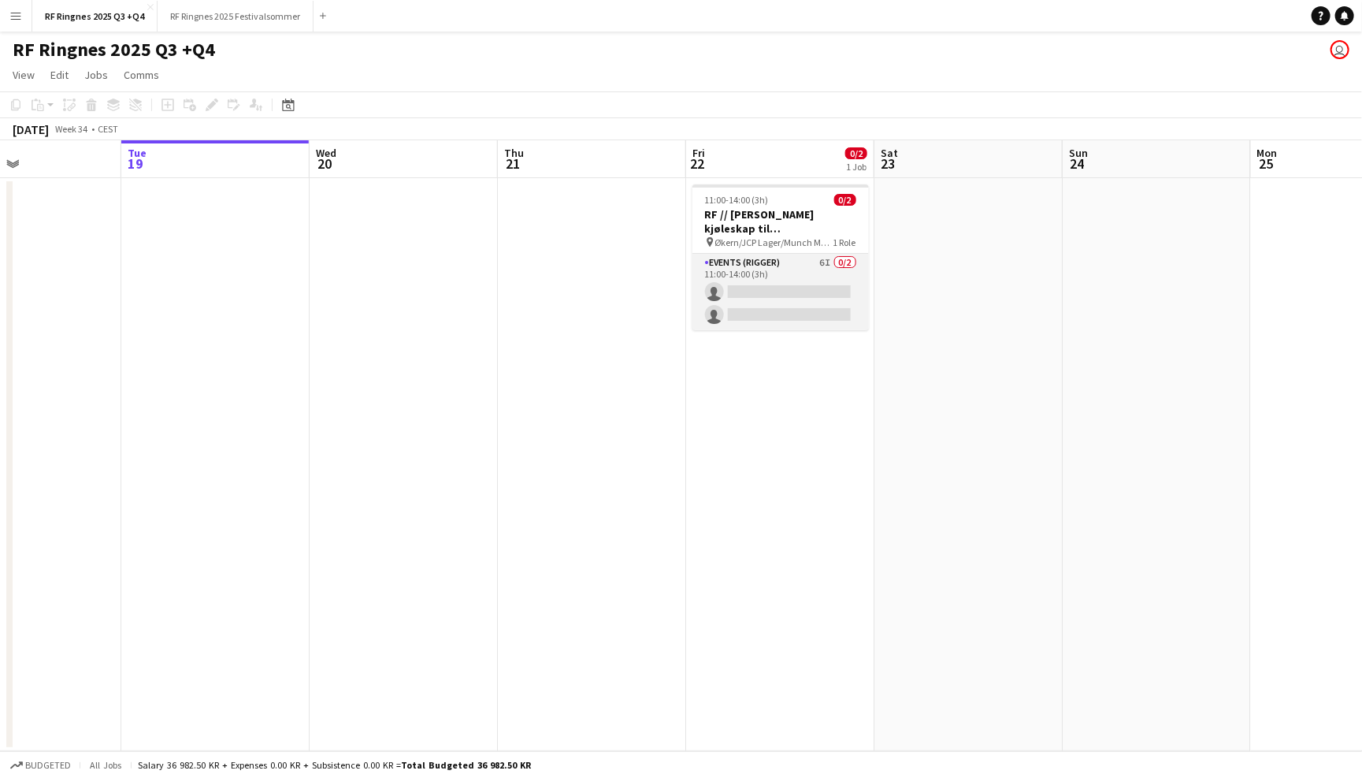
click at [774, 271] on app-card-role "Events (Rigger) 6I 0/2 11:00-14:00 (3h) single-neutral-actions single-neutral-a…" at bounding box center [781, 292] width 176 height 76
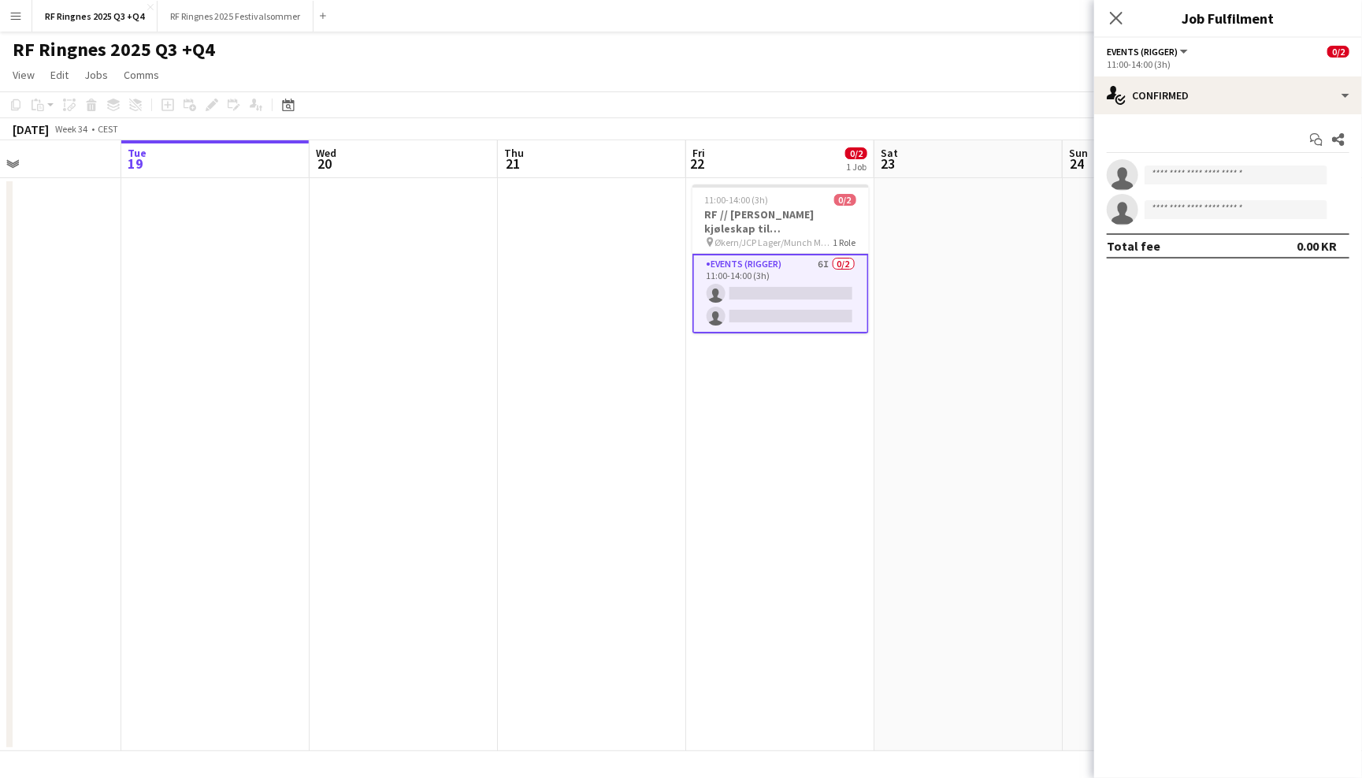
click at [671, 74] on app-page-menu "View Day view expanded Day view collapsed Month view Date picker Jump to [DATE]…" at bounding box center [681, 76] width 1362 height 30
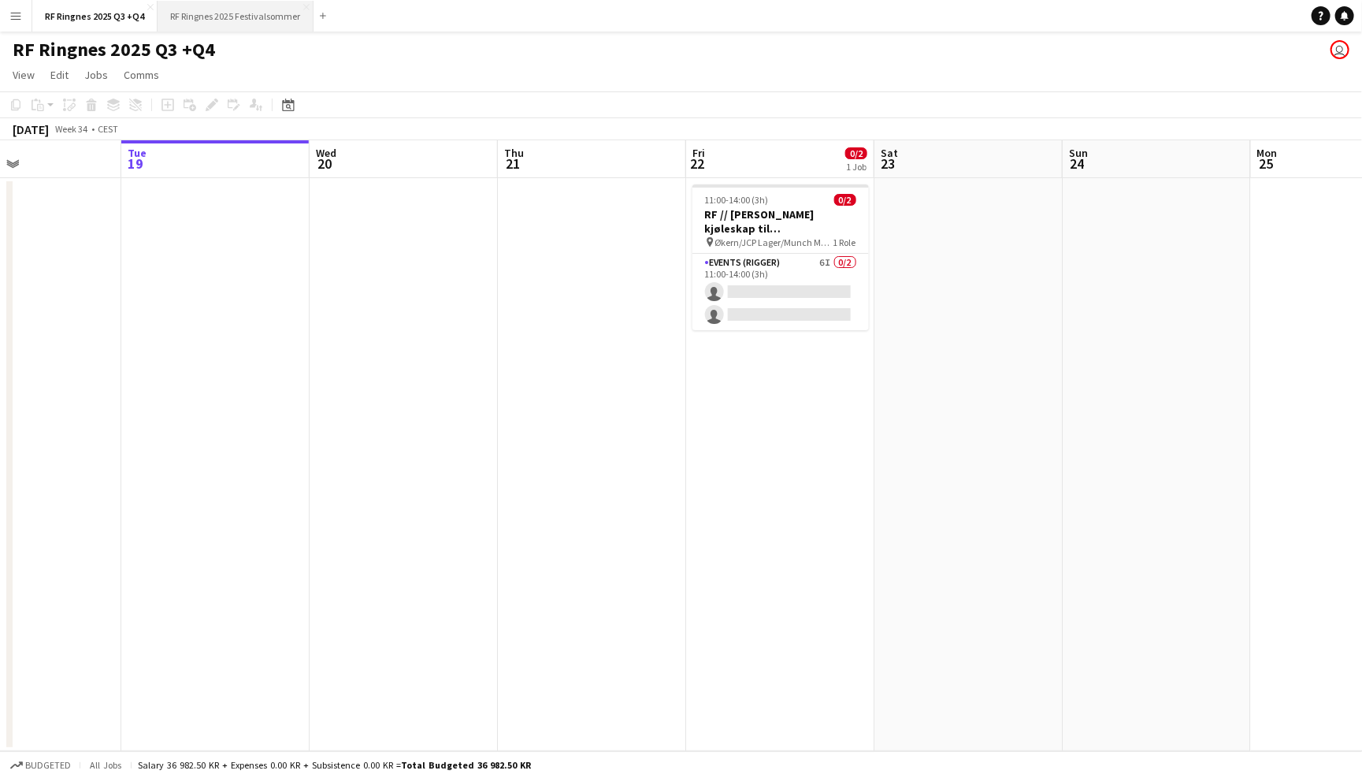
click at [279, 17] on button "RF Ringnes 2025 Festivalsommer Close" at bounding box center [236, 16] width 156 height 31
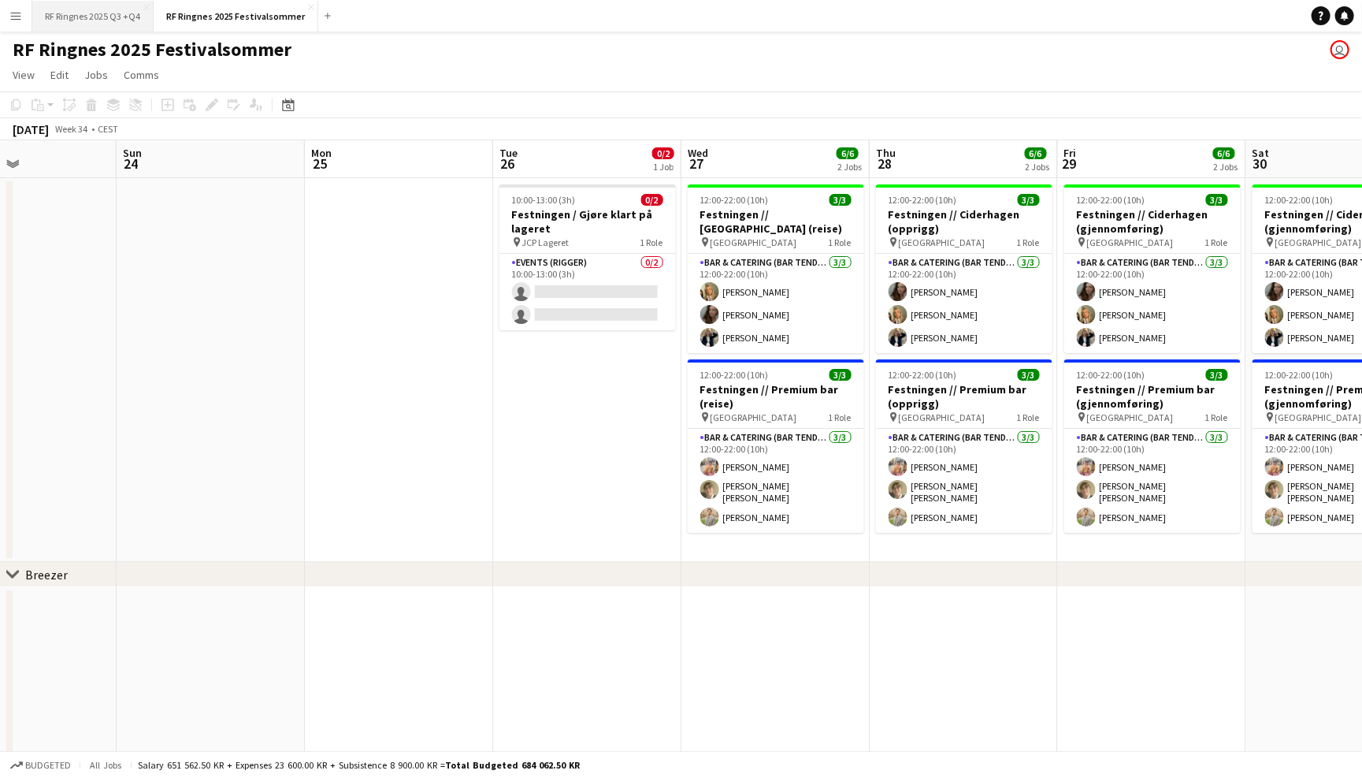
click at [104, 12] on button "RF Ringnes 2025 Q3 +Q4 Close" at bounding box center [92, 16] width 121 height 31
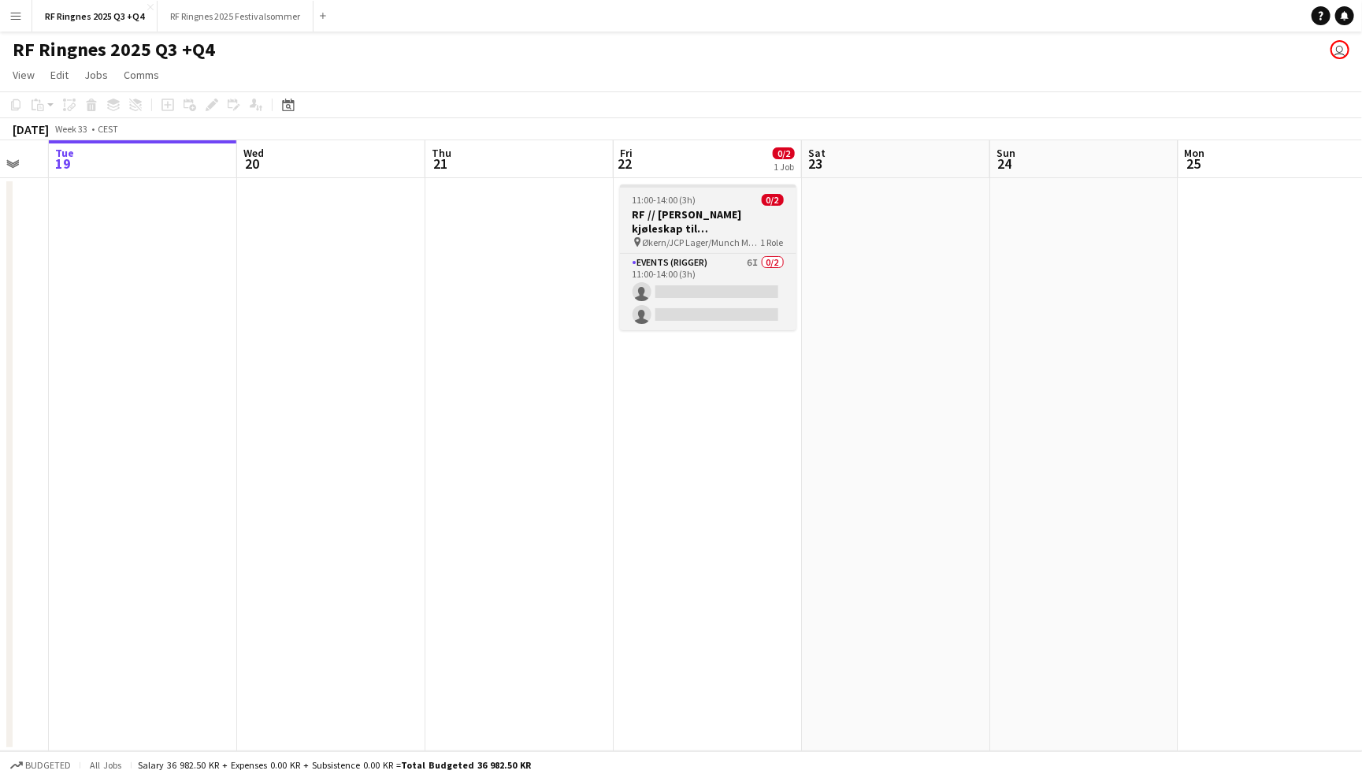
scroll to position [0, 539]
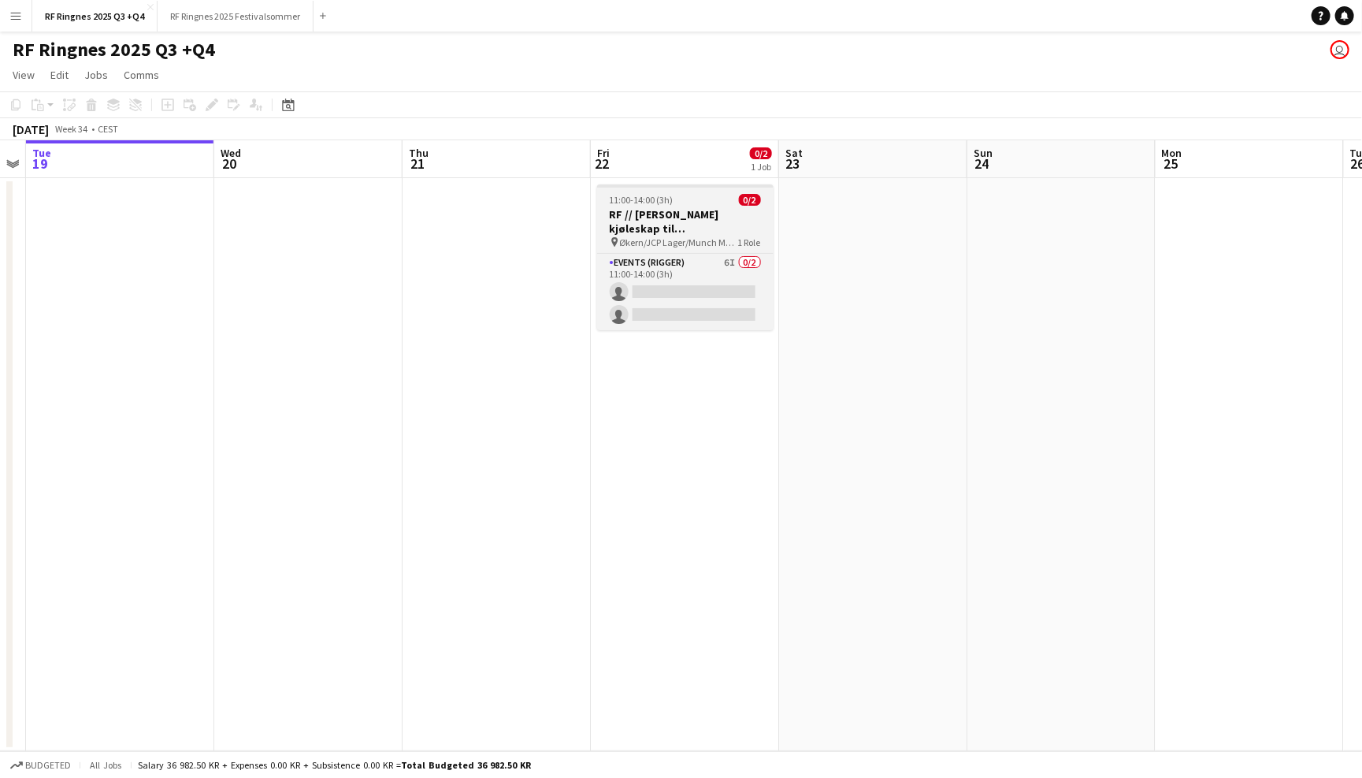
click at [685, 218] on h3 "RF // [PERSON_NAME] kjøleskap til [GEOGRAPHIC_DATA]" at bounding box center [685, 221] width 176 height 28
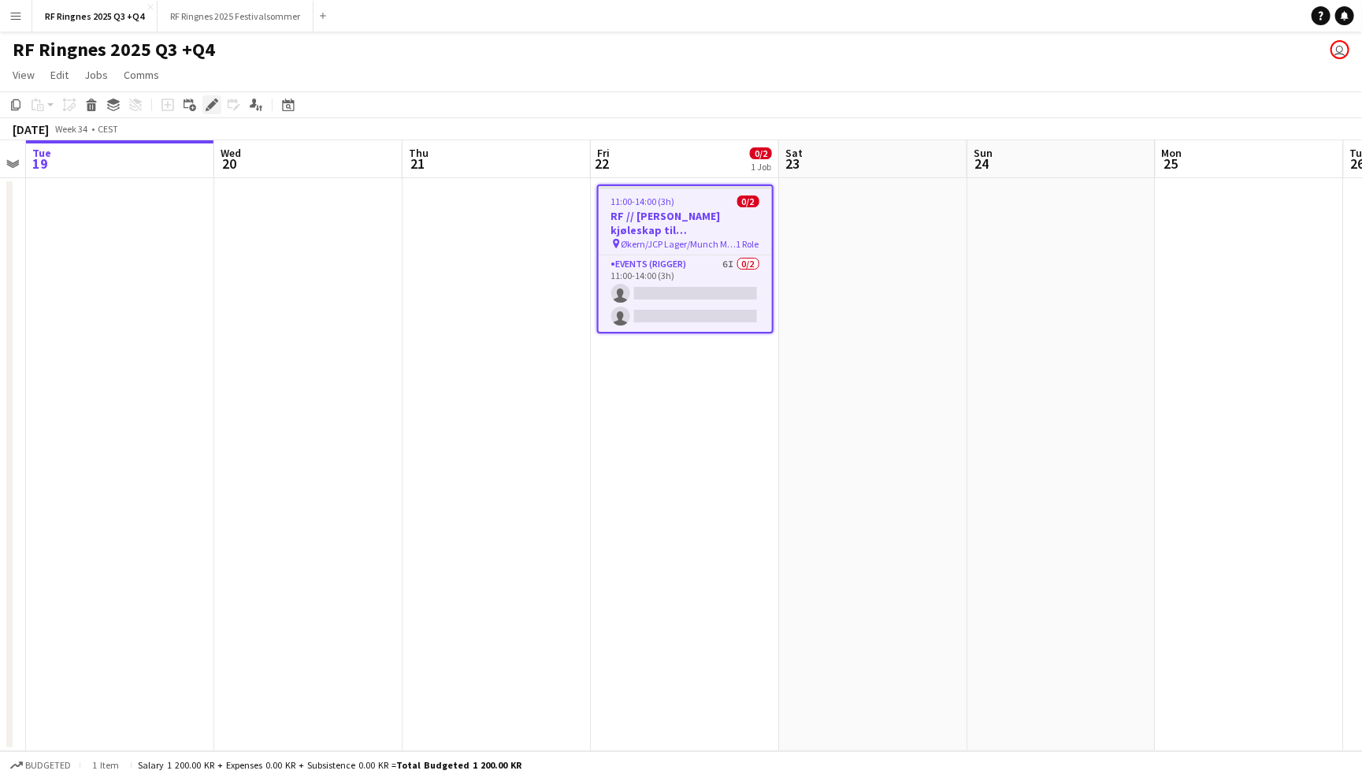
click at [209, 95] on div "Edit" at bounding box center [211, 104] width 19 height 19
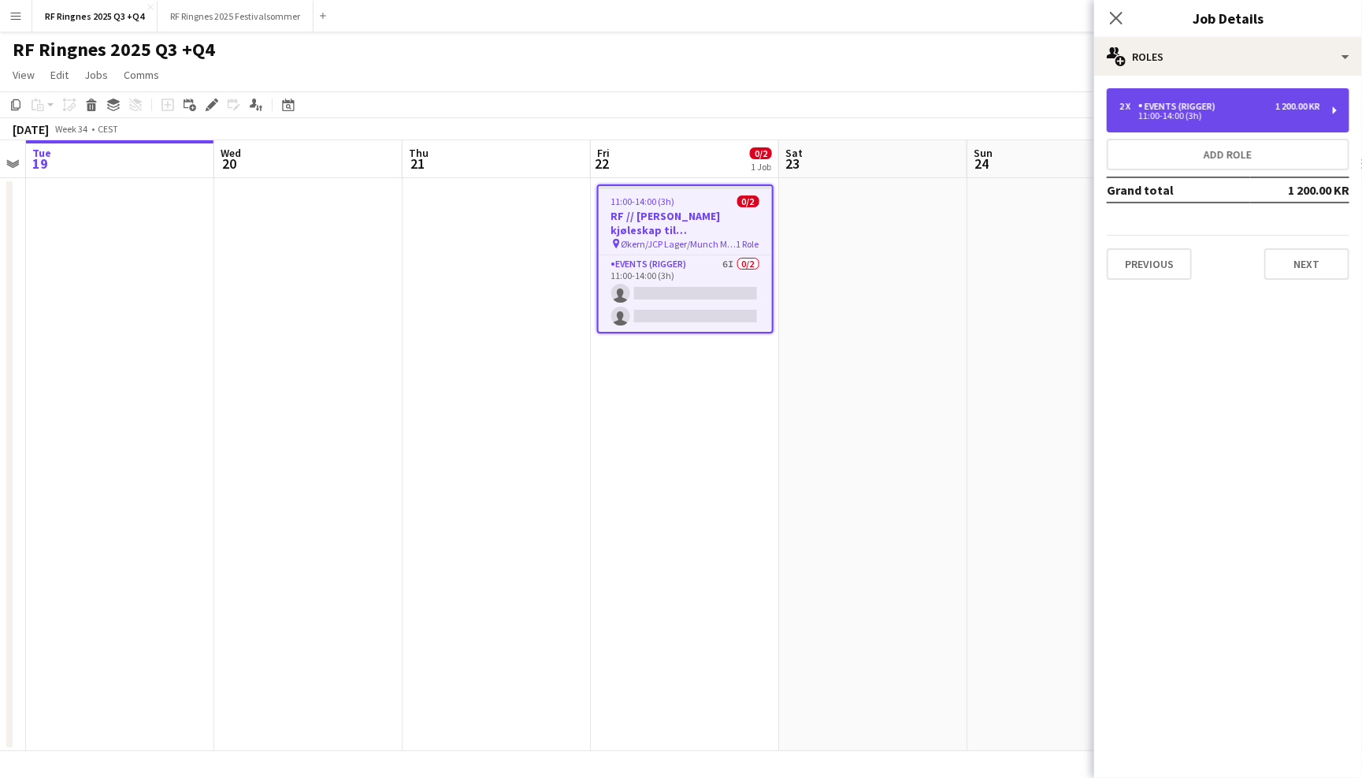
click at [1151, 107] on div "Events (Rigger)" at bounding box center [1180, 106] width 84 height 11
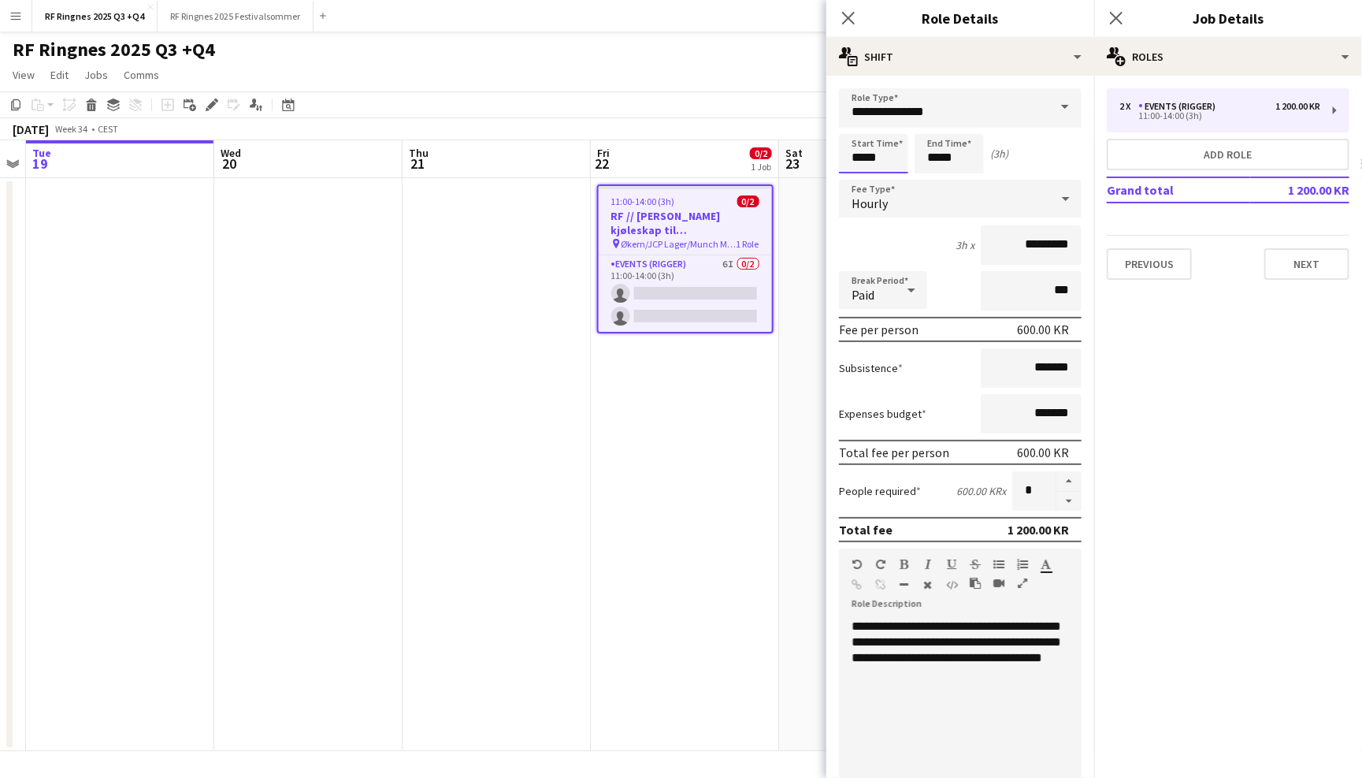
drag, startPoint x: 863, startPoint y: 158, endPoint x: 881, endPoint y: 169, distance: 20.8
click at [863, 158] on input "*****" at bounding box center [873, 153] width 69 height 39
type input "*****"
click at [945, 247] on div "4h x *********" at bounding box center [960, 244] width 243 height 39
click at [853, 9] on app-icon "Close pop-in" at bounding box center [849, 18] width 23 height 23
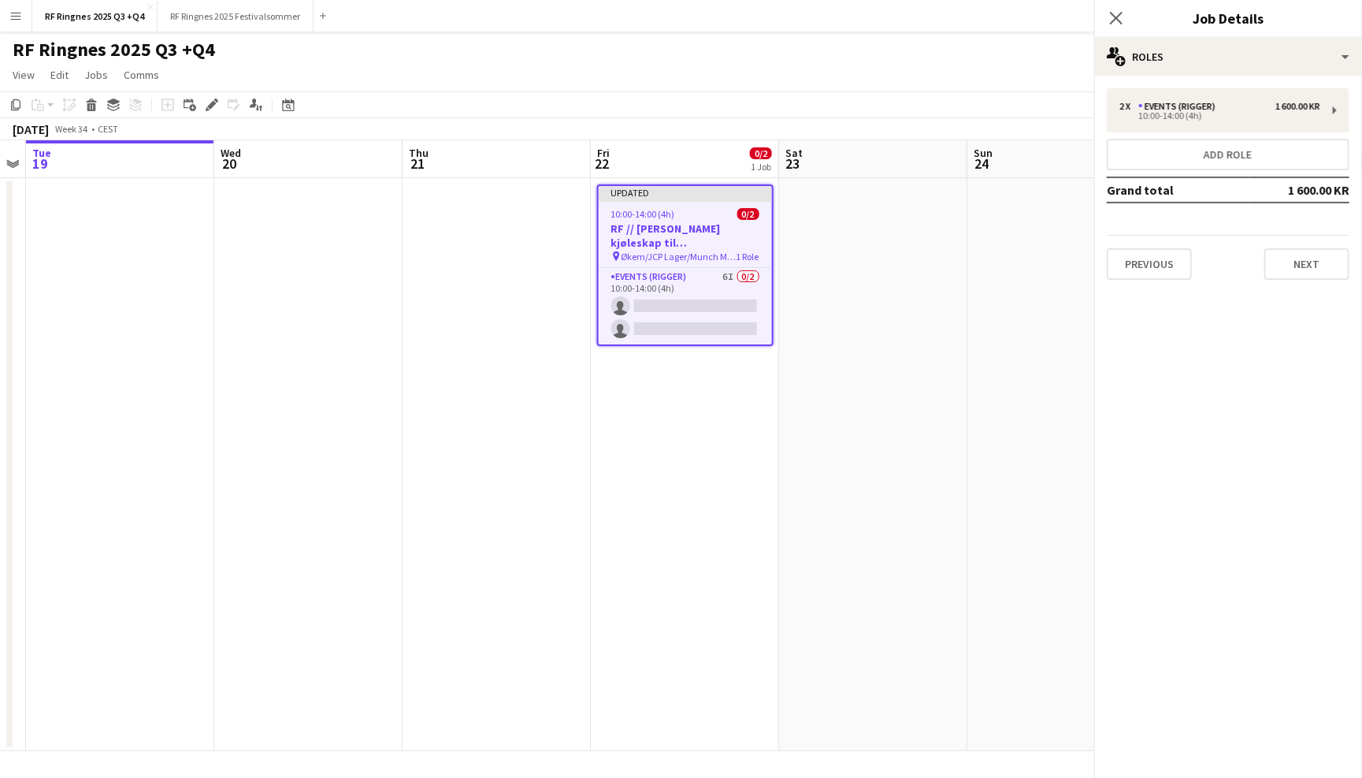
click at [848, 39] on div "RF Ringnes 2025 Q3 +Q4 user" at bounding box center [681, 47] width 1362 height 30
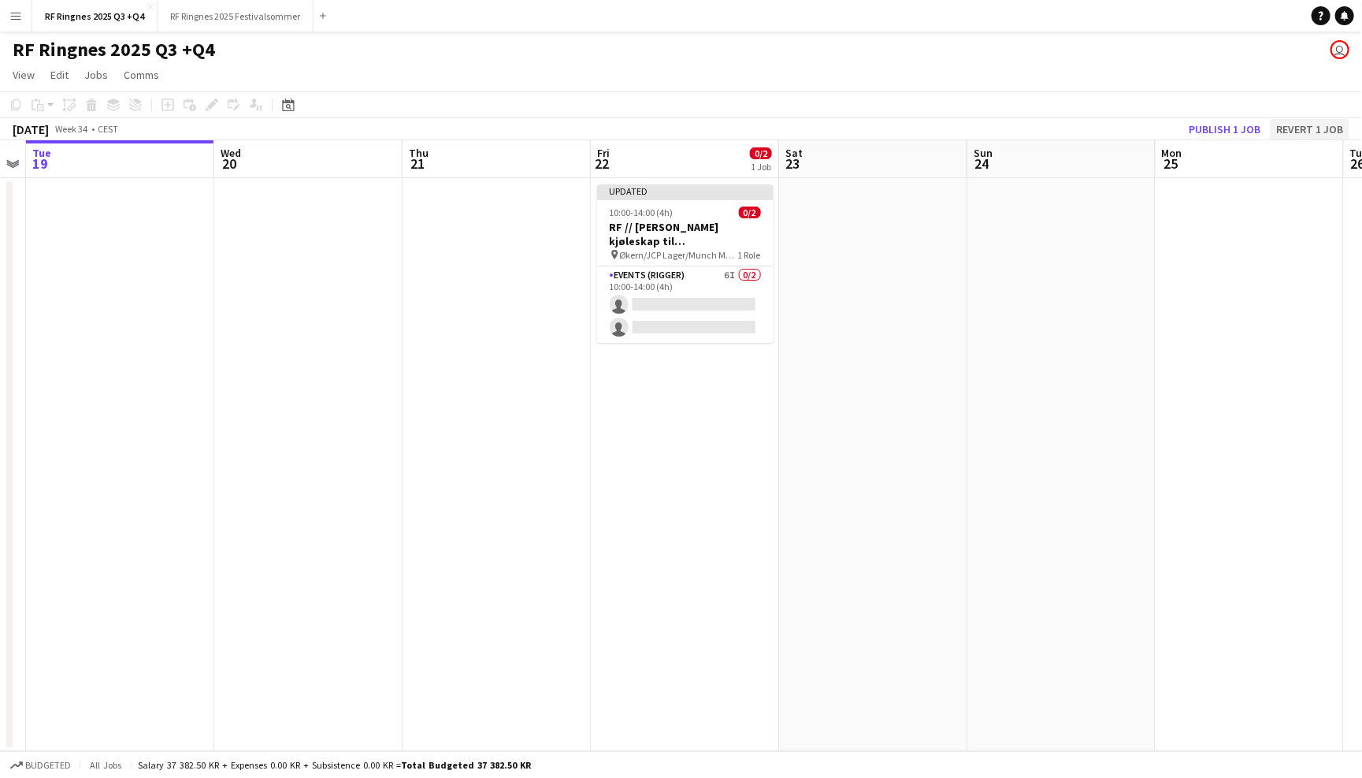
click at [1304, 125] on button "Revert 1 job" at bounding box center [1310, 129] width 80 height 20
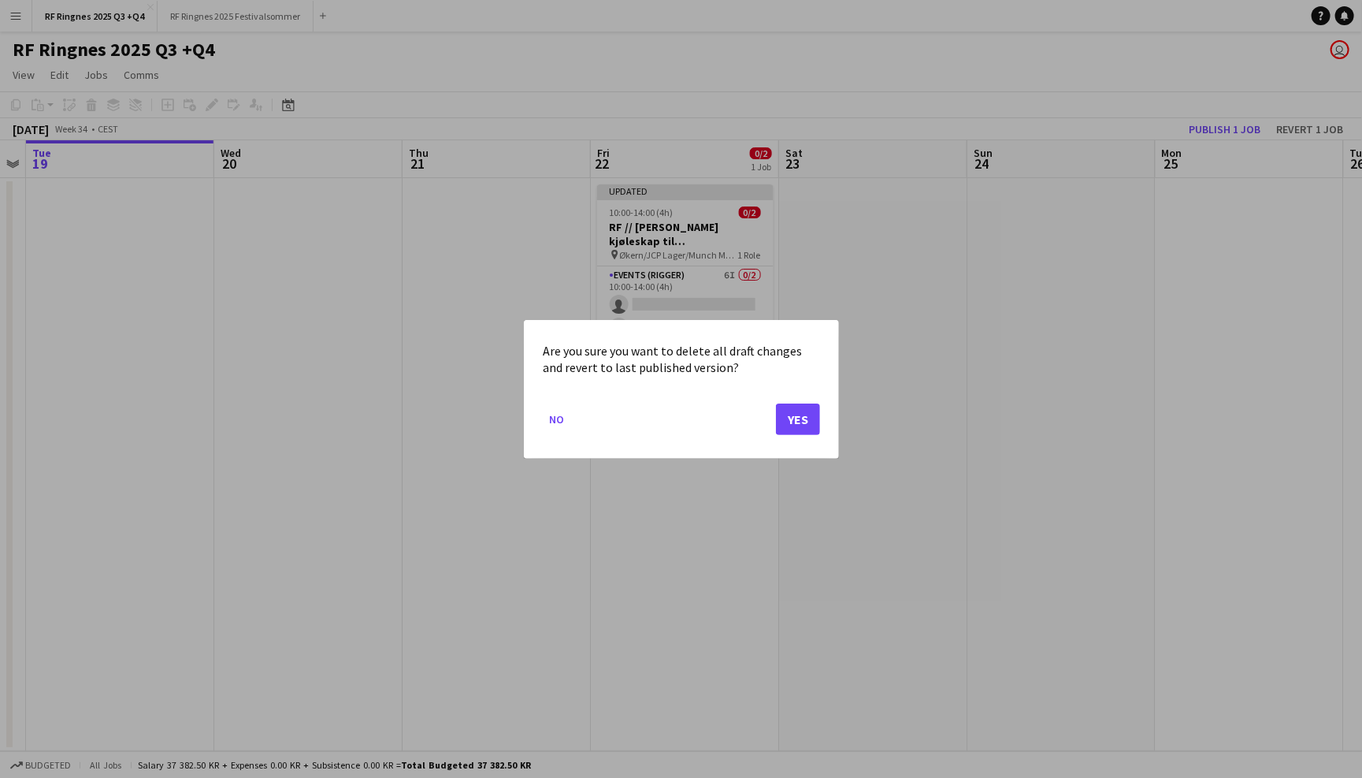
click at [800, 414] on button "Yes" at bounding box center [798, 419] width 44 height 32
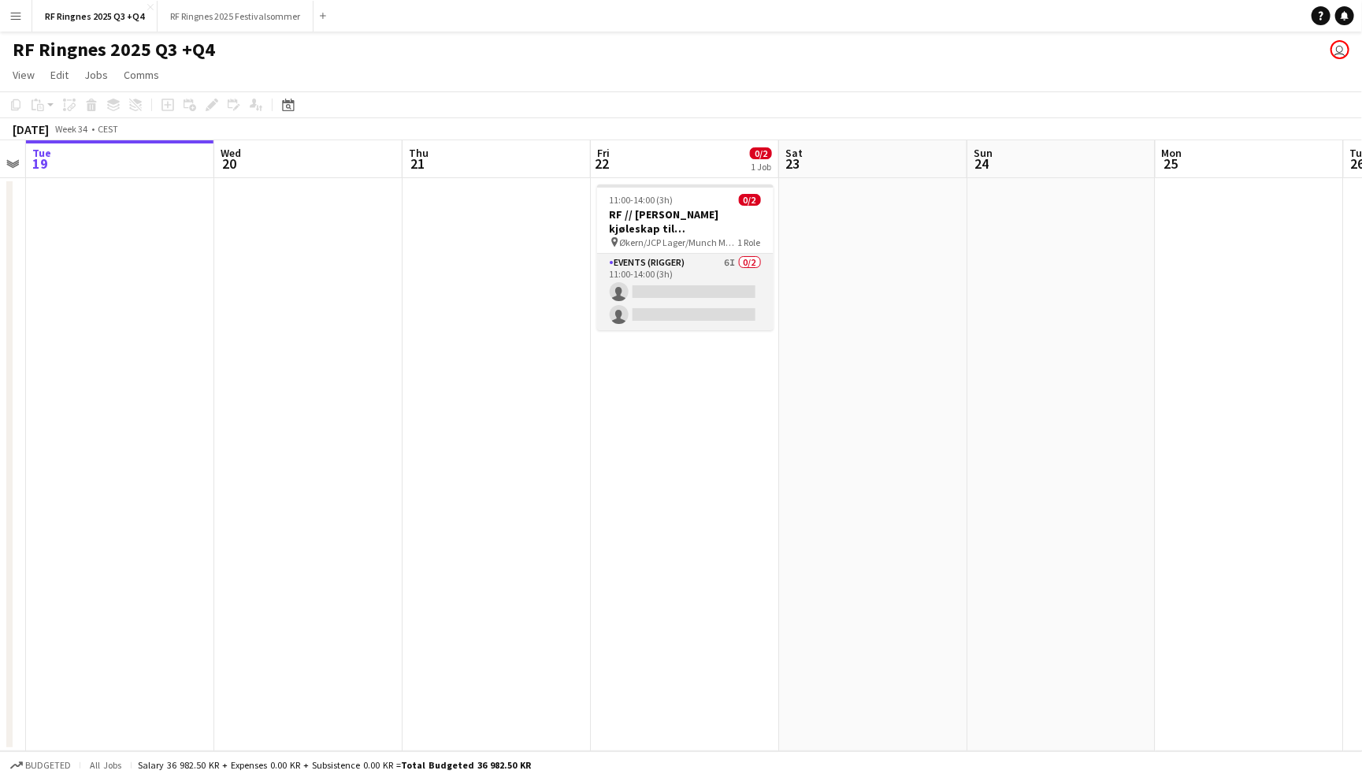
click at [710, 280] on app-card-role "Events (Rigger) 6I 0/2 11:00-14:00 (3h) single-neutral-actions single-neutral-a…" at bounding box center [685, 292] width 176 height 76
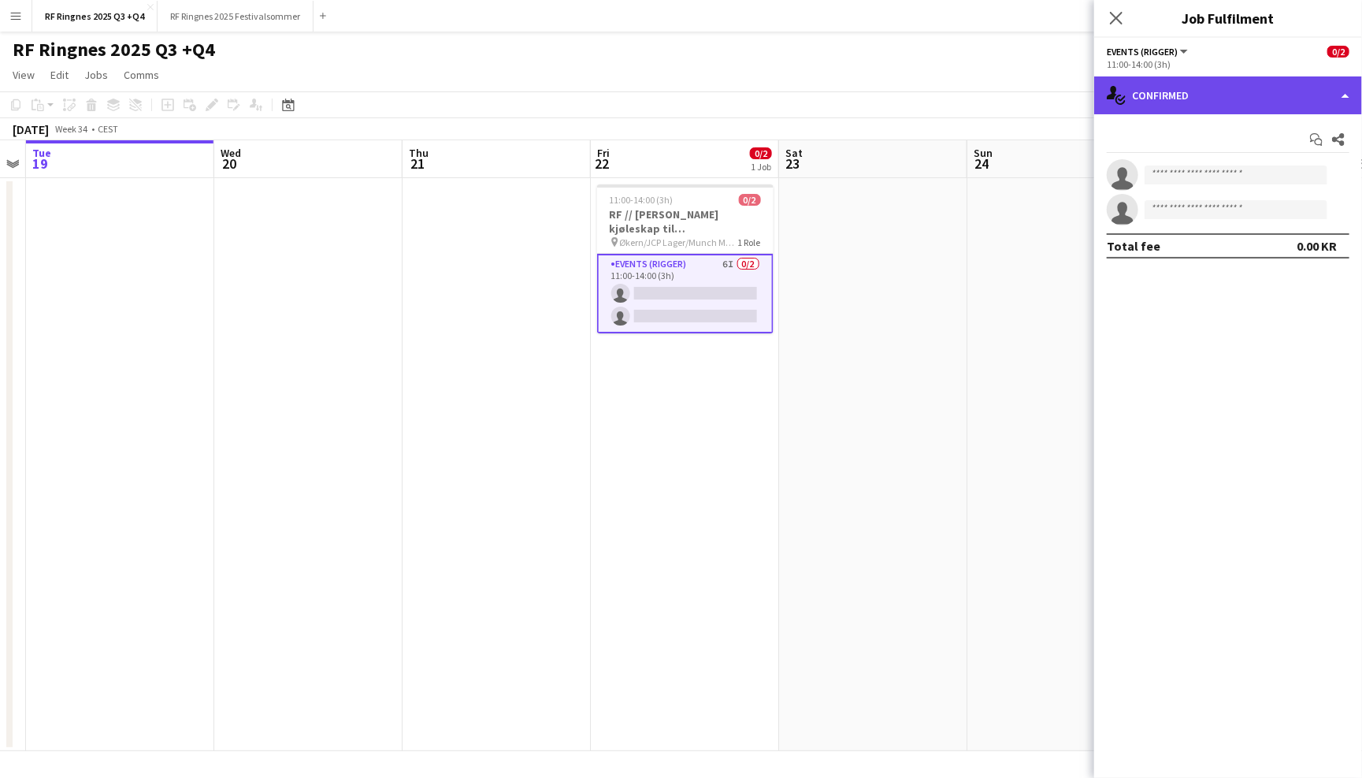
click at [1207, 84] on div "single-neutral-actions-check-2 Confirmed" at bounding box center [1228, 95] width 268 height 38
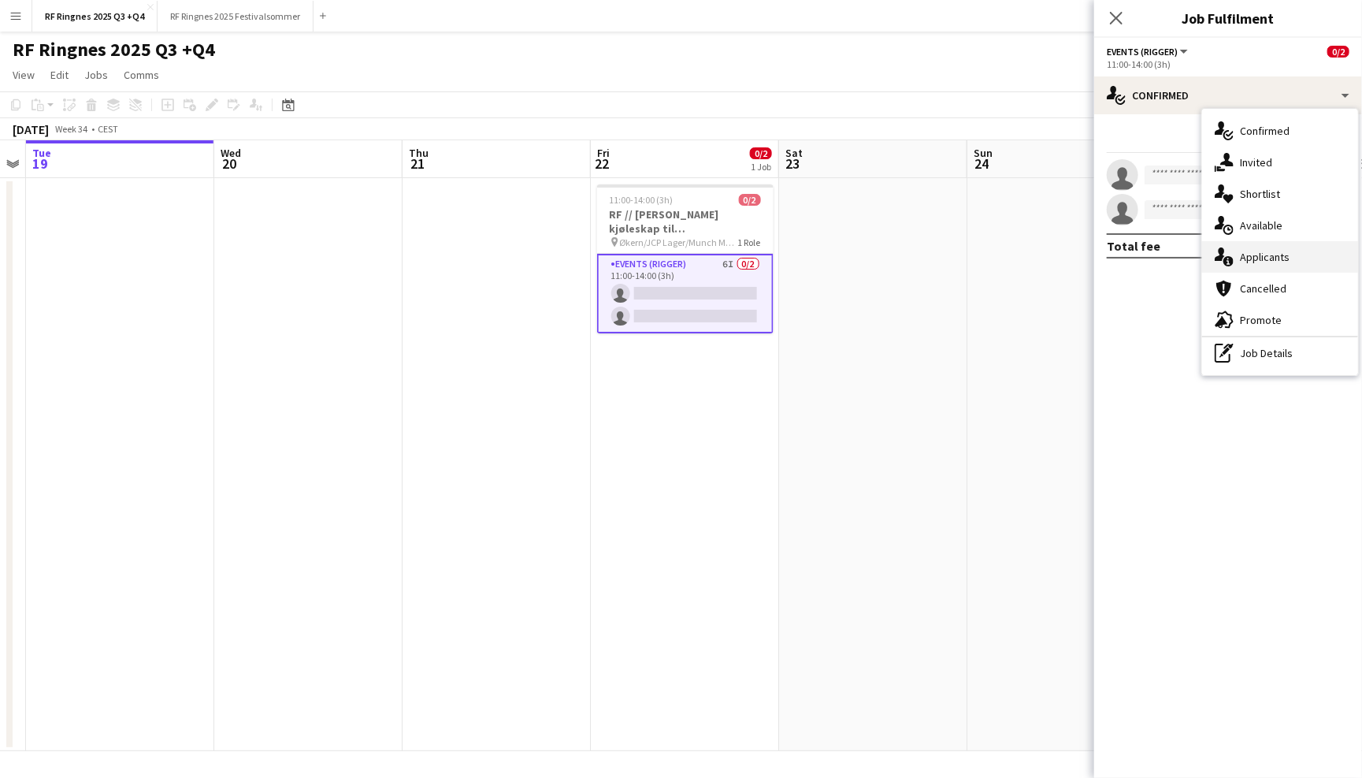
click at [1270, 258] on div "single-neutral-actions-information Applicants" at bounding box center [1280, 257] width 156 height 32
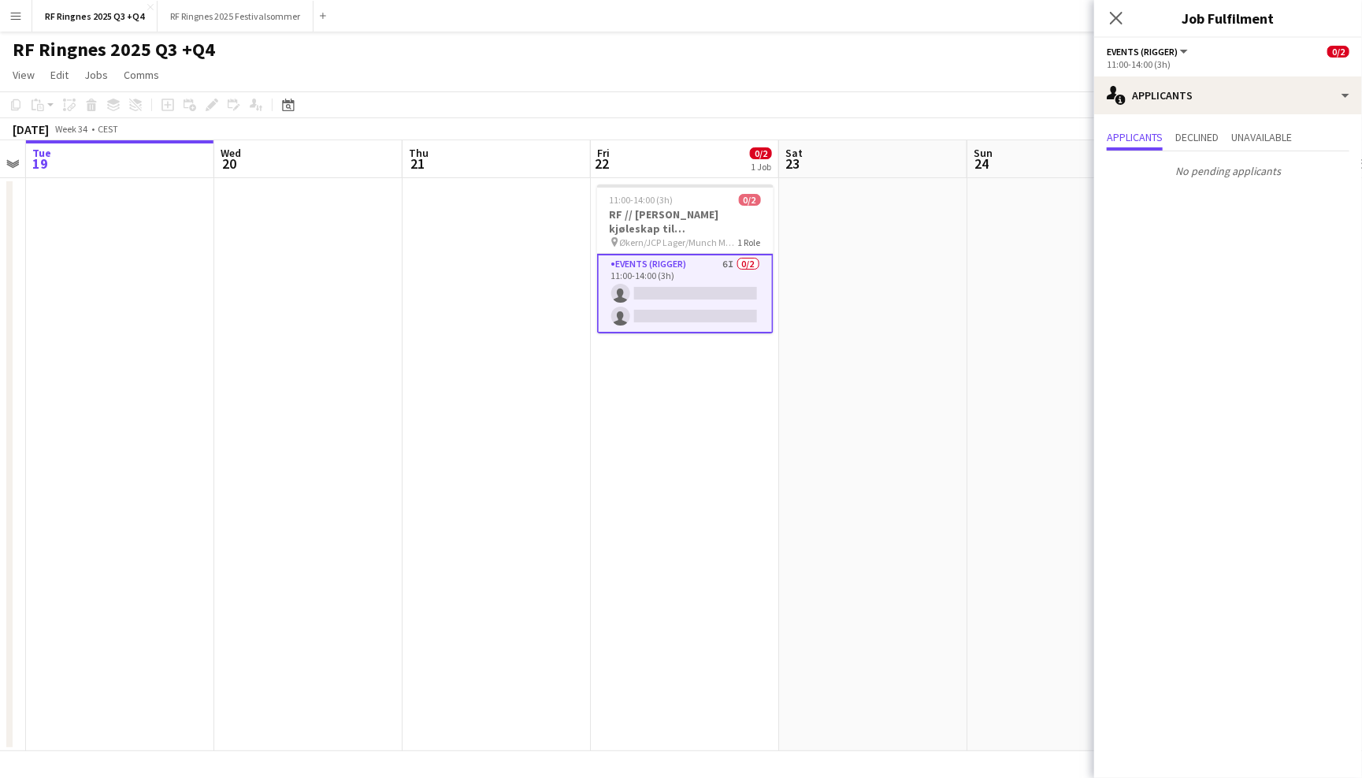
click at [912, 2] on app-navbar "Menu Boards Boards Boards All jobs Status Workforce Workforce My Workforce Recr…" at bounding box center [681, 16] width 1362 height 32
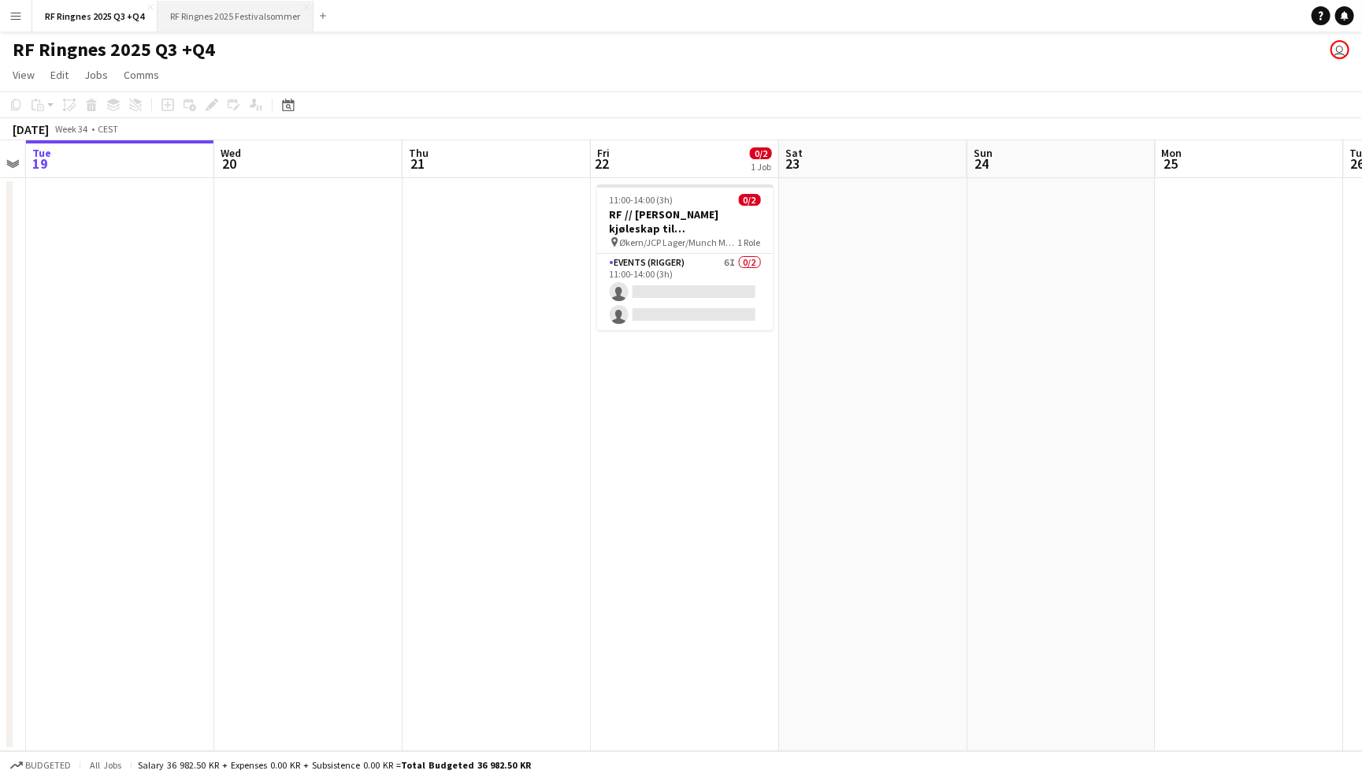
click at [279, 22] on button "RF Ringnes 2025 Festivalsommer Close" at bounding box center [236, 16] width 156 height 31
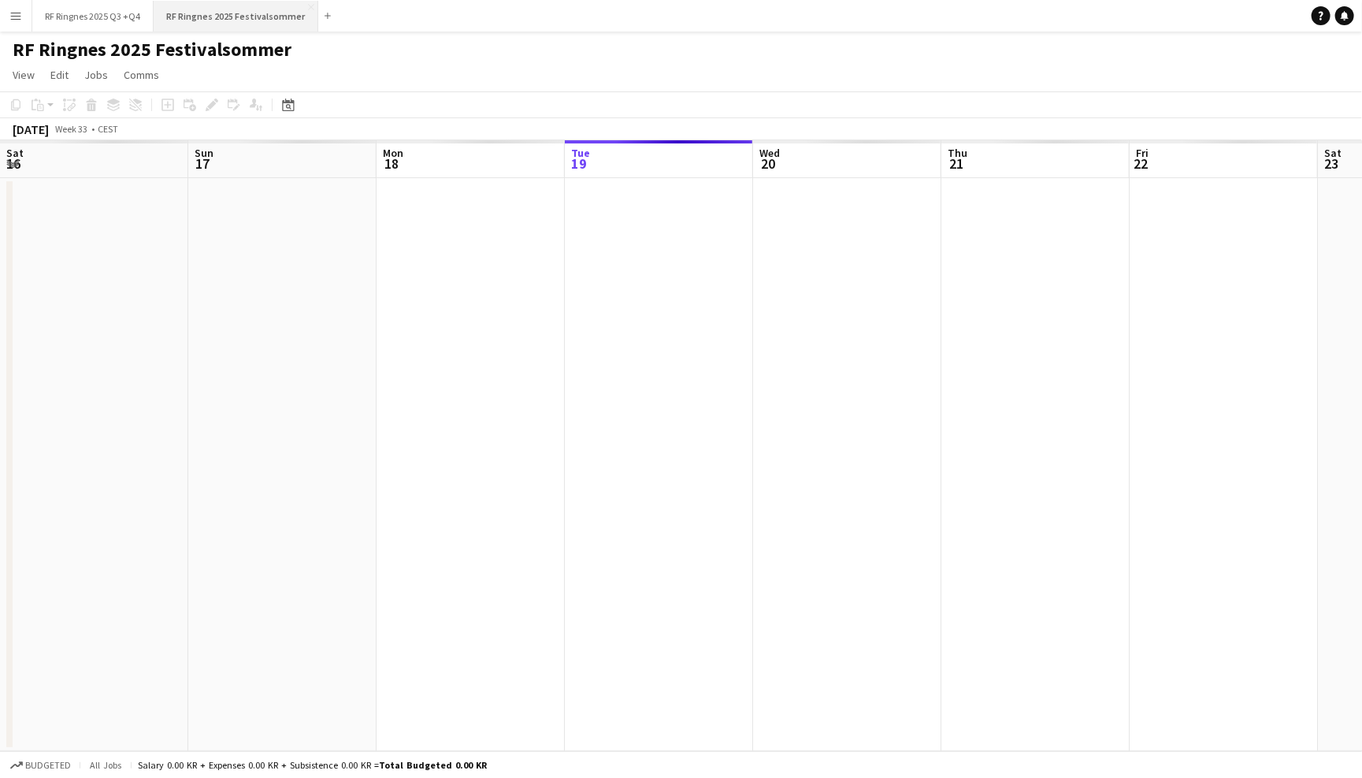
scroll to position [0, 376]
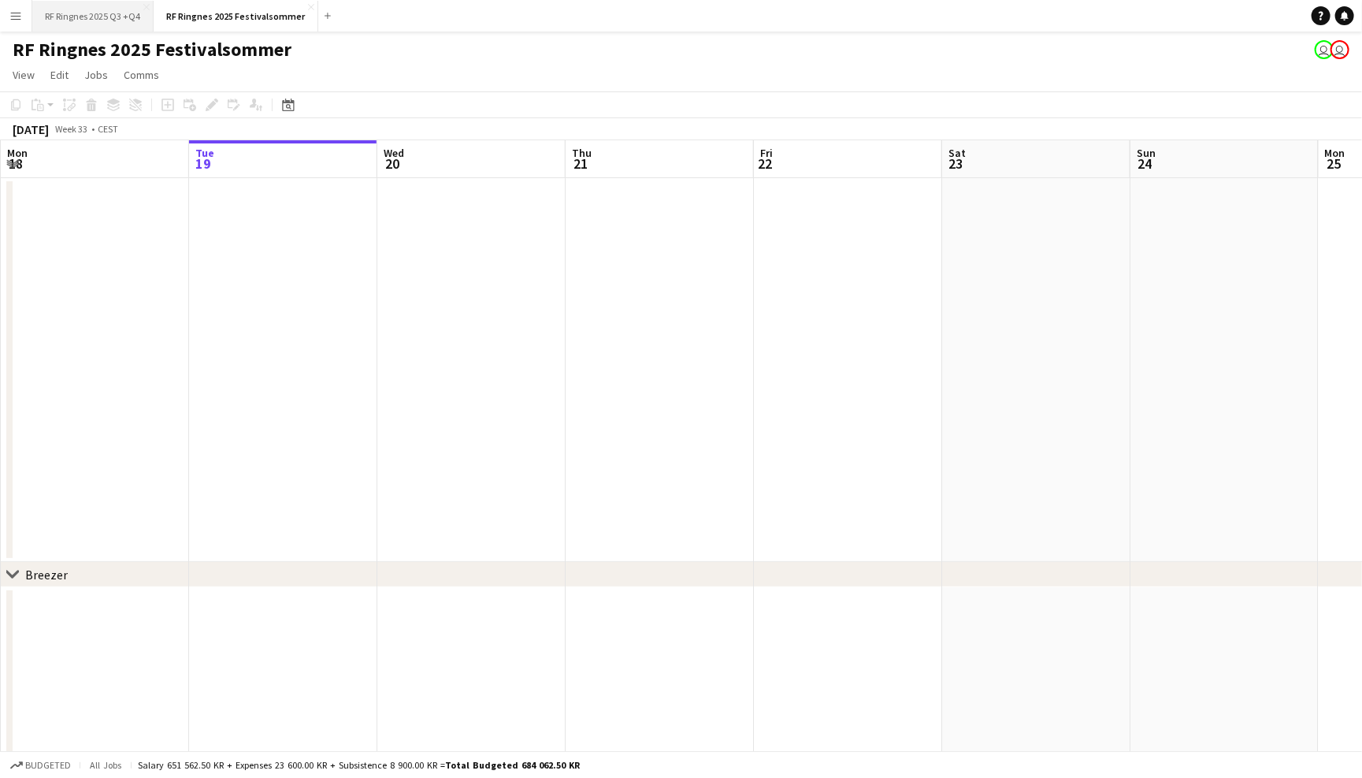
click at [124, 22] on button "RF Ringnes 2025 Q3 +Q4 Close" at bounding box center [92, 16] width 121 height 31
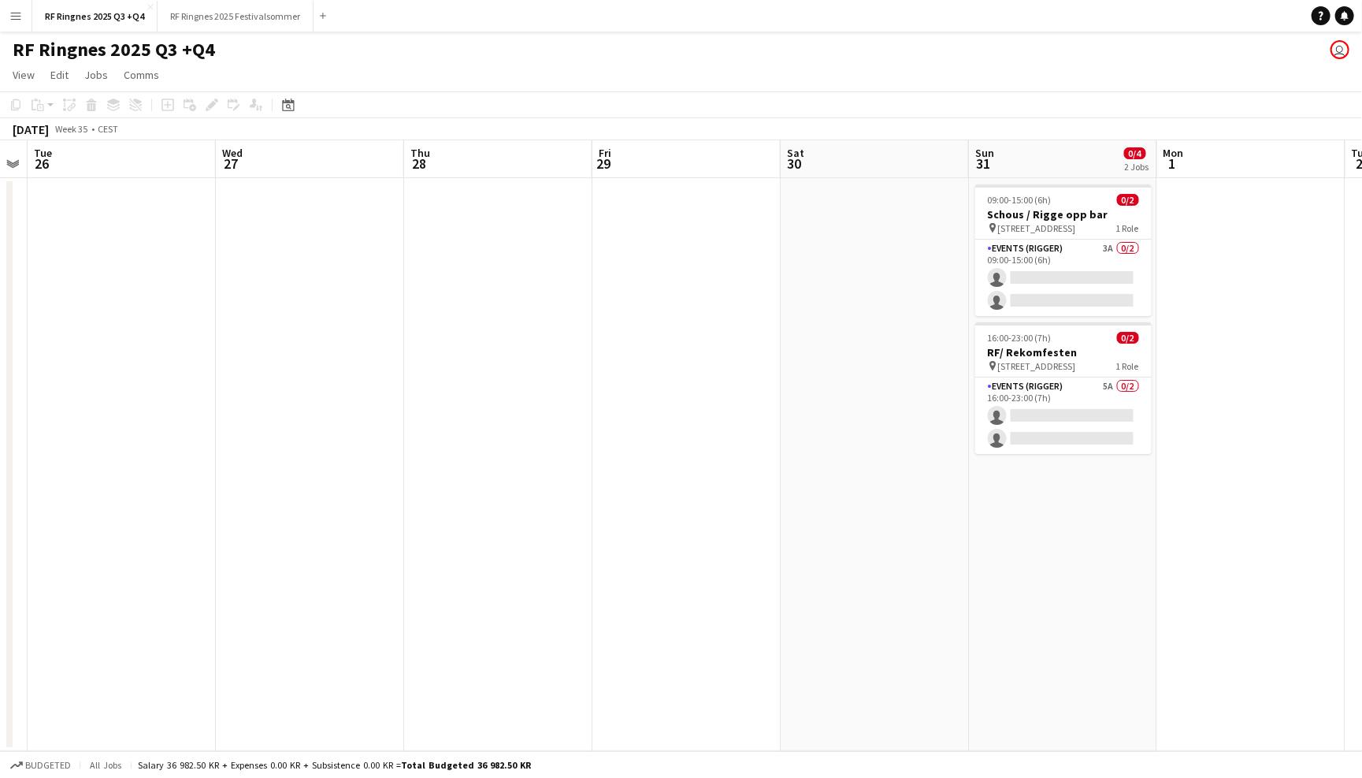
scroll to position [0, 570]
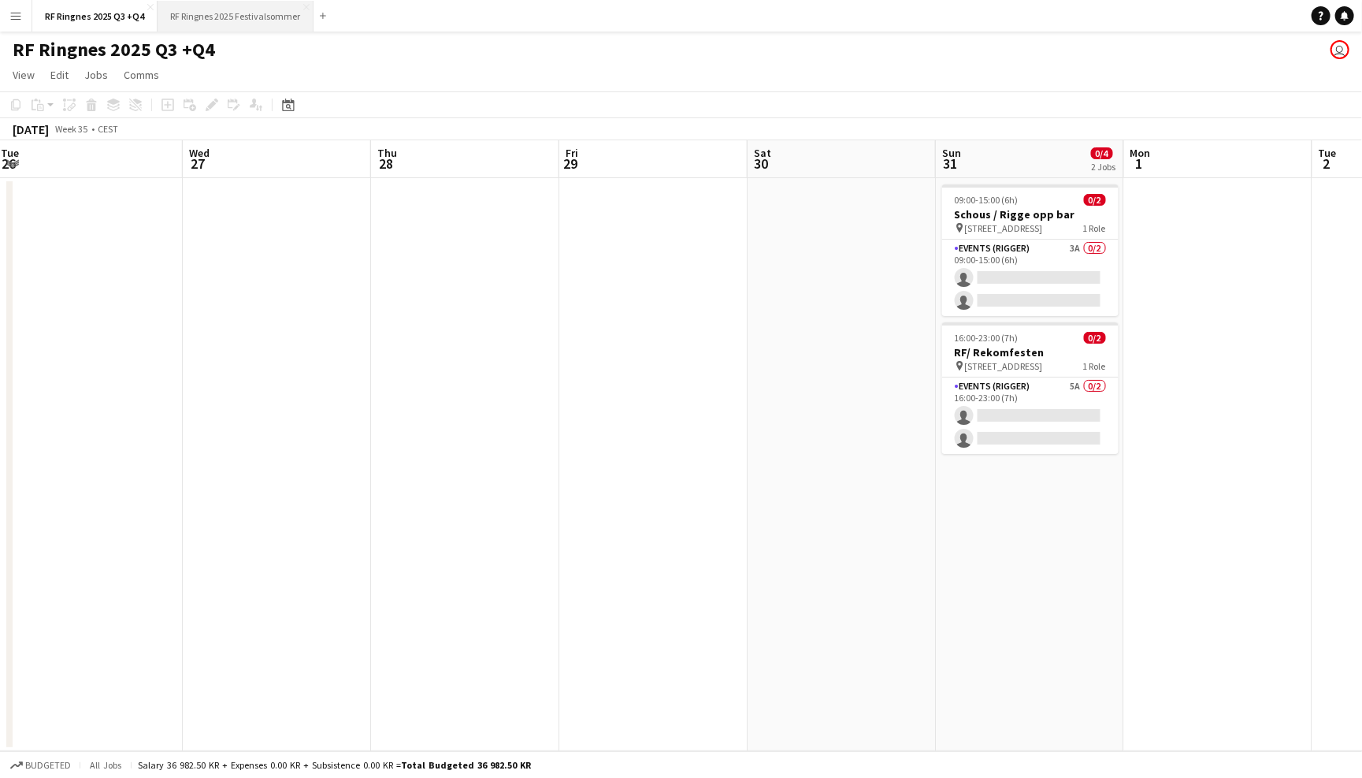
click at [262, 9] on button "RF Ringnes 2025 Festivalsommer Close" at bounding box center [236, 16] width 156 height 31
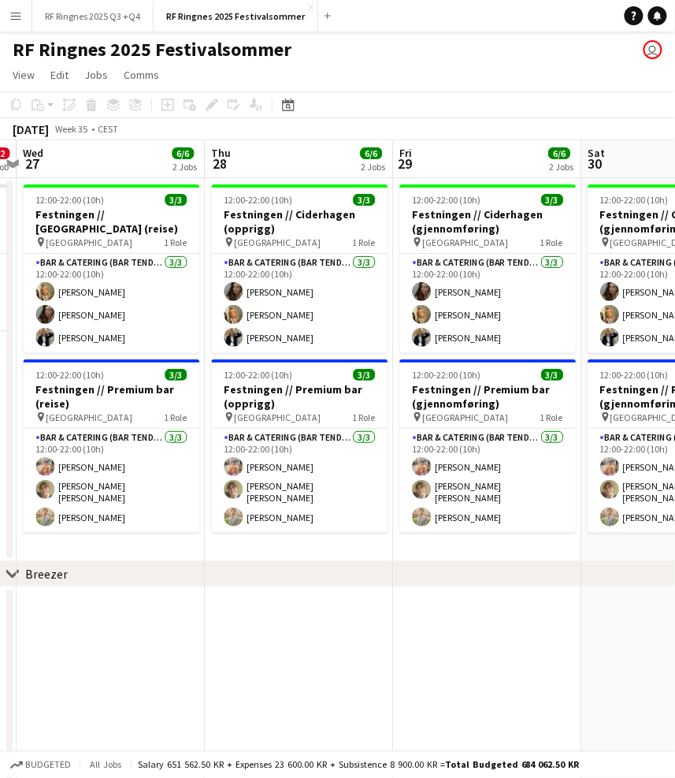
scroll to position [0, 552]
